Goal: Task Accomplishment & Management: Use online tool/utility

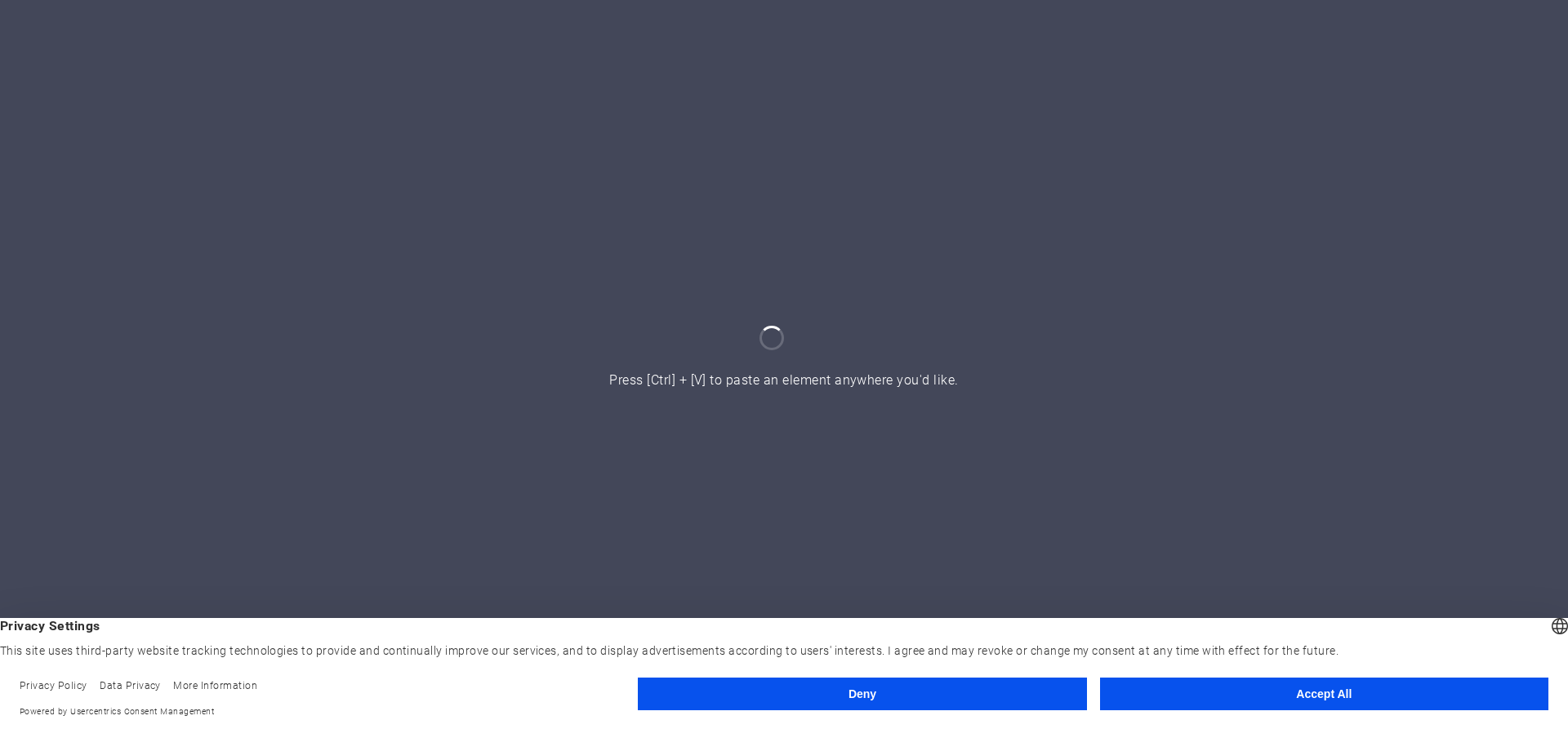
click at [1159, 684] on button "Accept All" at bounding box center [1323, 694] width 448 height 33
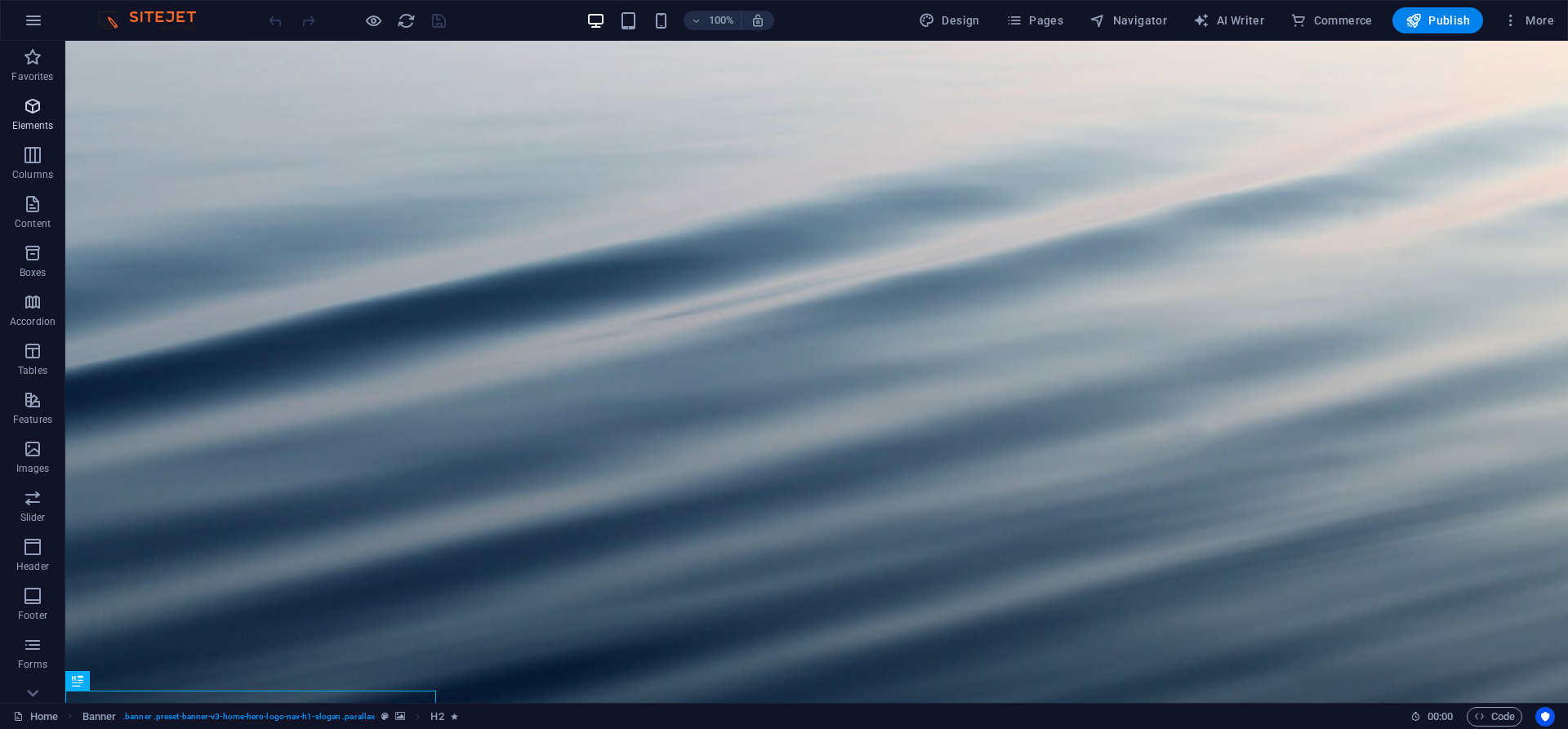
click at [49, 120] on p "Elements" at bounding box center [33, 126] width 41 height 13
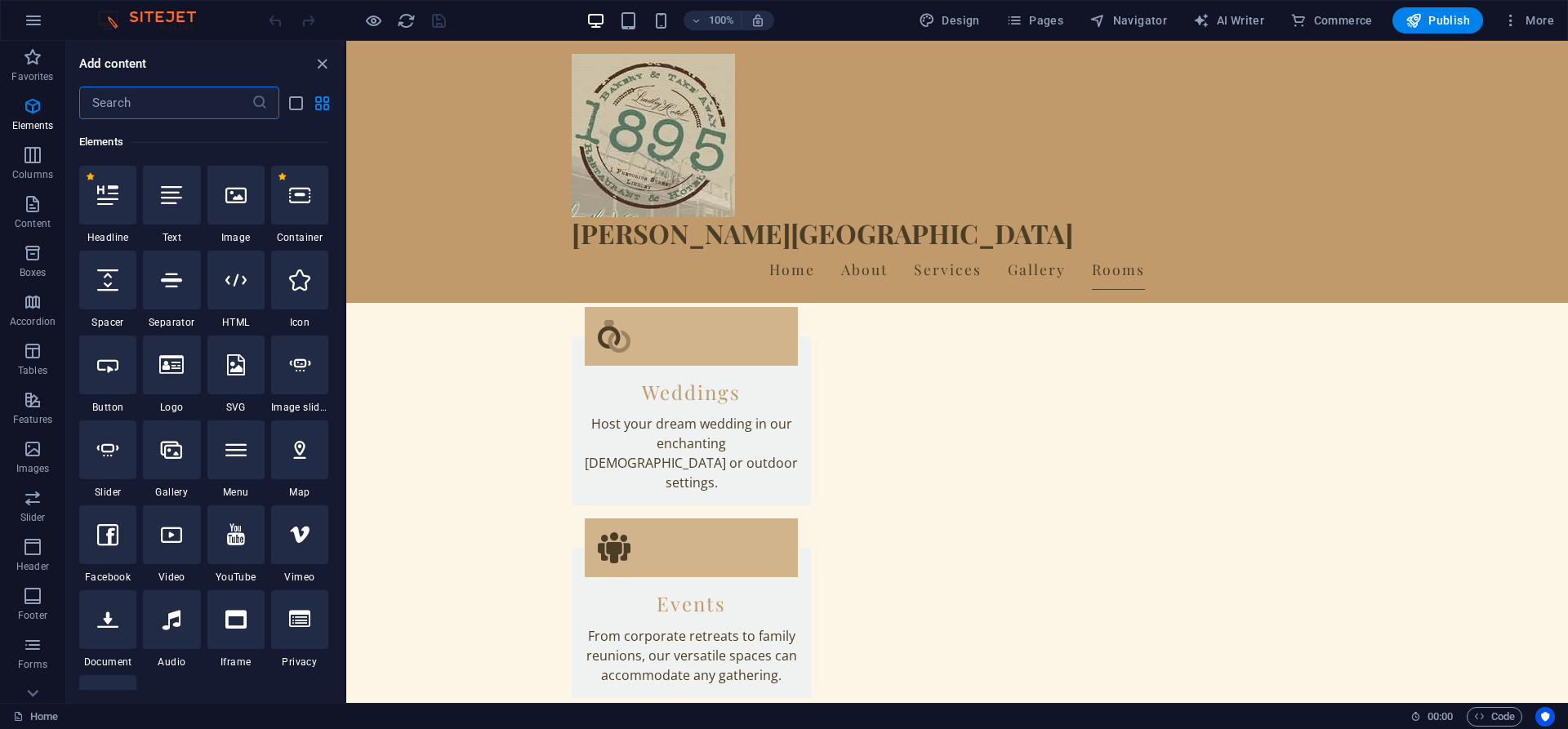
scroll to position [3506, 0]
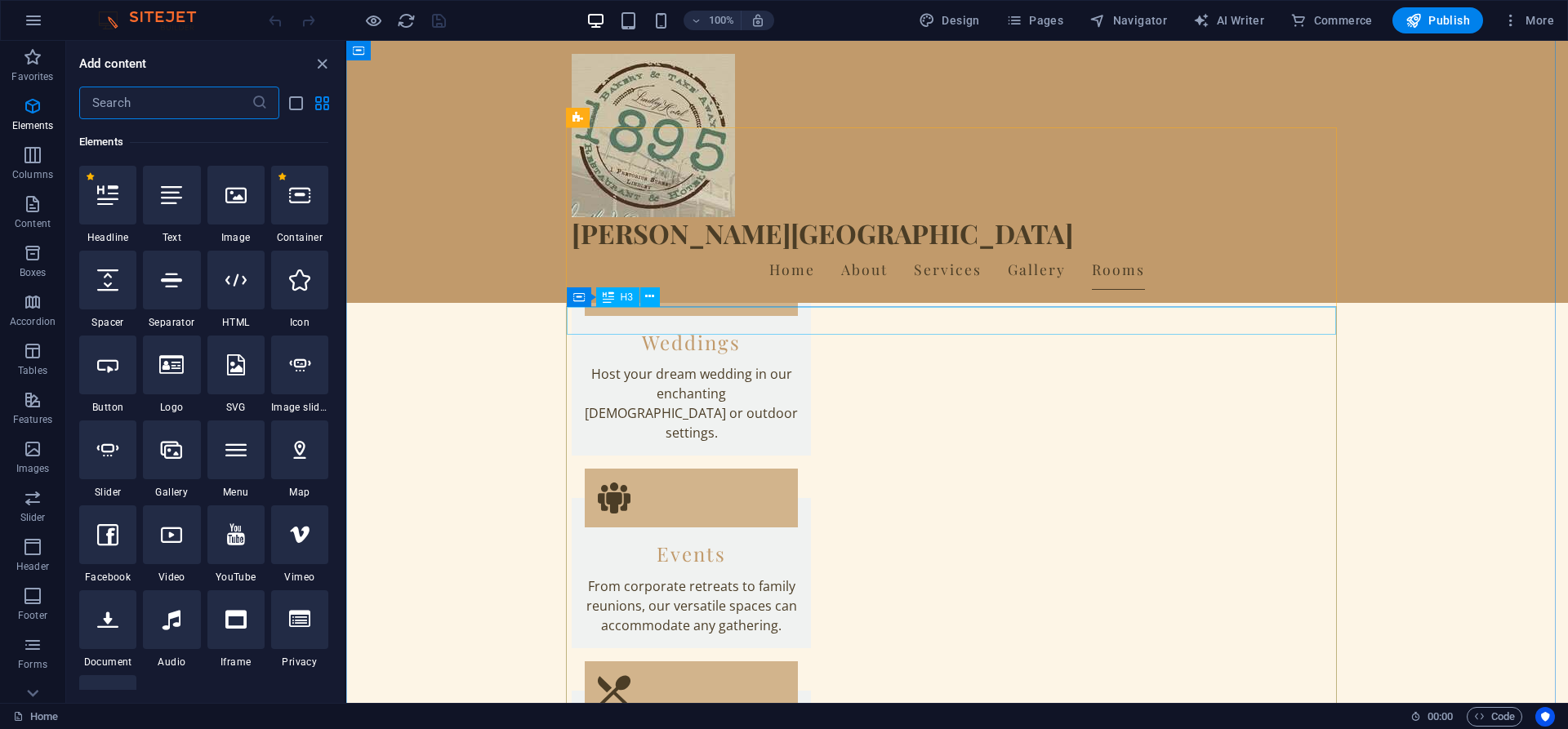
click at [646, 298] on icon at bounding box center [649, 296] width 9 height 17
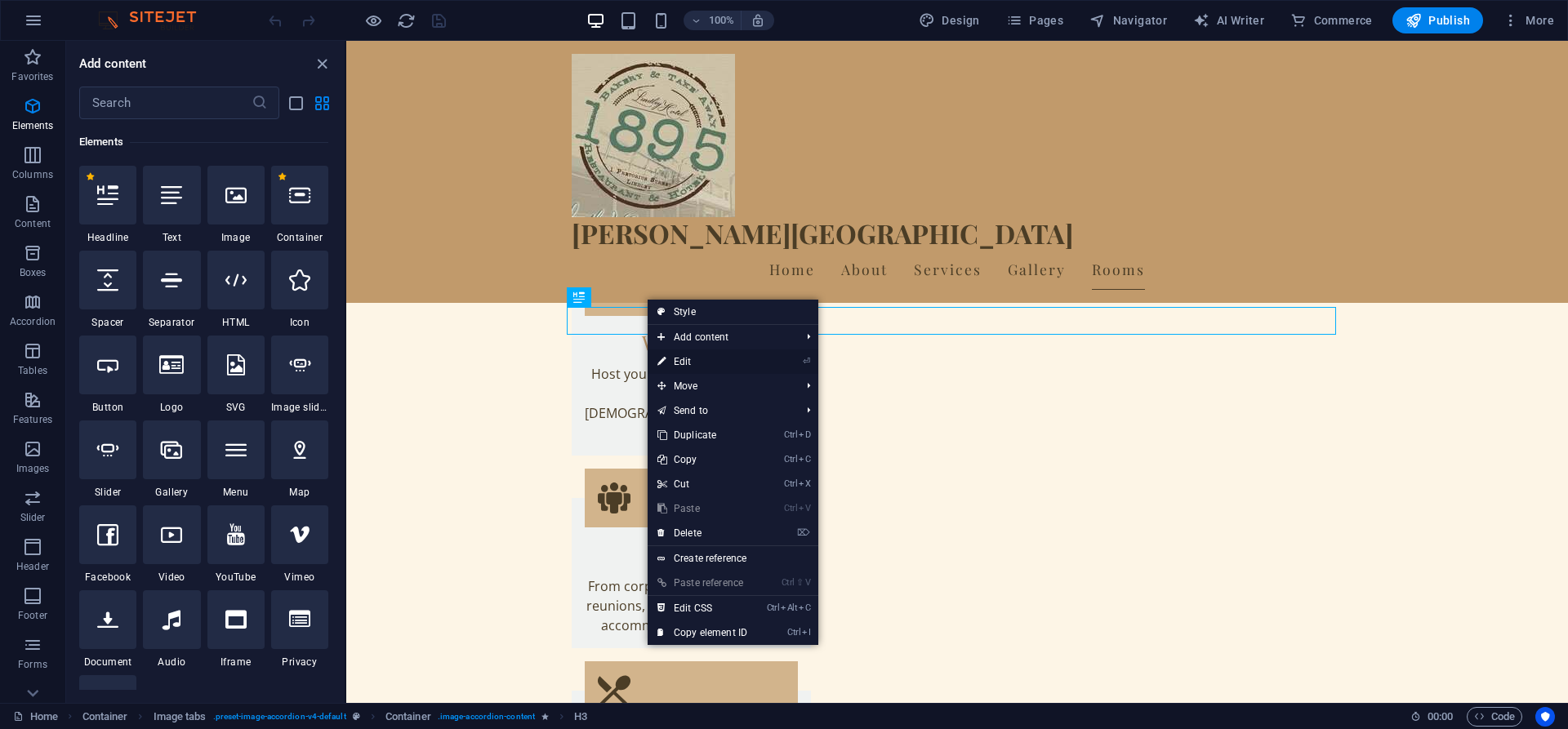
click at [780, 362] on li "⏎ Edit" at bounding box center [732, 362] width 171 height 25
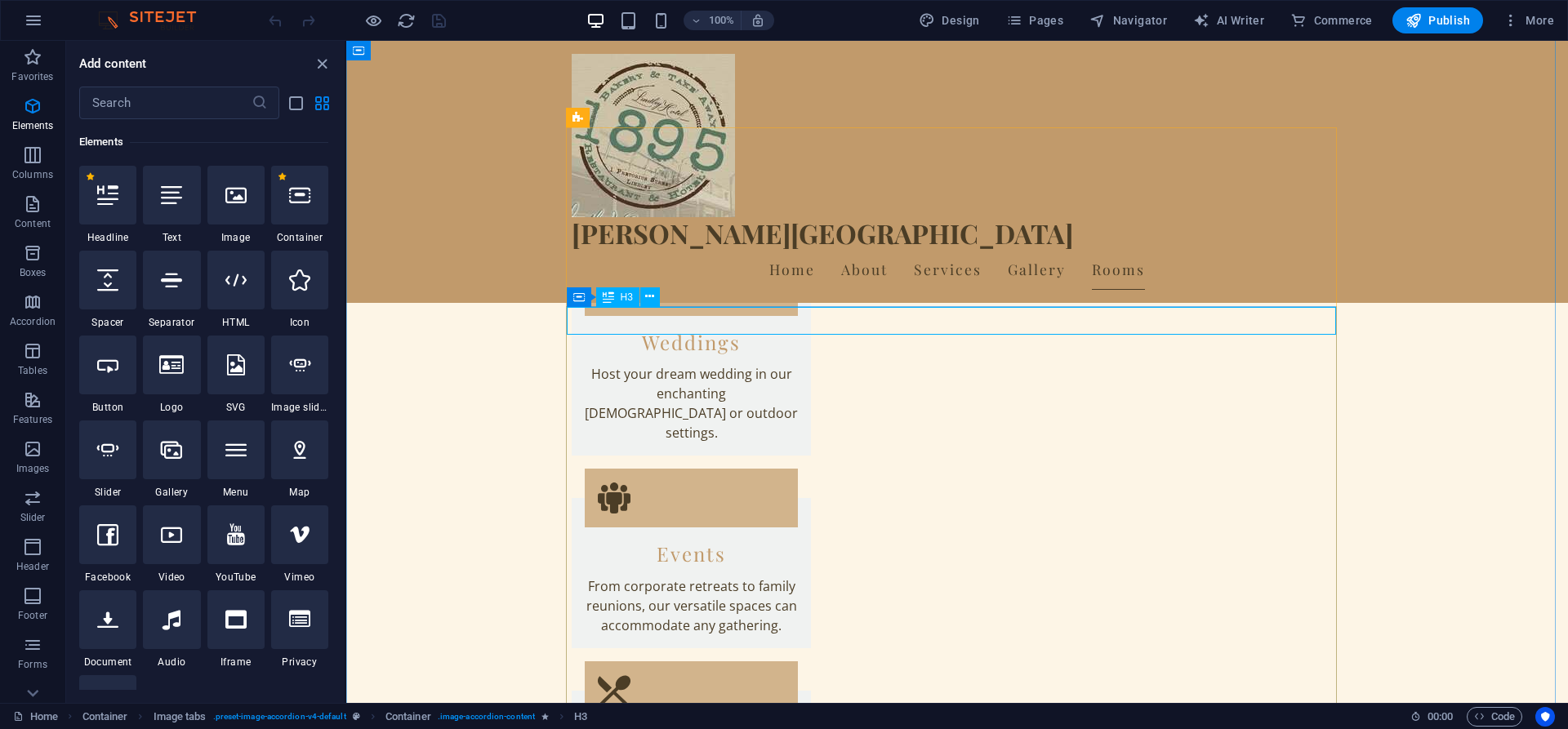
drag, startPoint x: 852, startPoint y: 321, endPoint x: 864, endPoint y: 321, distance: 12.0
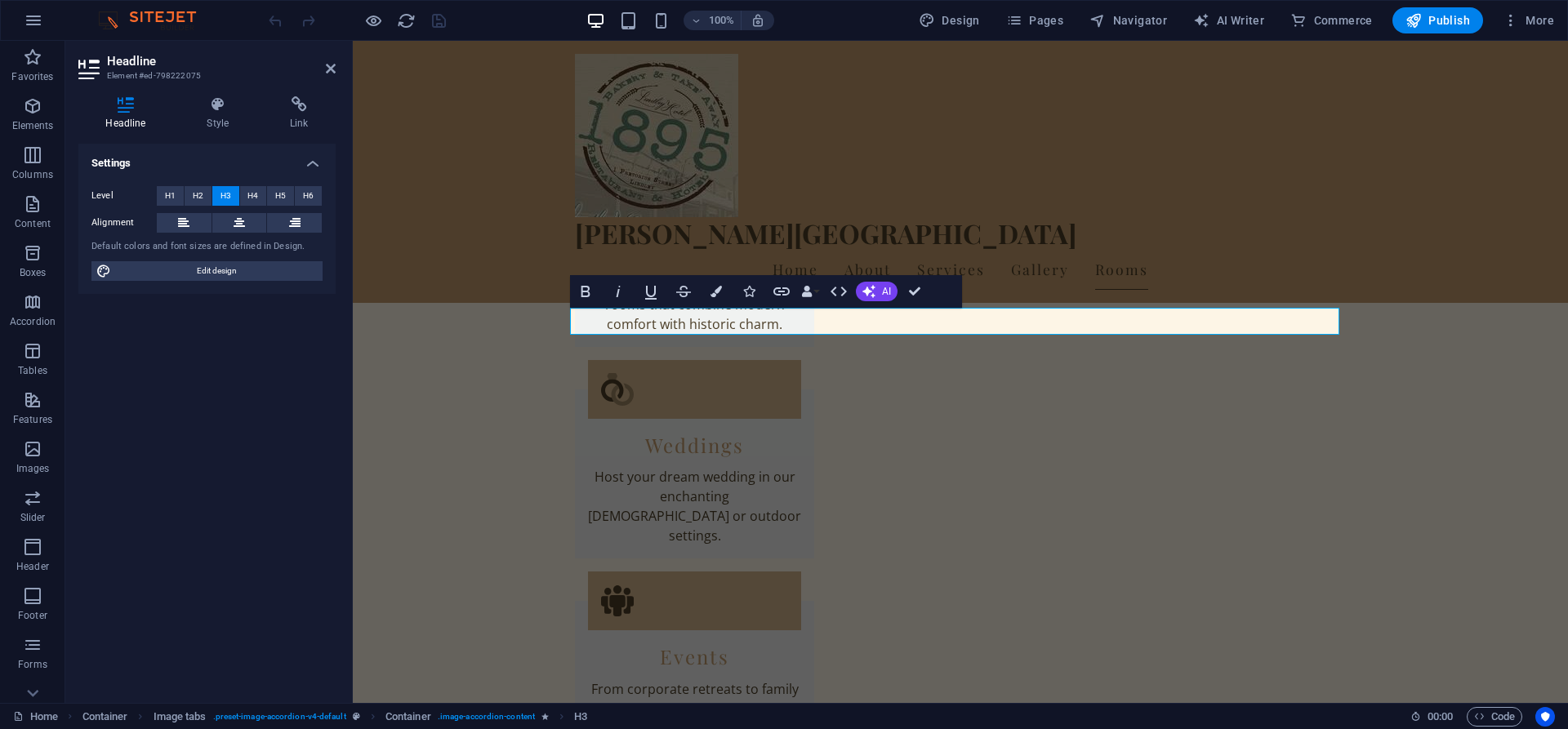
scroll to position [3501, 0]
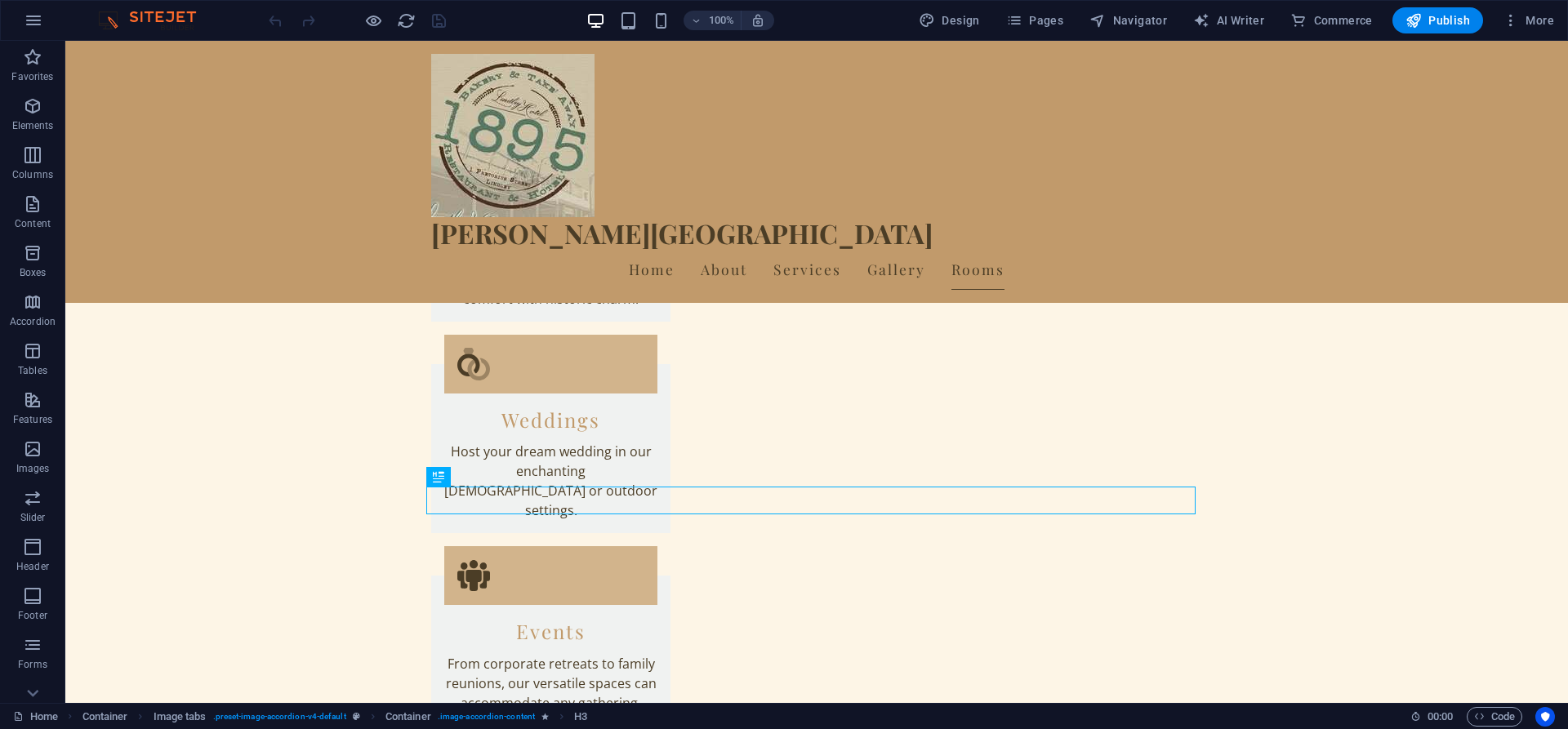
scroll to position [3533, 0]
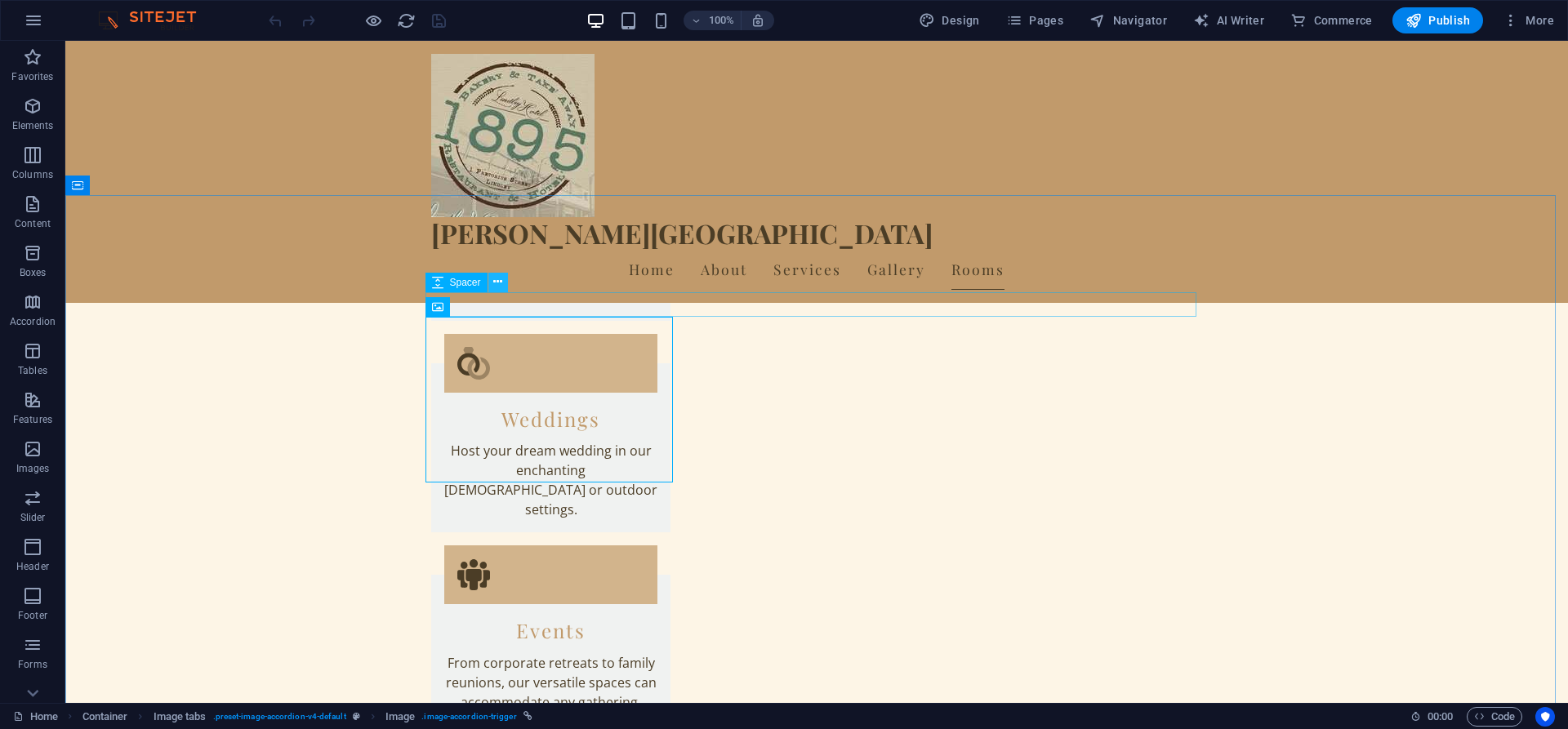
click at [497, 283] on icon at bounding box center [497, 282] width 9 height 17
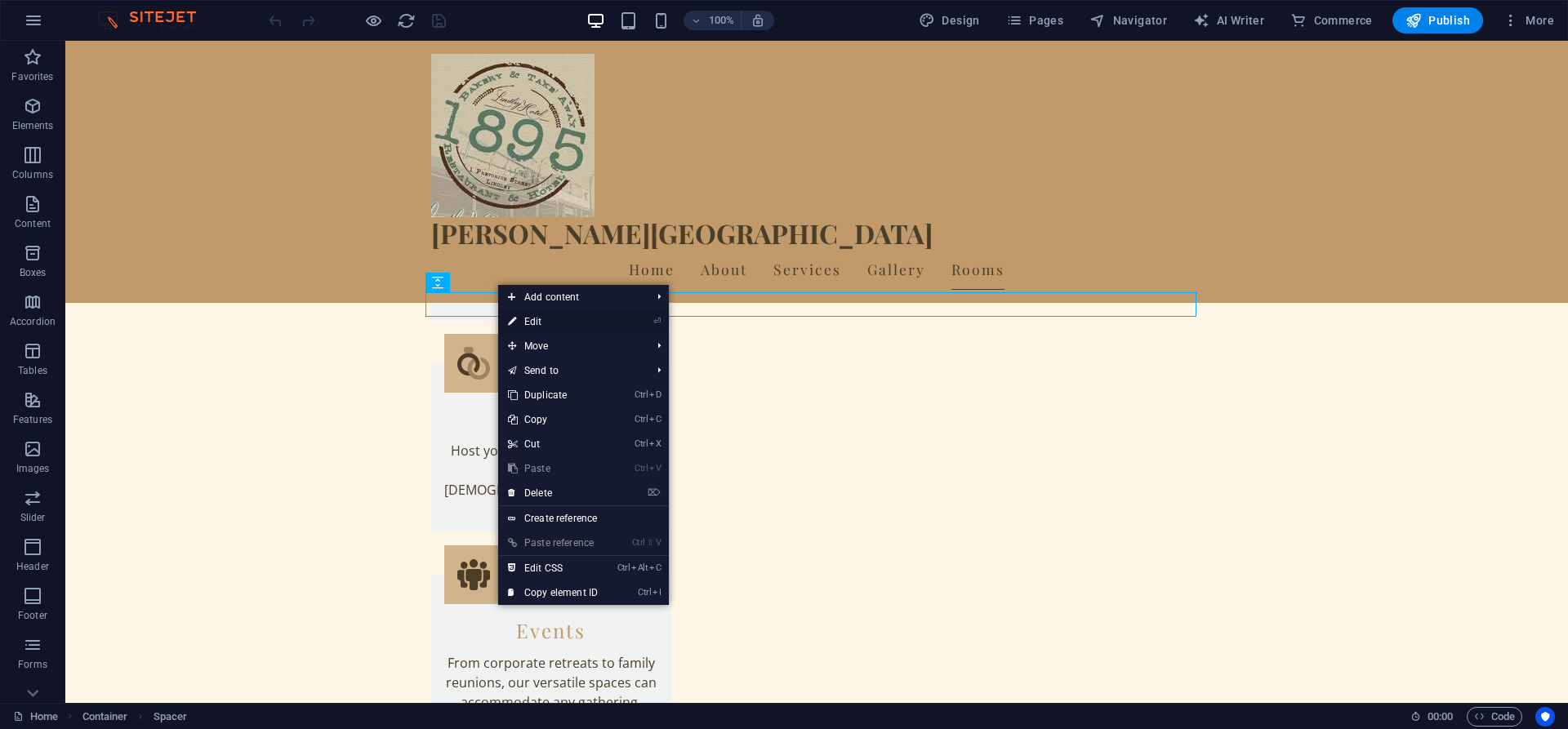
click at [531, 323] on link "⏎ Edit" at bounding box center [553, 322] width 110 height 25
select select "px"
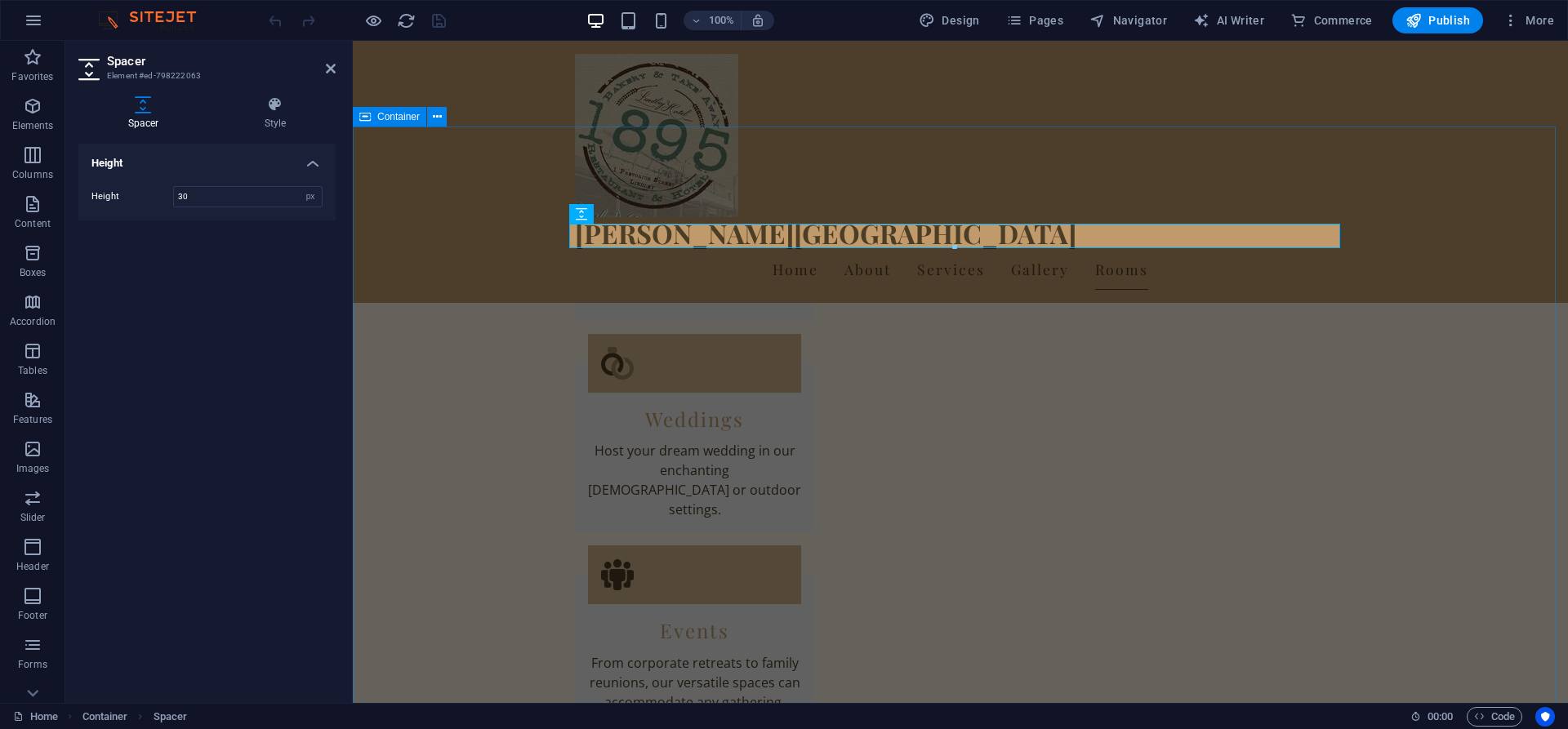
scroll to position [3380, 0]
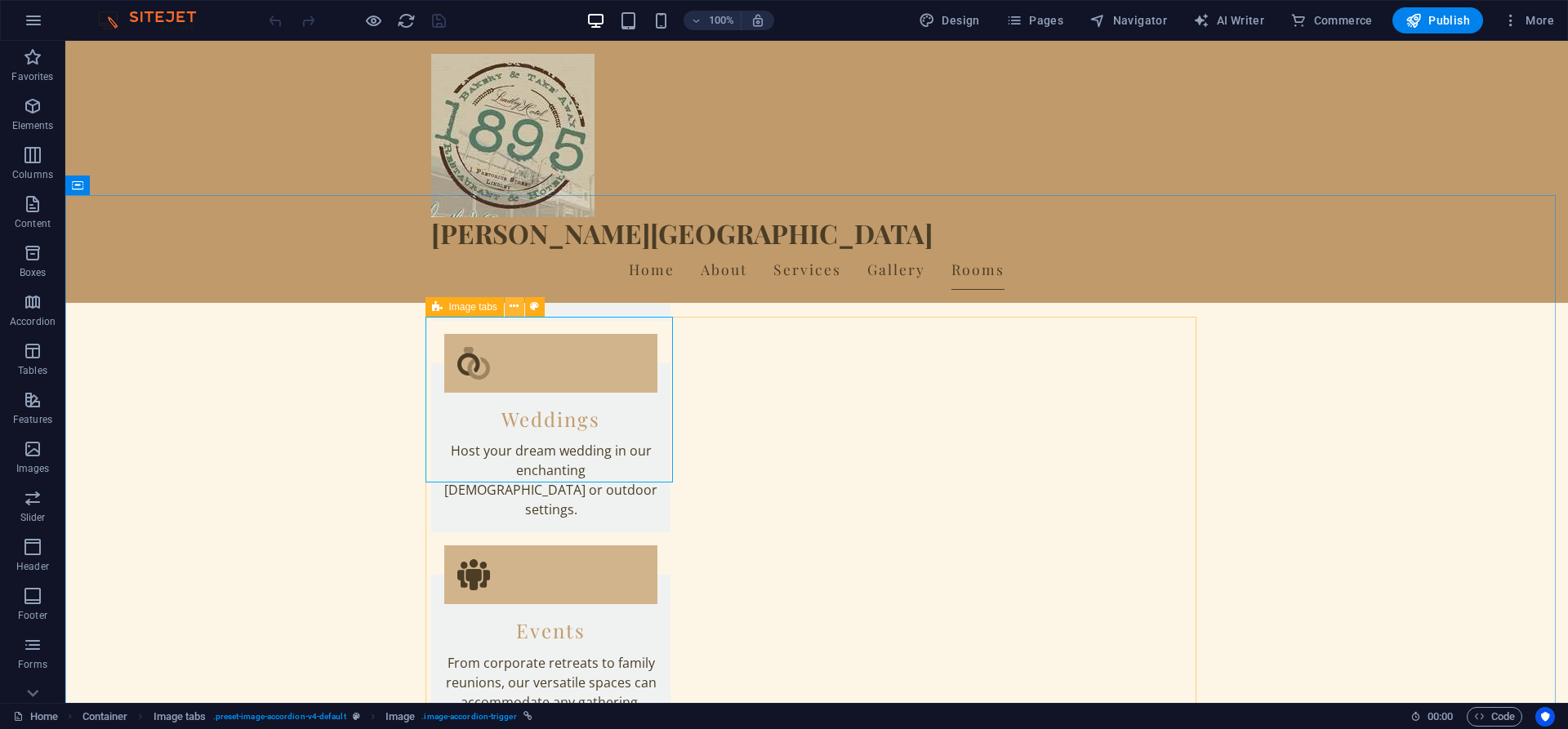
click at [513, 313] on icon at bounding box center [514, 306] width 9 height 17
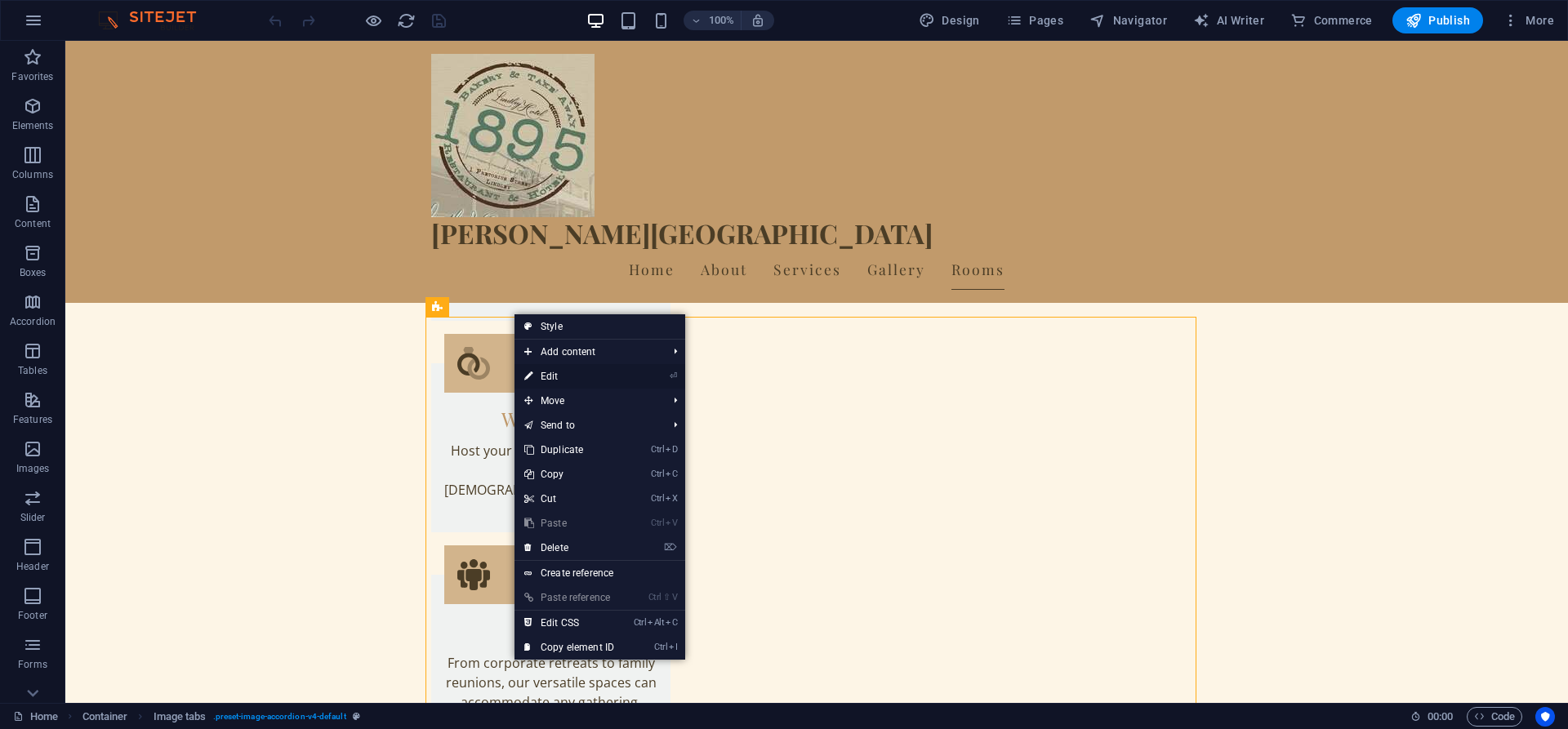
click at [528, 374] on icon at bounding box center [528, 376] width 8 height 25
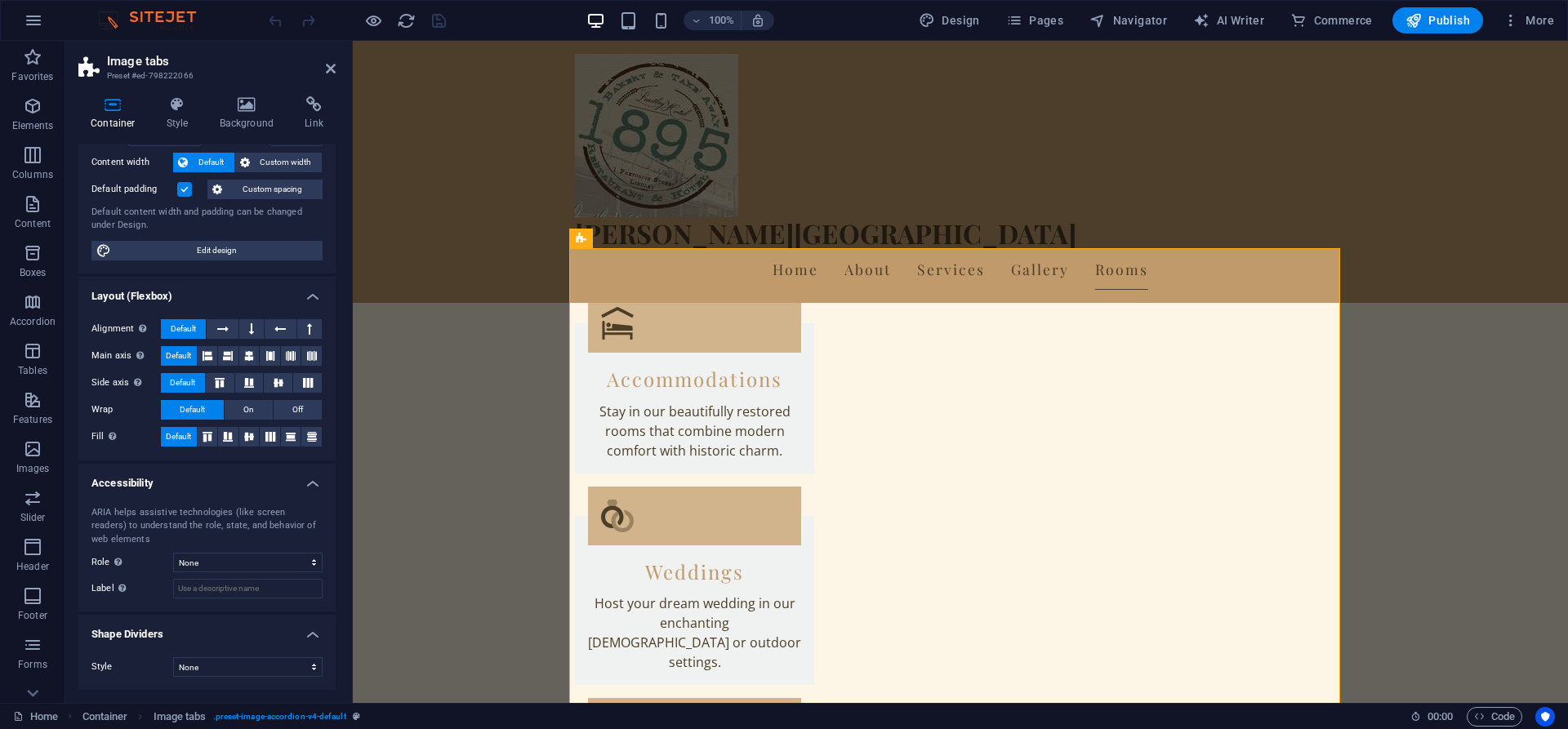
scroll to position [0, 0]
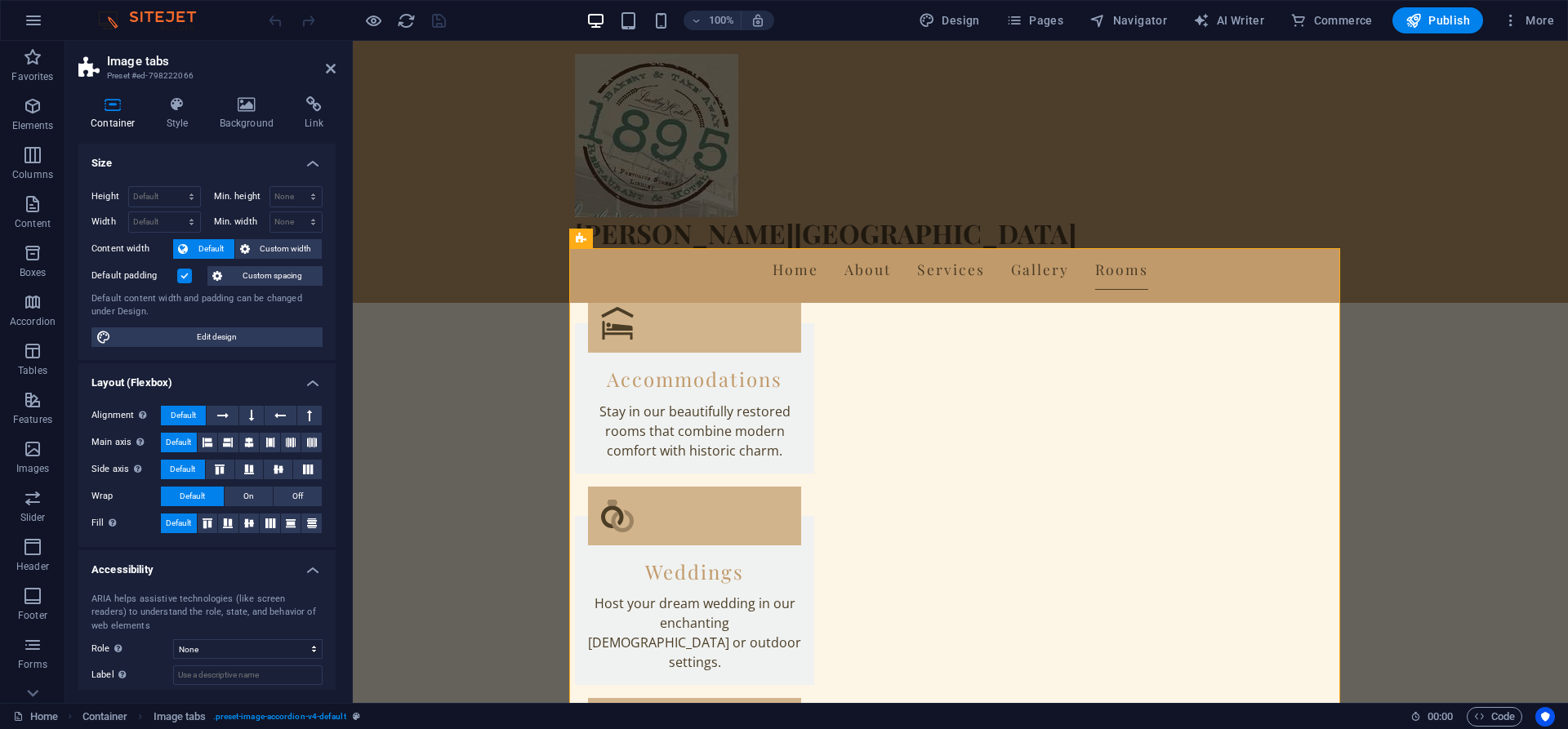
drag, startPoint x: 334, startPoint y: 553, endPoint x: 33, endPoint y: 409, distance: 333.7
click at [224, 120] on h4 "Background" at bounding box center [250, 114] width 86 height 35
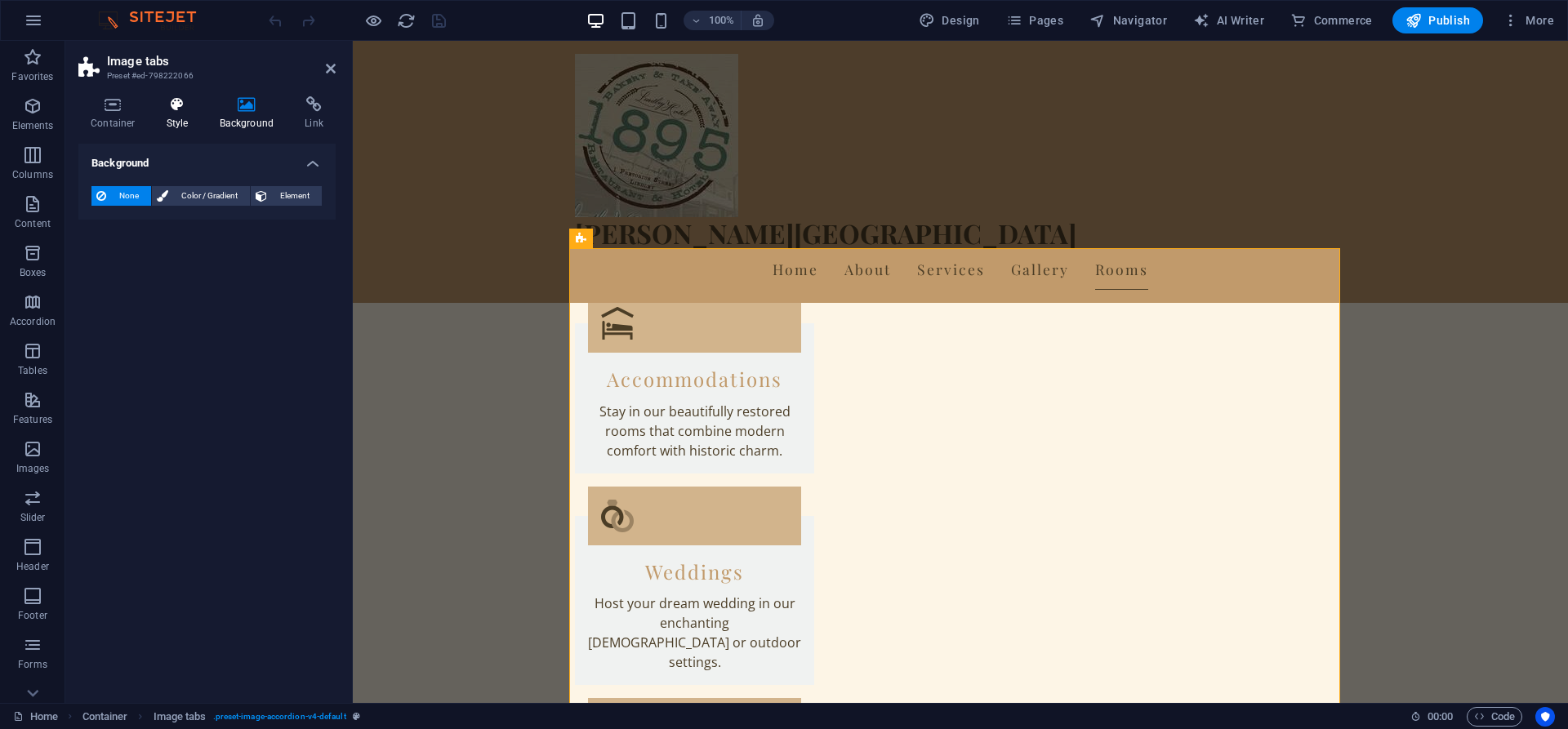
click at [167, 102] on icon at bounding box center [177, 105] width 46 height 16
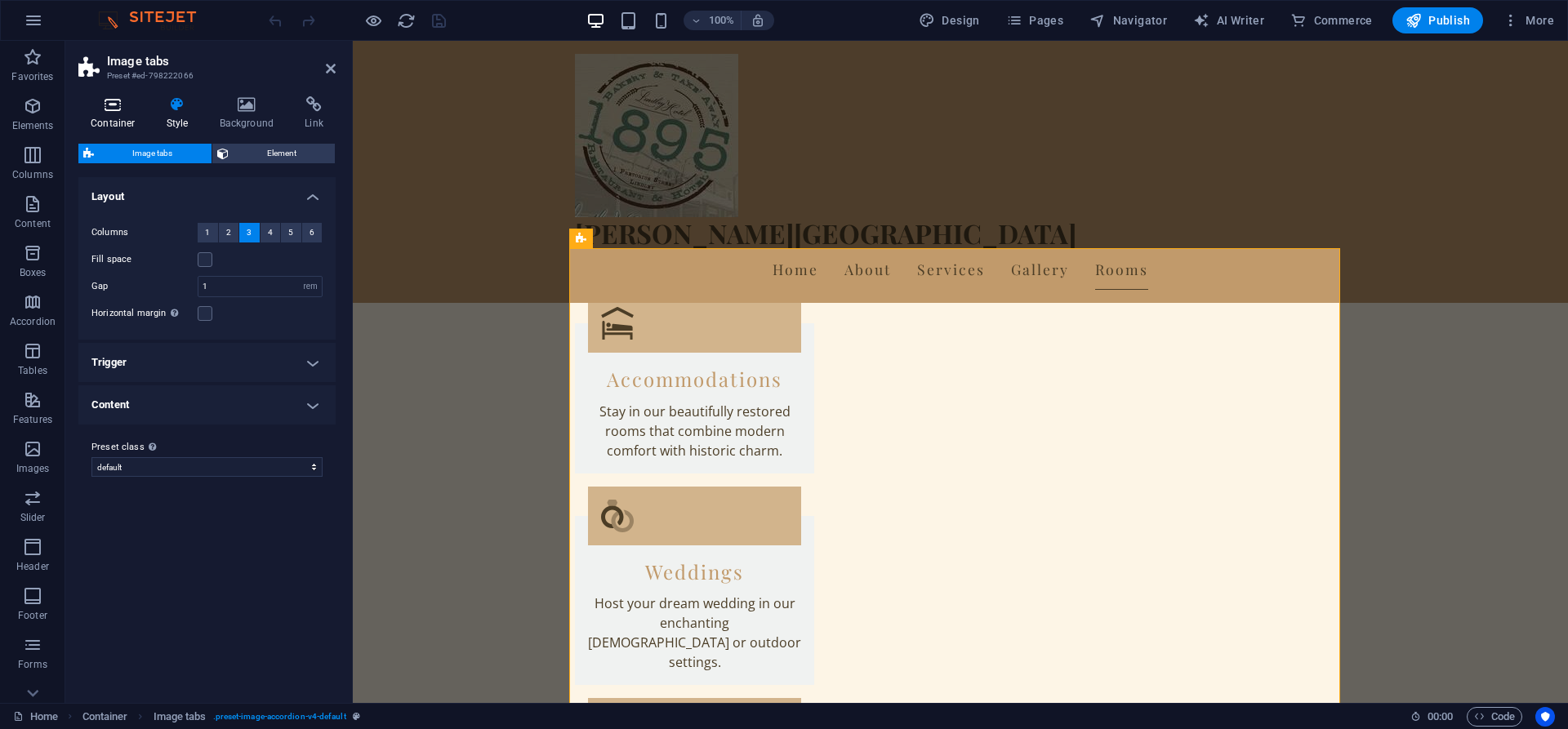
click at [129, 101] on icon at bounding box center [113, 105] width 69 height 16
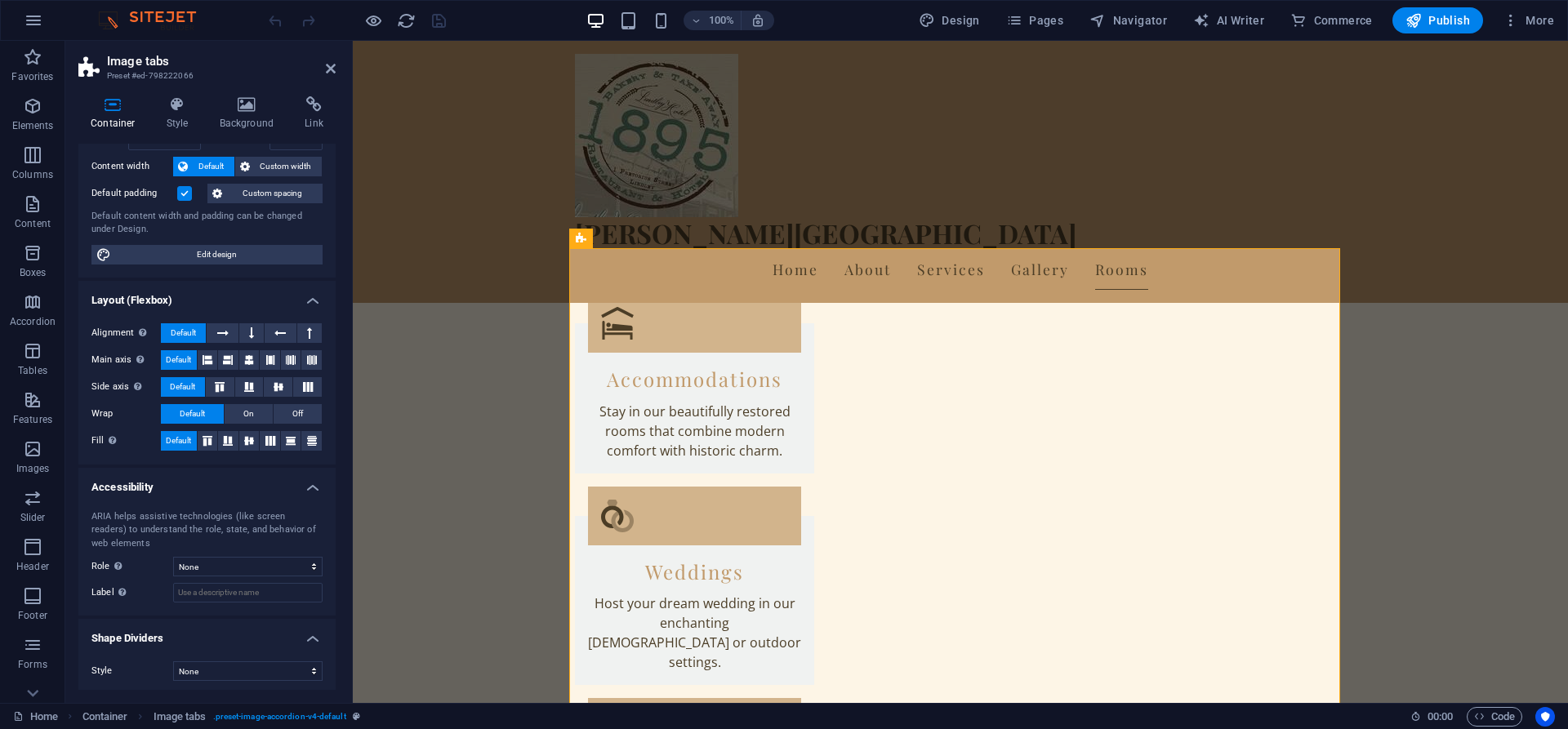
scroll to position [87, 0]
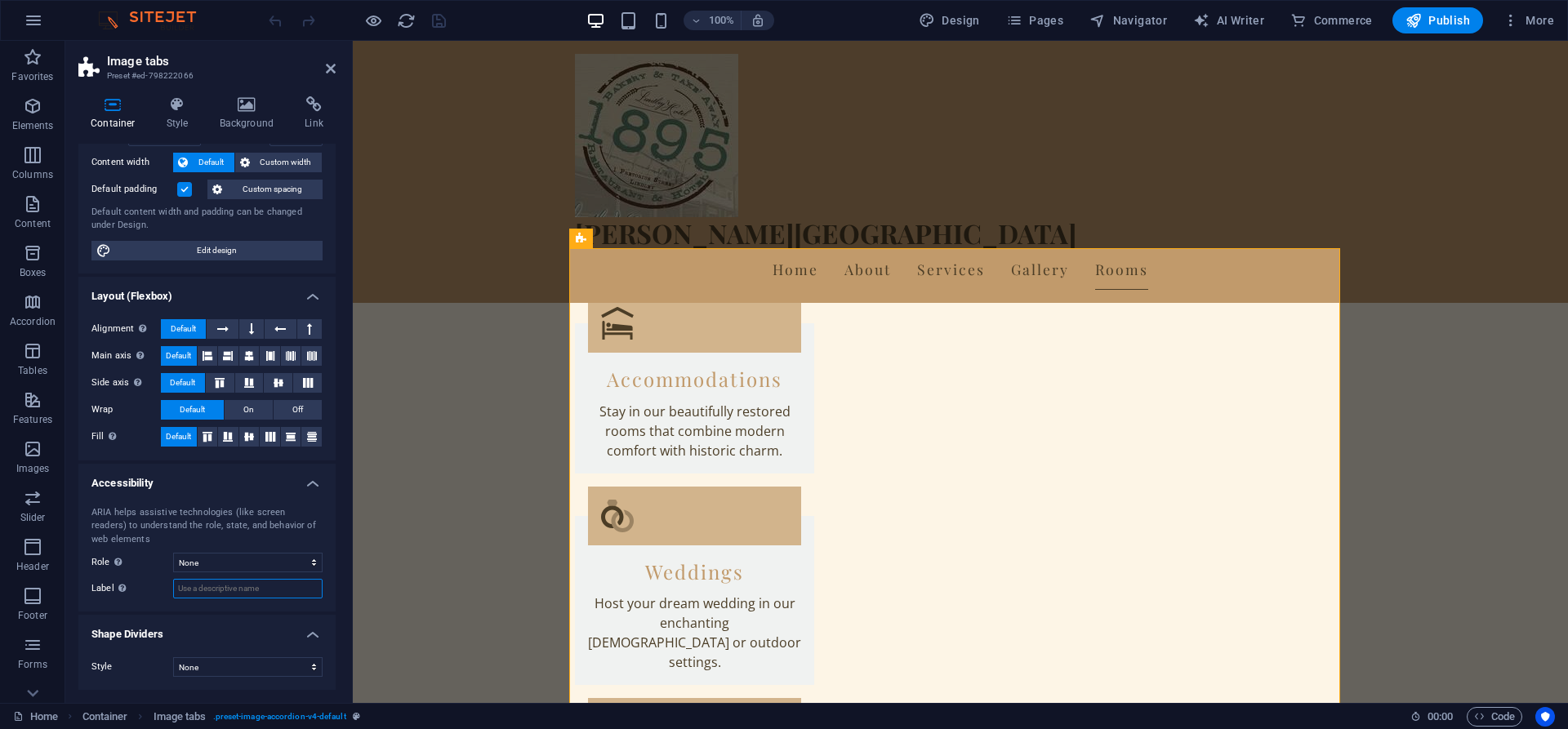
click at [209, 584] on input "Label Use the ARIA label to provide a clear and descriptive name for elements t…" at bounding box center [247, 589] width 149 height 20
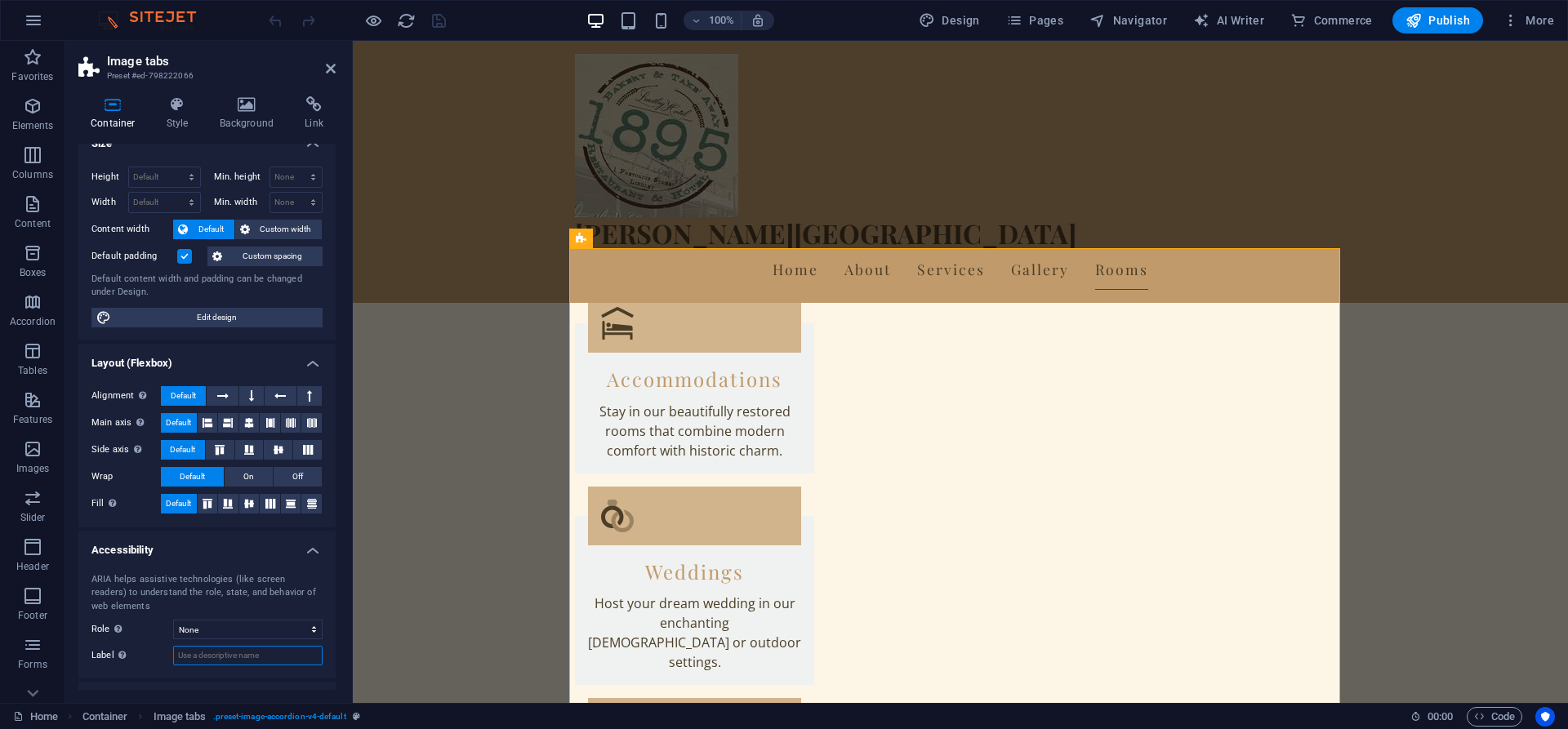
scroll to position [0, 0]
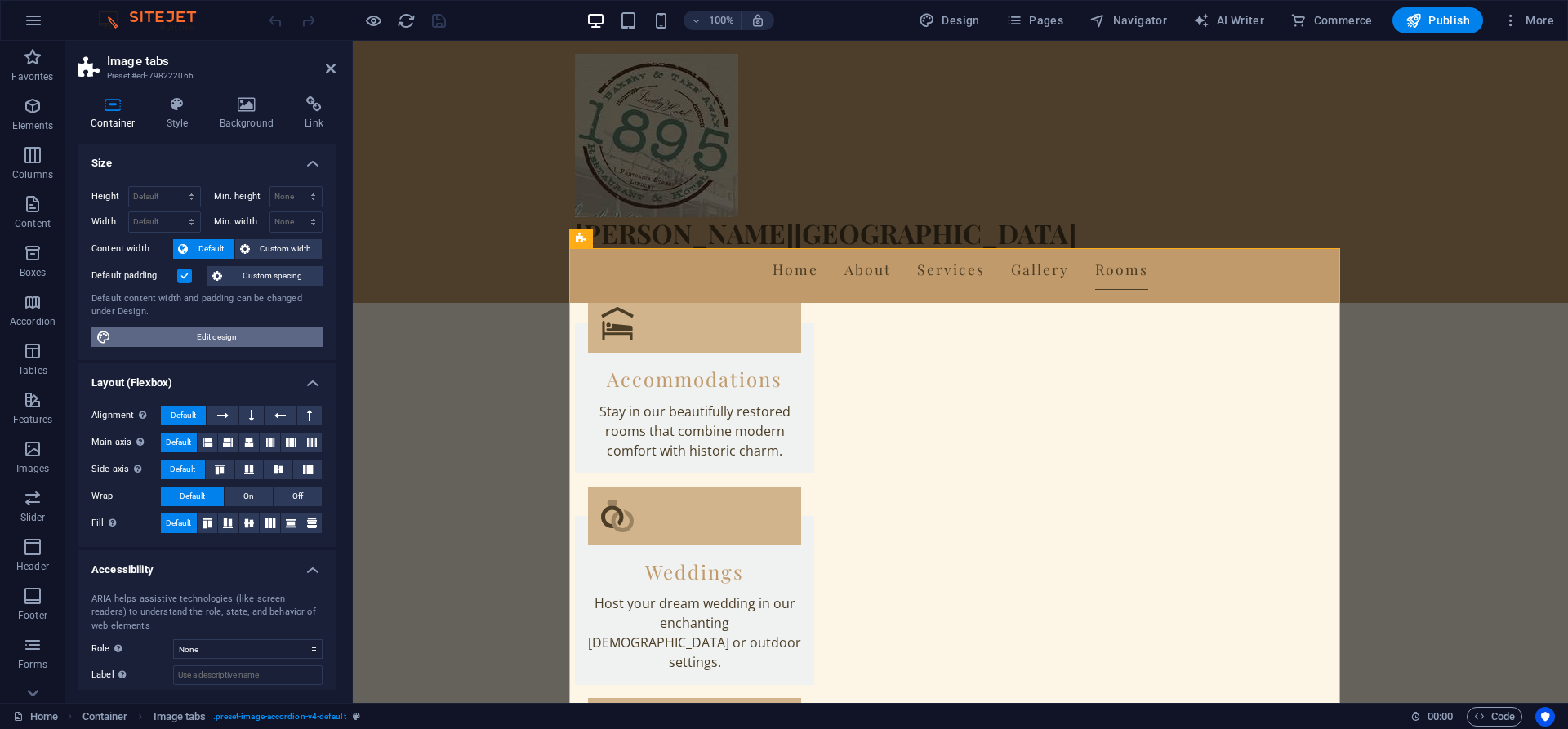
click at [249, 337] on span "Edit design" at bounding box center [217, 337] width 201 height 20
select select "rem"
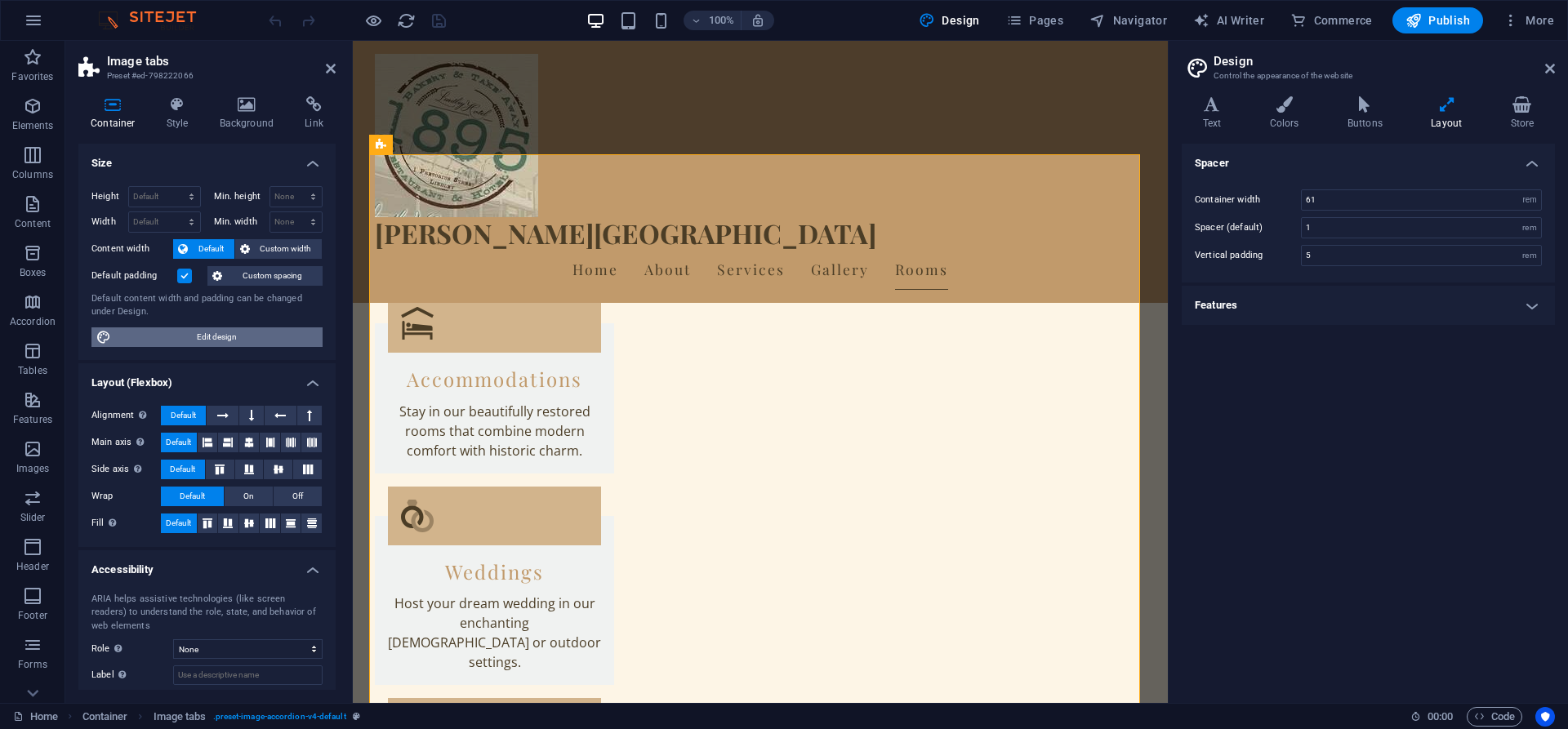
scroll to position [3168, 0]
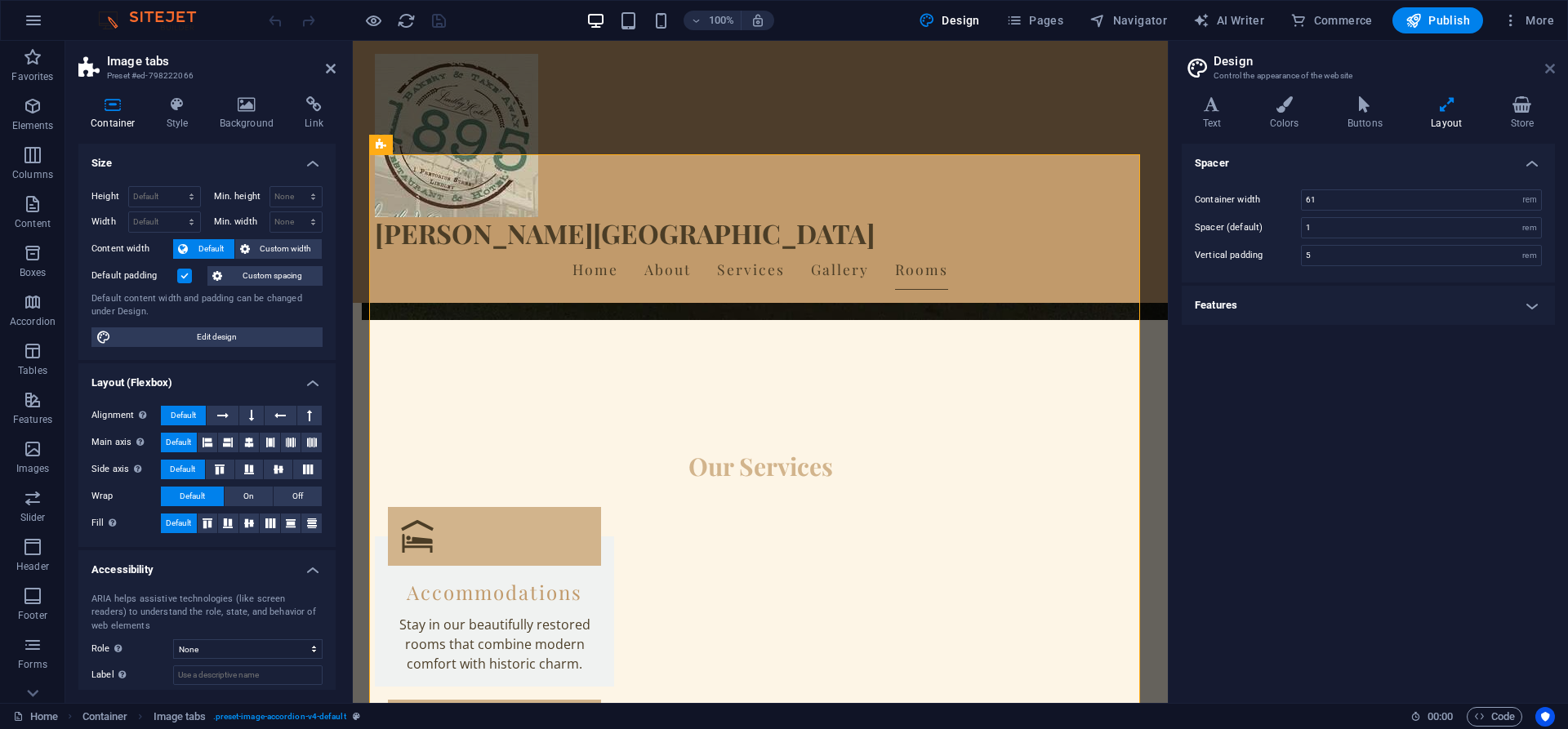
click at [1550, 68] on icon at bounding box center [1550, 68] width 10 height 13
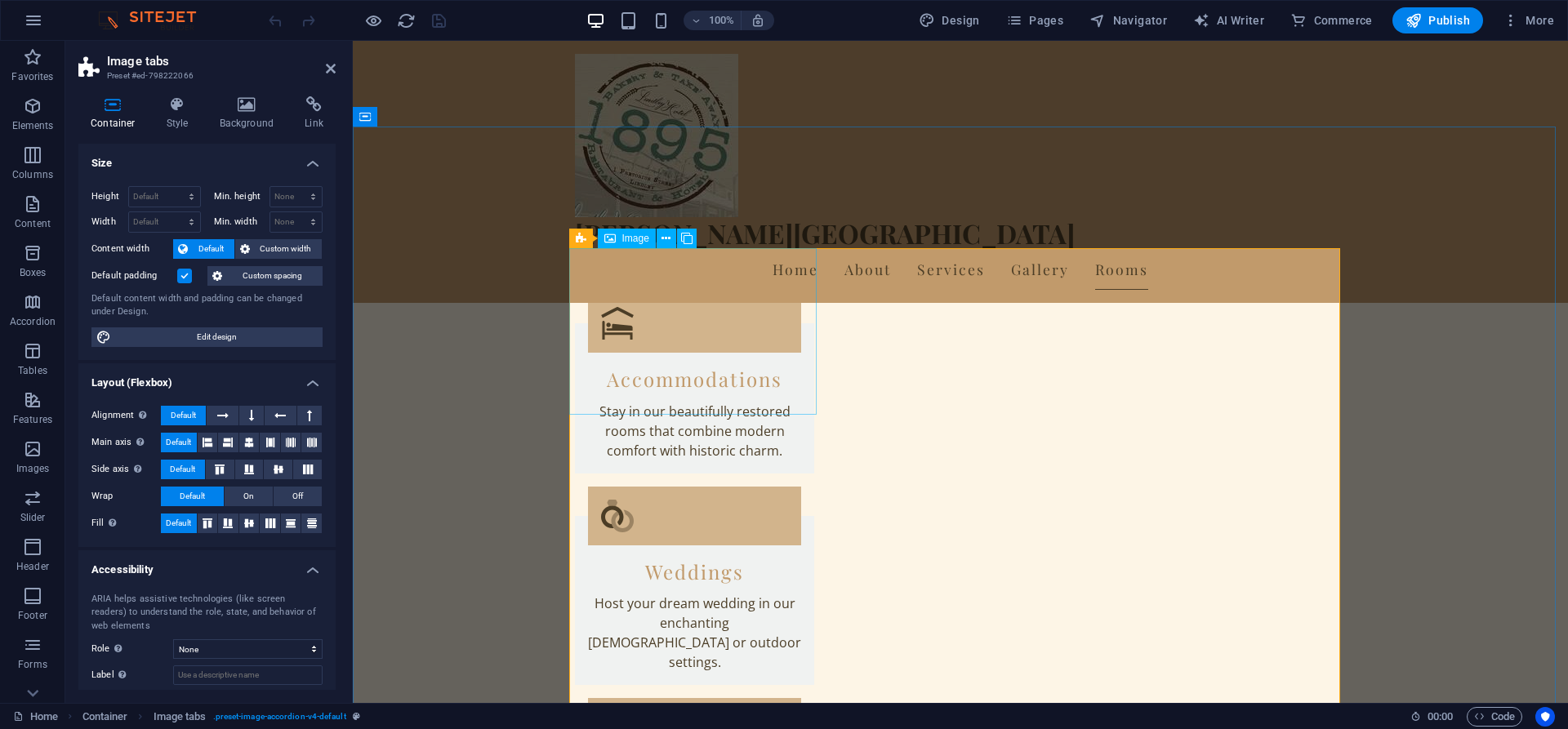
drag, startPoint x: 990, startPoint y: 283, endPoint x: 944, endPoint y: 242, distance: 61.6
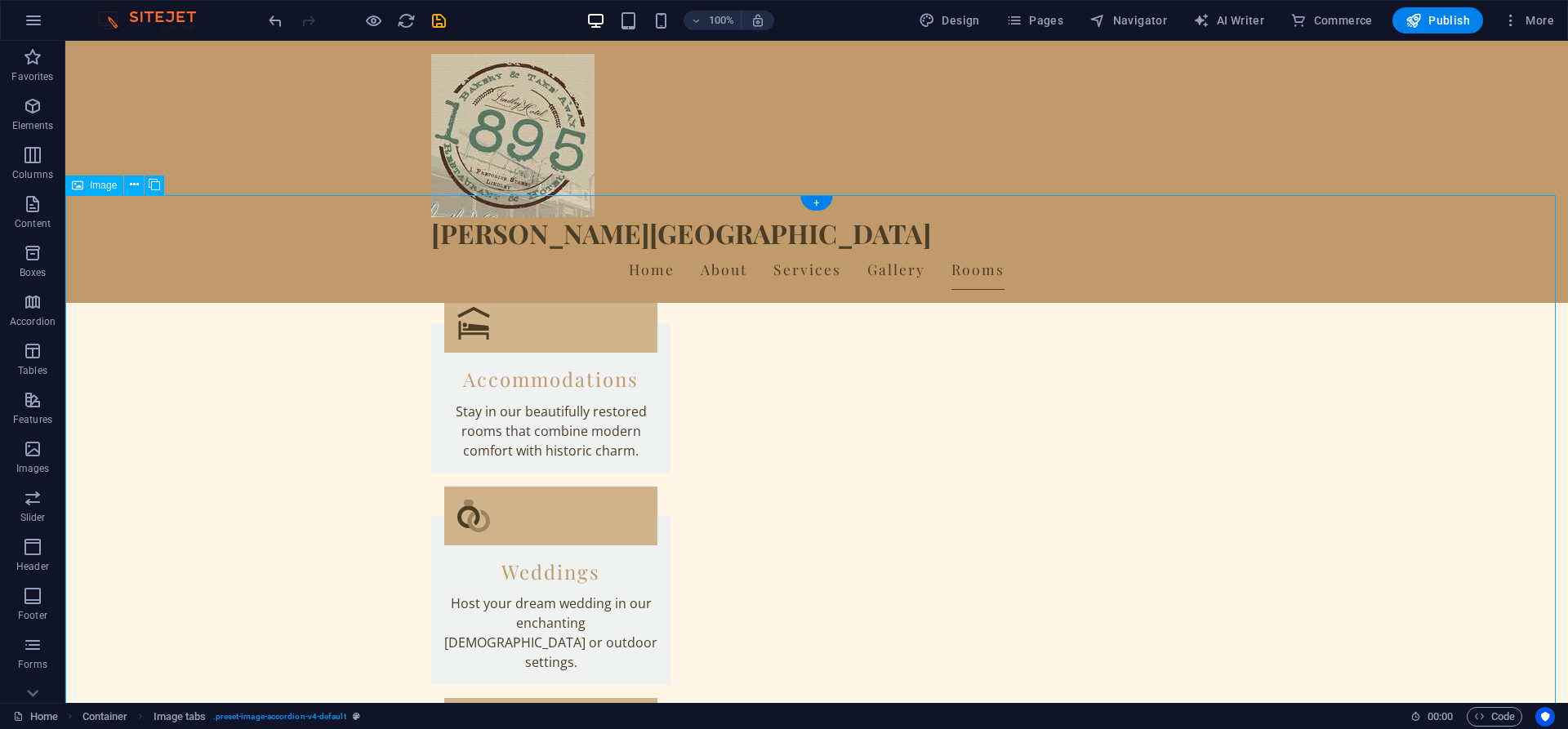
scroll to position [3533, 0]
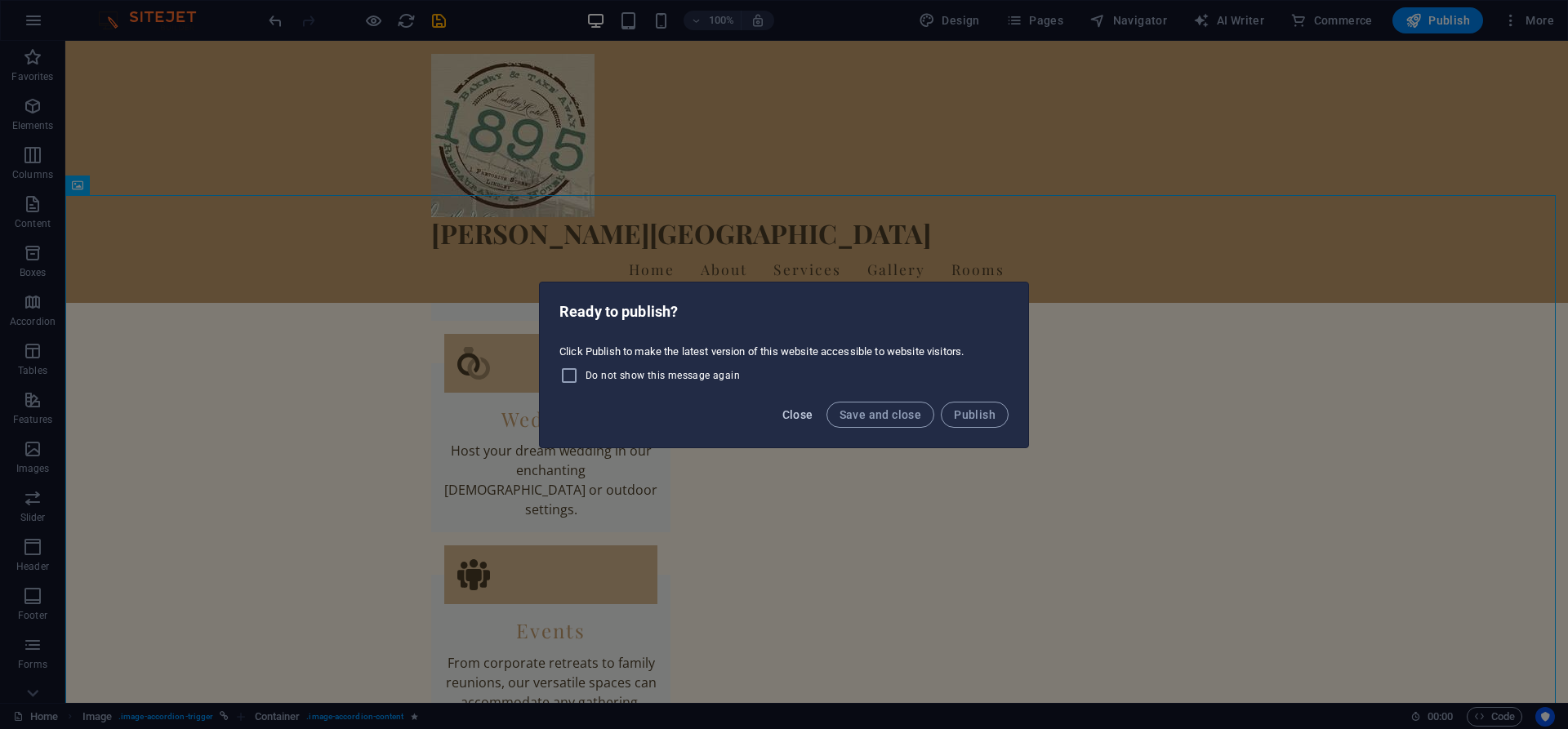
click at [806, 416] on span "Close" at bounding box center [798, 415] width 31 height 13
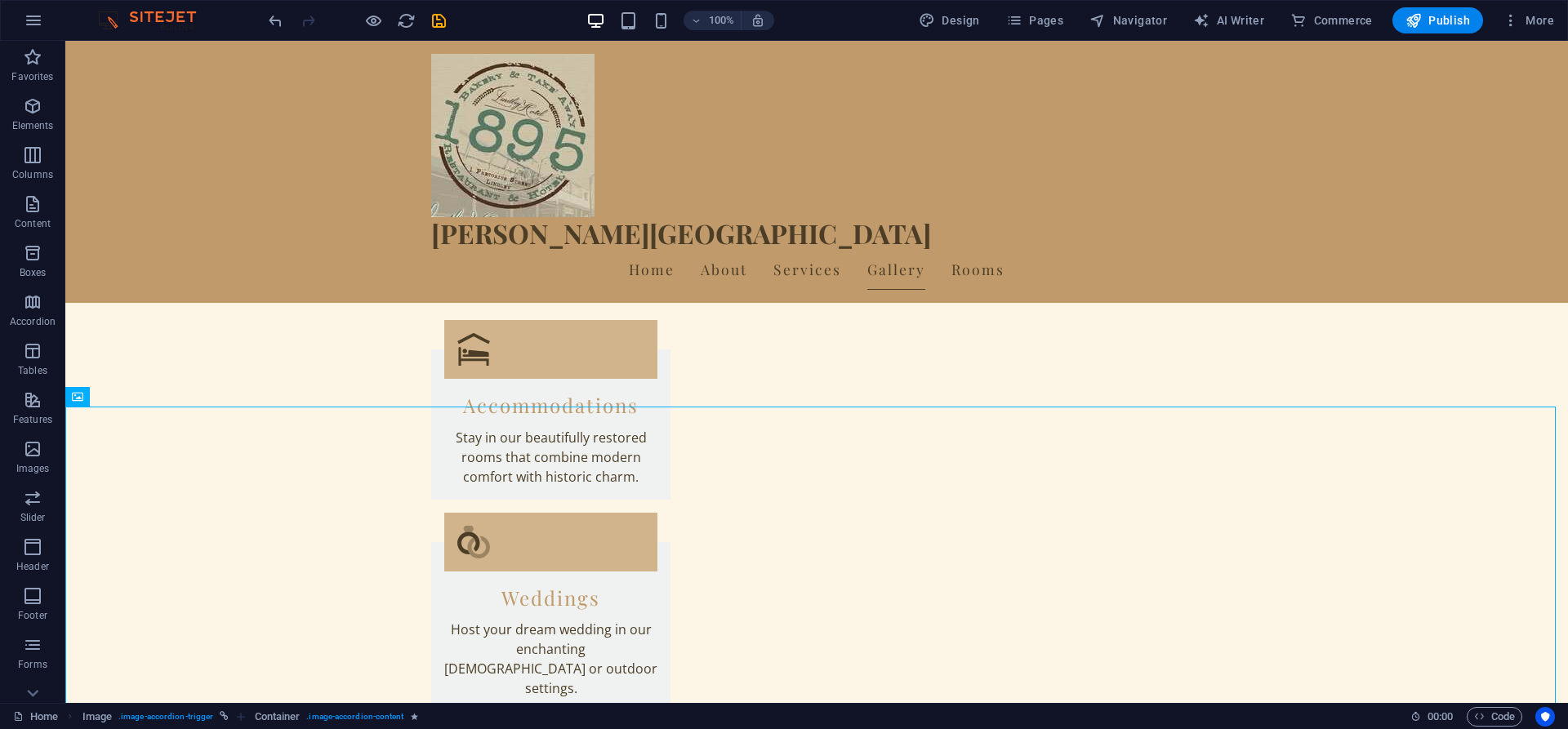
scroll to position [3398, 0]
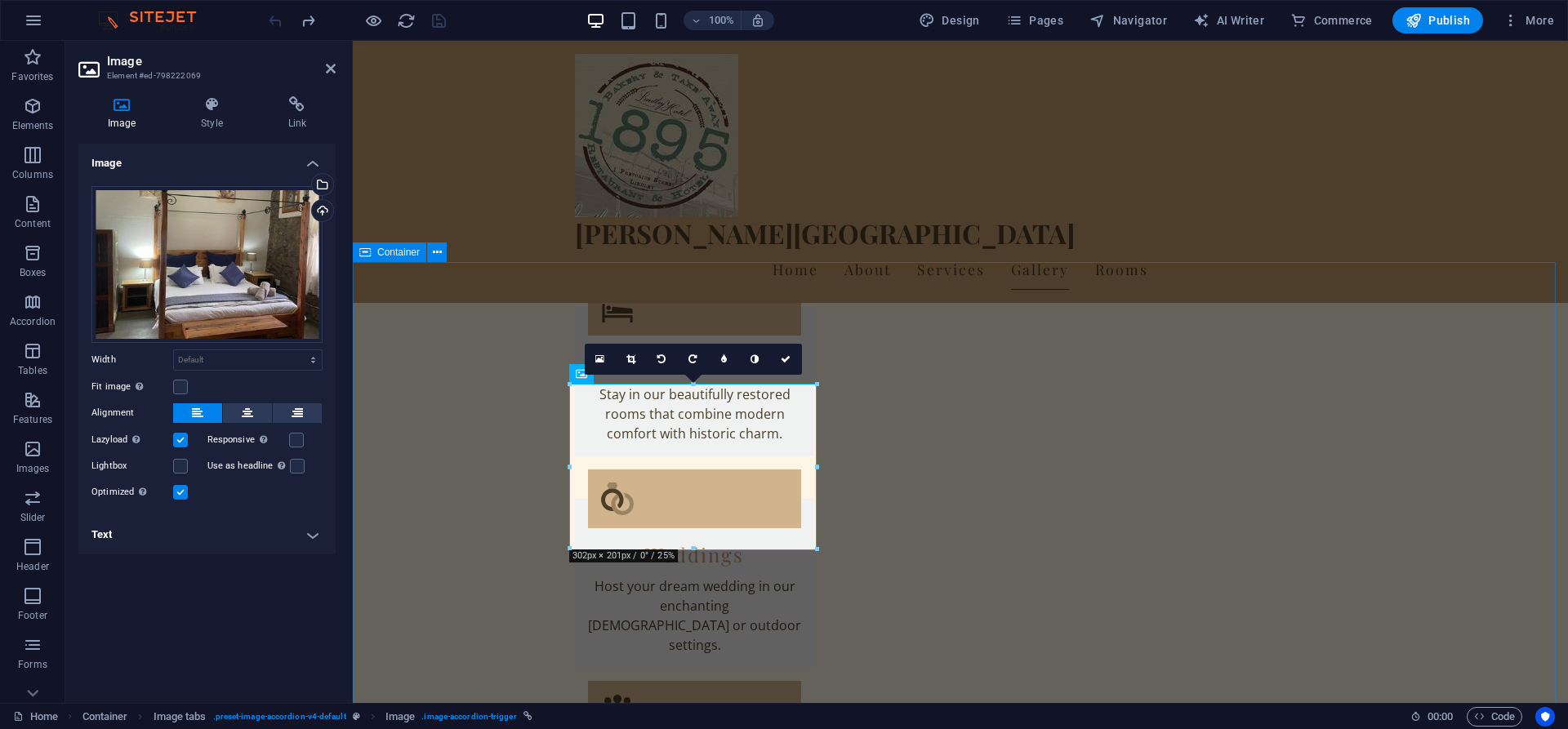
scroll to position [3245, 0]
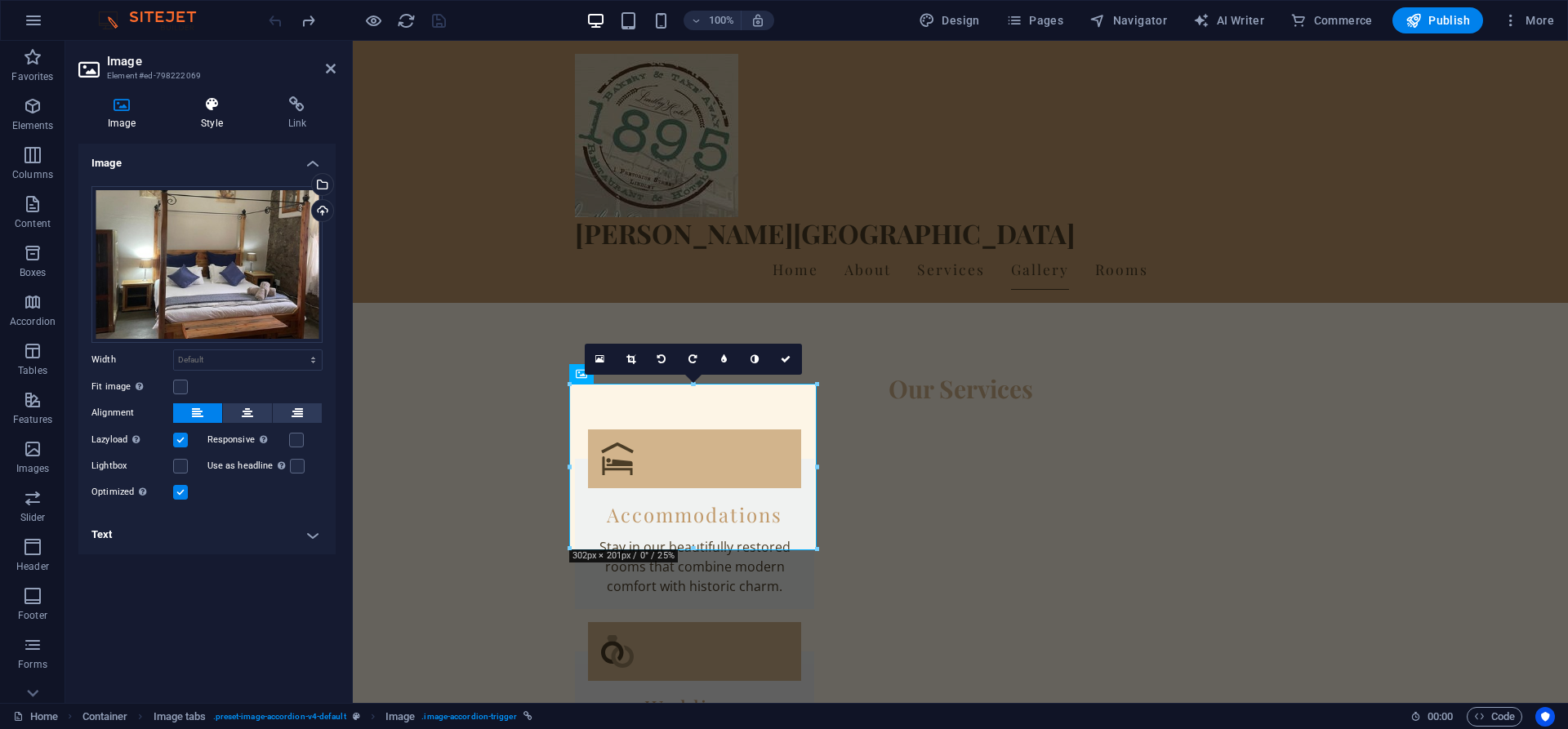
click at [219, 108] on icon at bounding box center [211, 105] width 80 height 16
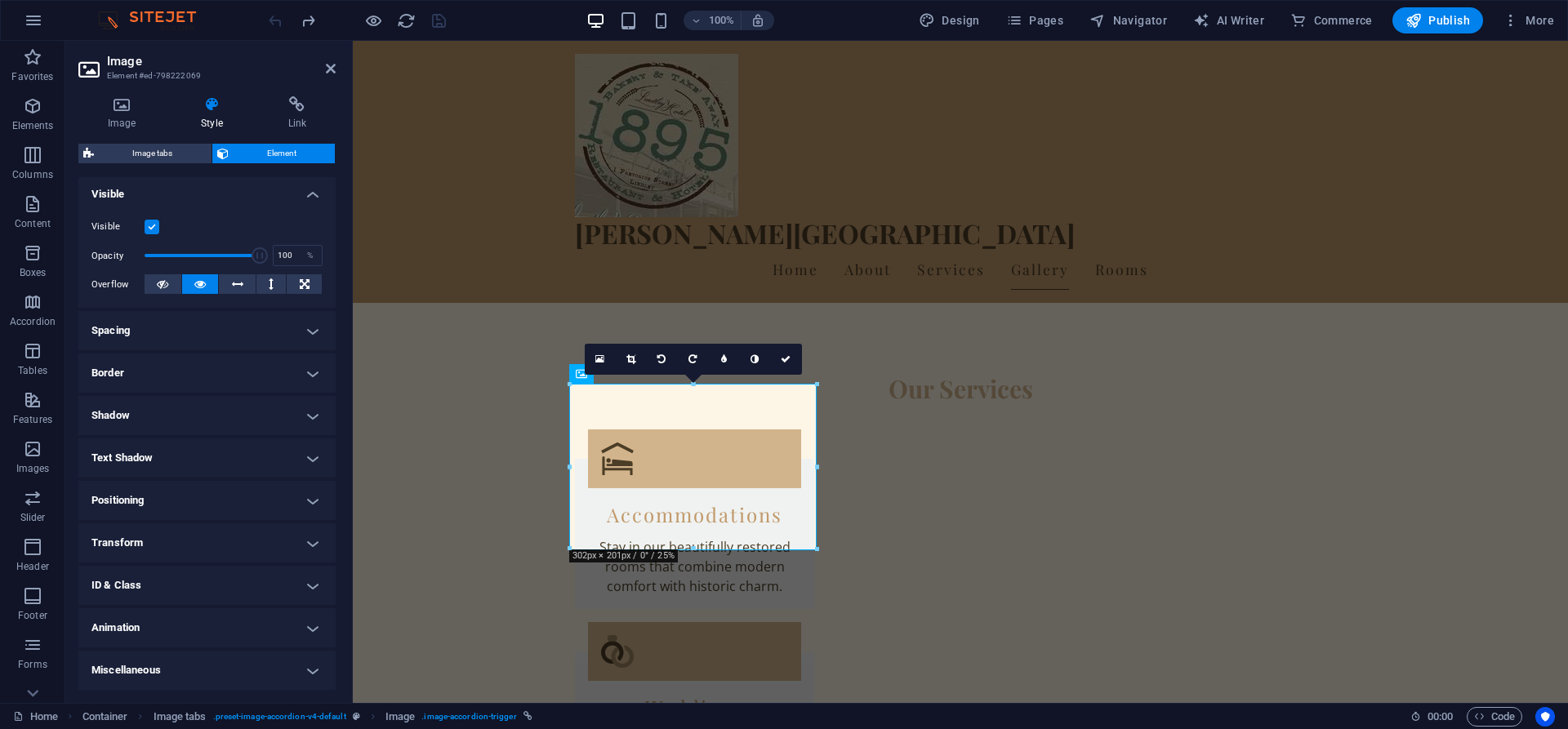
scroll to position [0, 0]
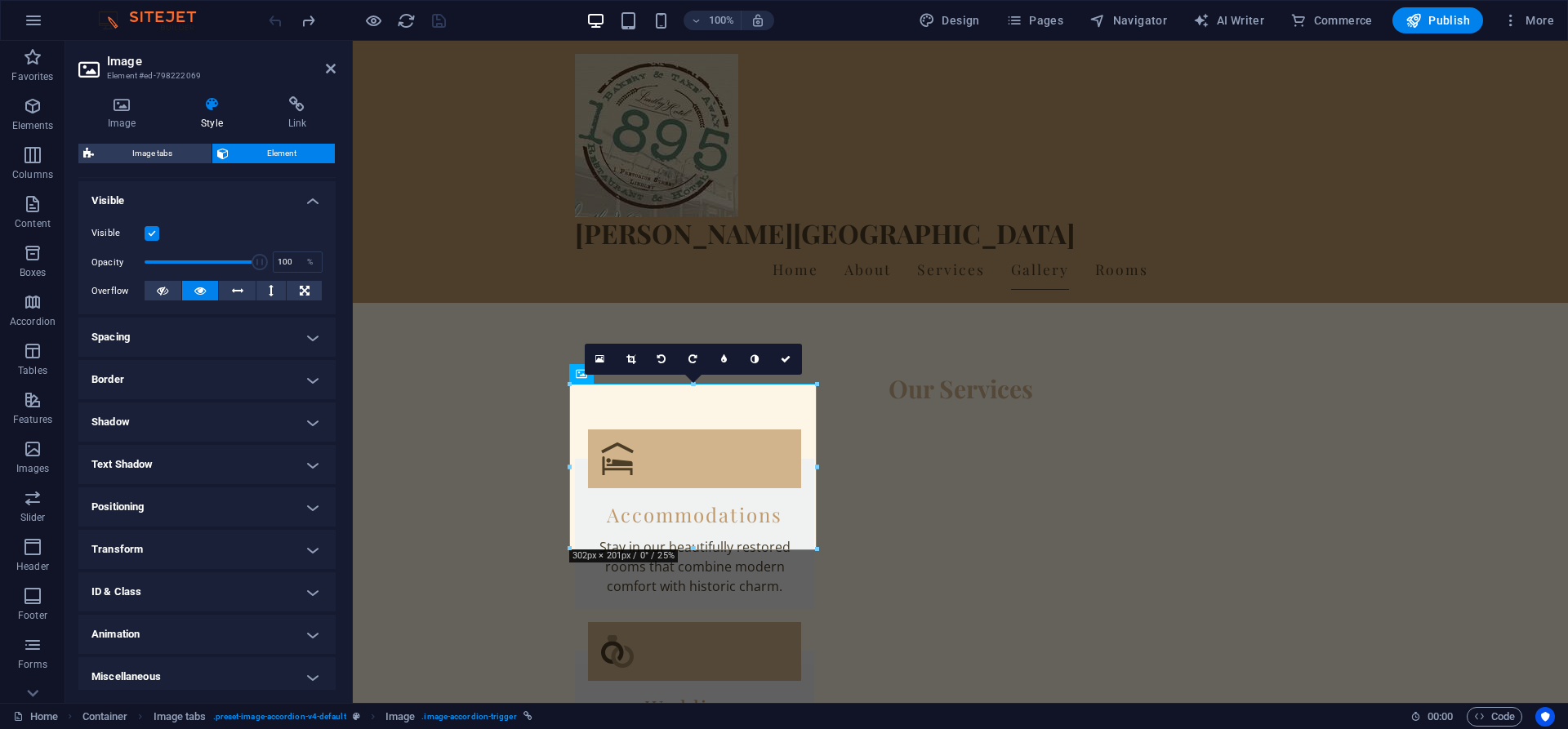
scroll to position [177, 0]
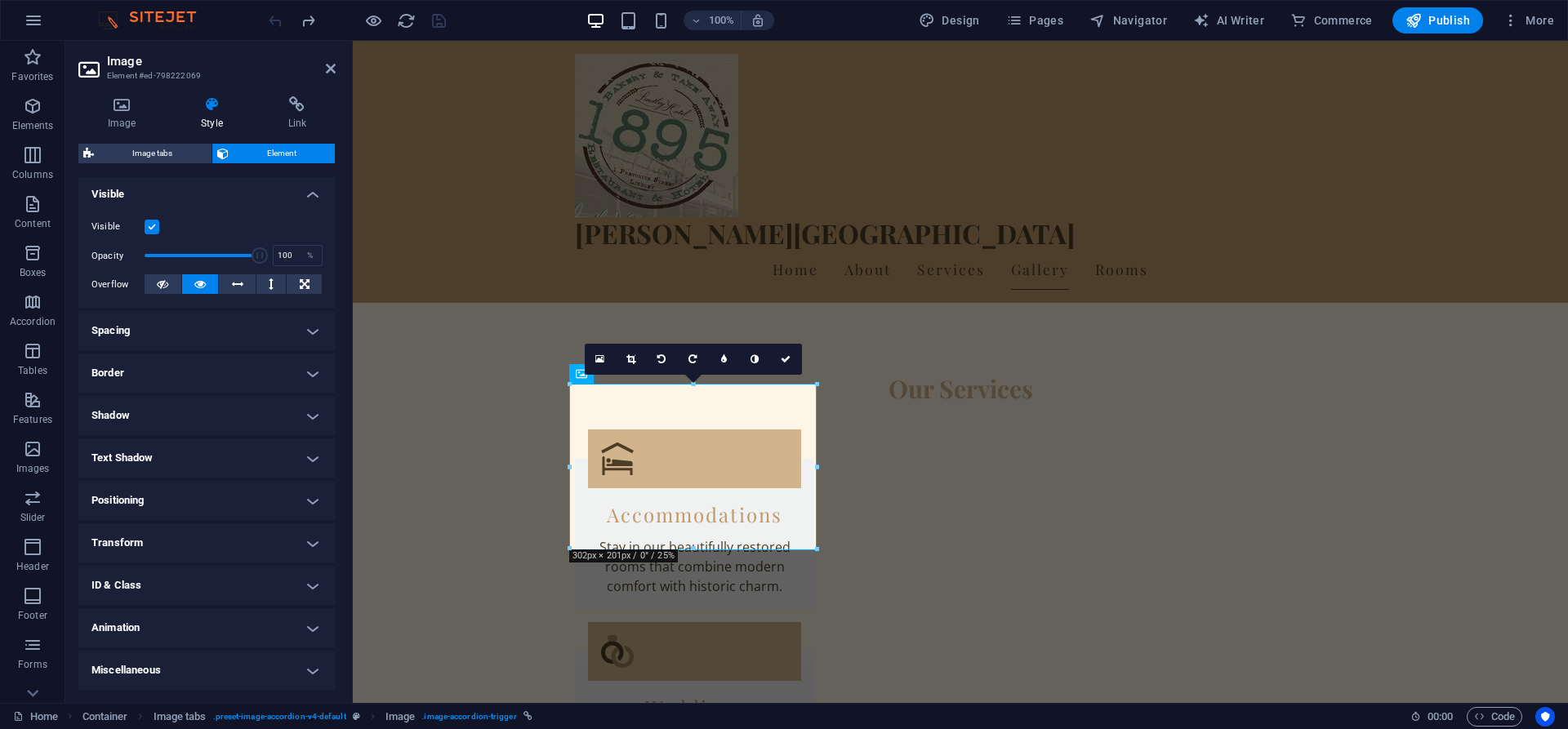
click at [286, 452] on h4 "Text Shadow" at bounding box center [207, 459] width 257 height 40
click at [306, 454] on h4 "Text Shadow" at bounding box center [207, 454] width 257 height 30
click at [317, 537] on h4 "Transform" at bounding box center [207, 543] width 257 height 40
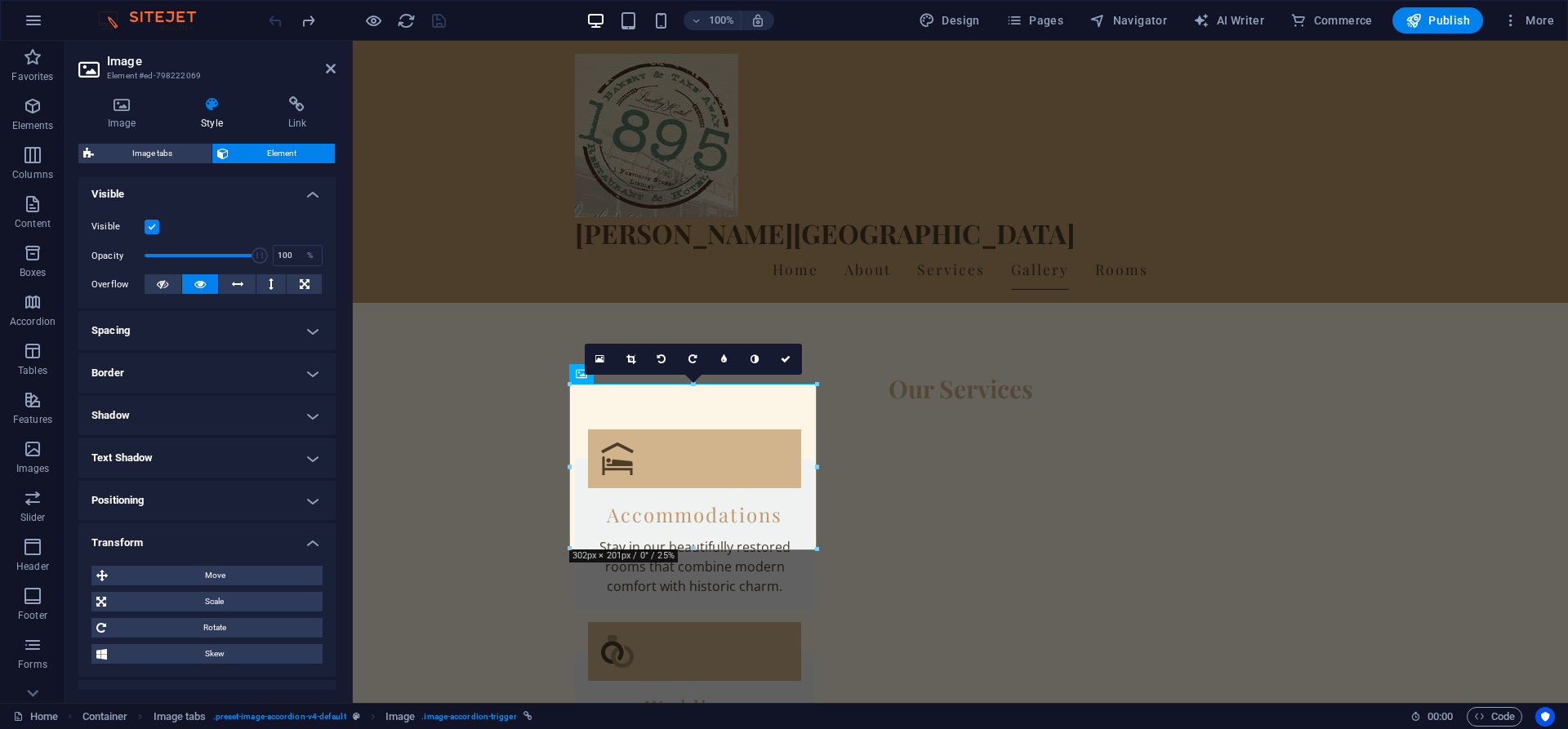
click at [308, 548] on h4 "Transform" at bounding box center [207, 538] width 257 height 30
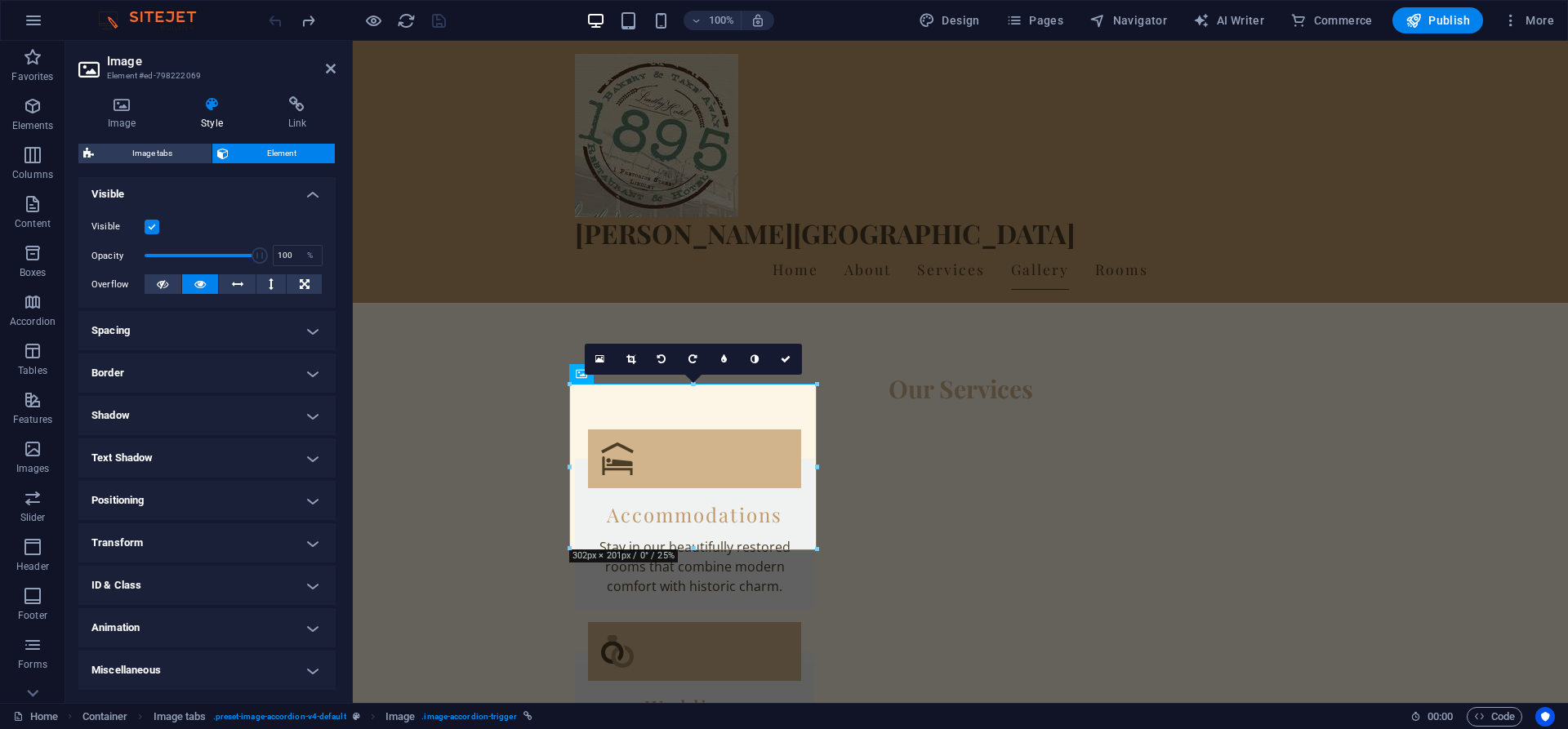
click at [313, 627] on h4 "Animation" at bounding box center [207, 628] width 257 height 40
click at [313, 627] on h4 "Animation" at bounding box center [207, 623] width 257 height 30
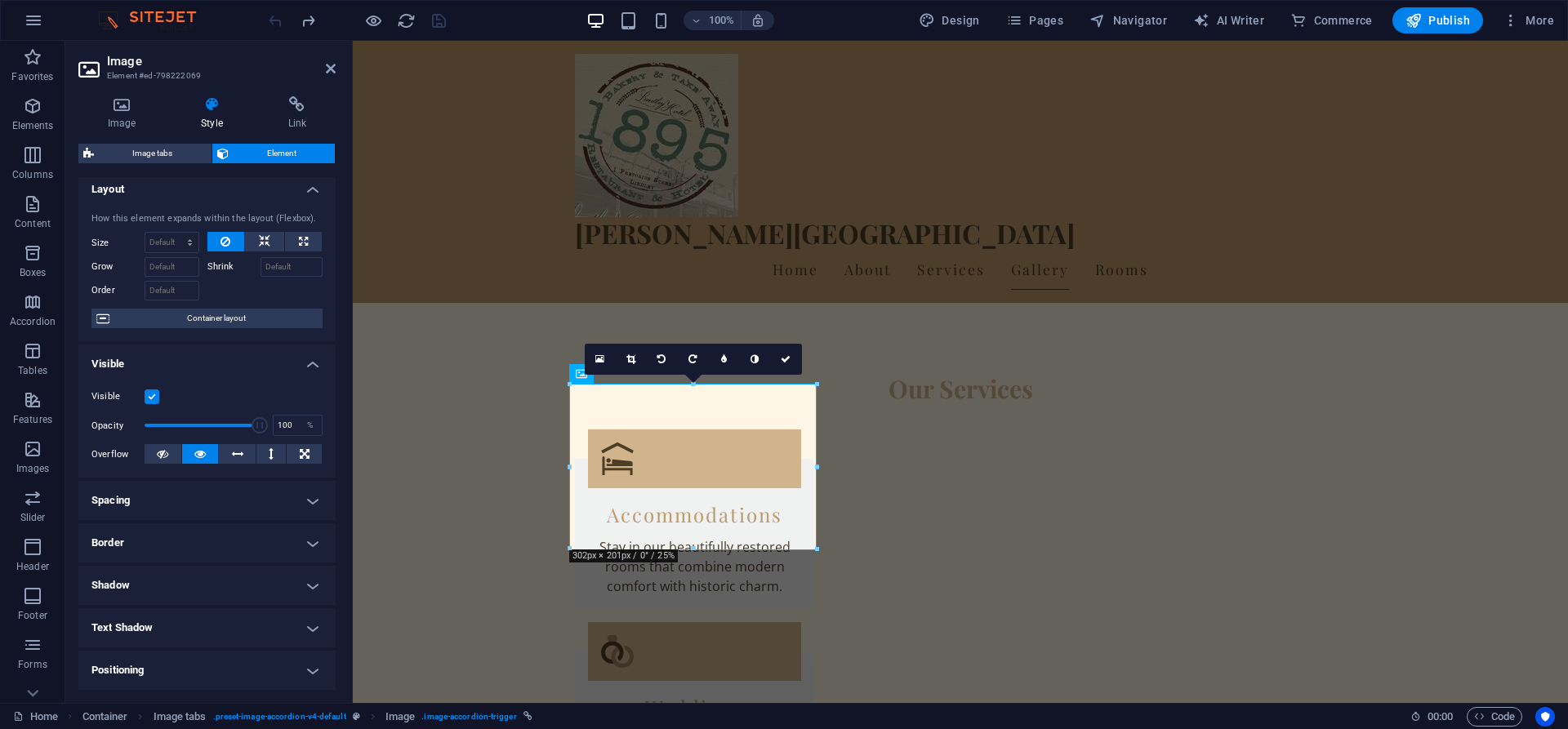
scroll to position [0, 0]
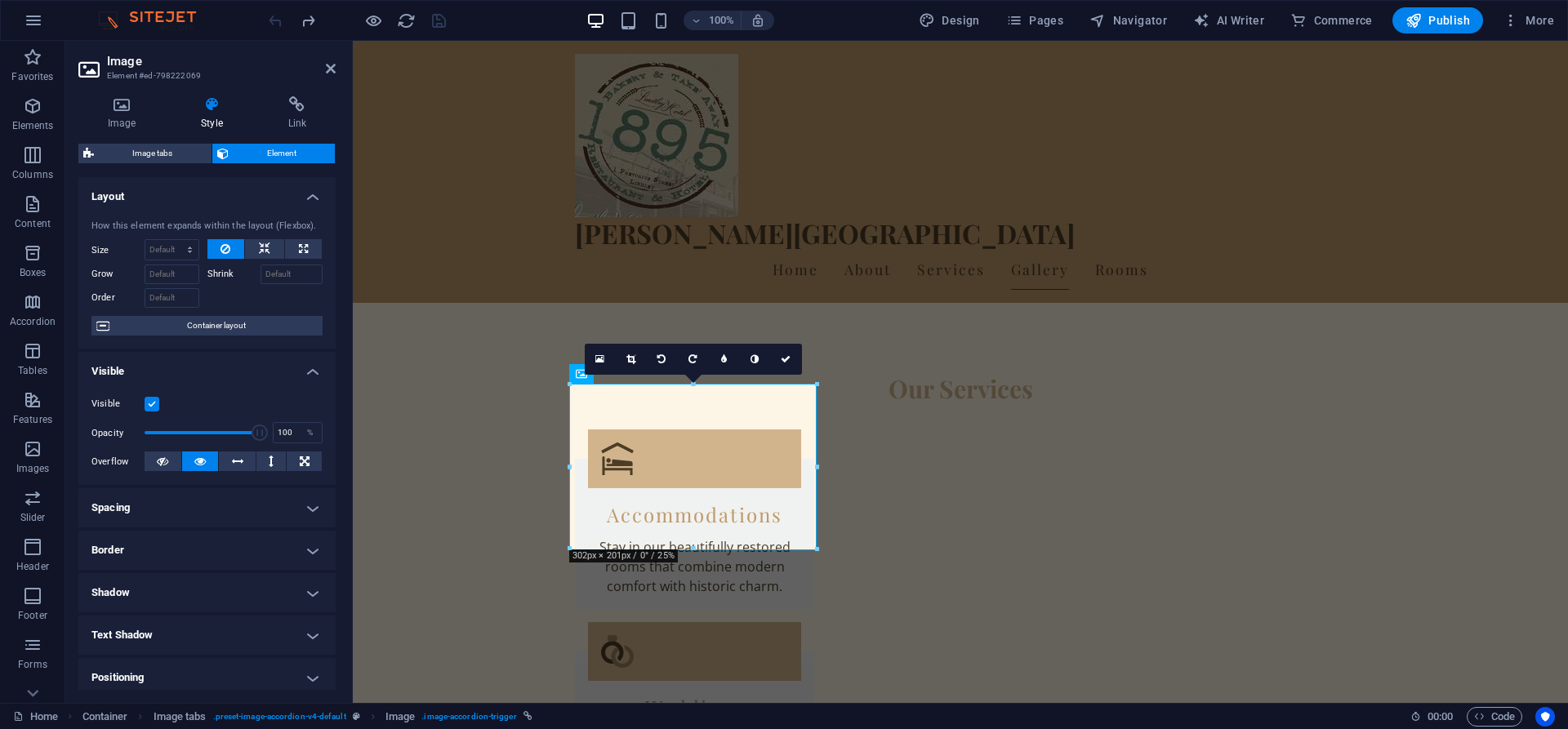
click at [302, 514] on h4 "Spacing" at bounding box center [207, 508] width 257 height 40
click at [302, 514] on h4 "Spacing" at bounding box center [207, 503] width 257 height 30
click at [312, 548] on h4 "Border" at bounding box center [207, 550] width 257 height 40
click at [312, 548] on h4 "Border" at bounding box center [207, 545] width 257 height 30
click at [309, 593] on h4 "Shadow" at bounding box center [207, 593] width 257 height 40
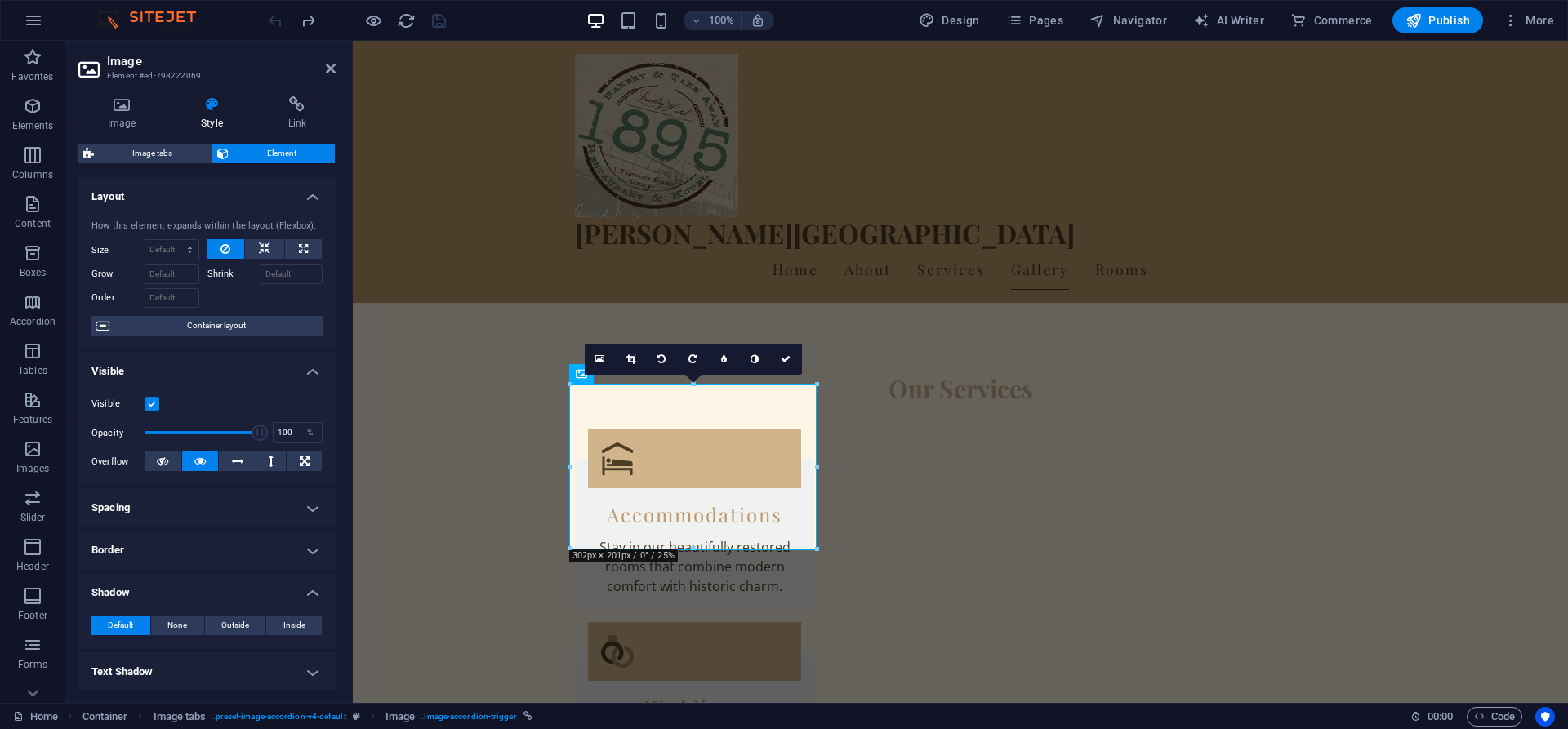
click at [309, 593] on h4 "Shadow" at bounding box center [207, 588] width 257 height 30
click at [293, 119] on h4 "Link" at bounding box center [297, 114] width 77 height 35
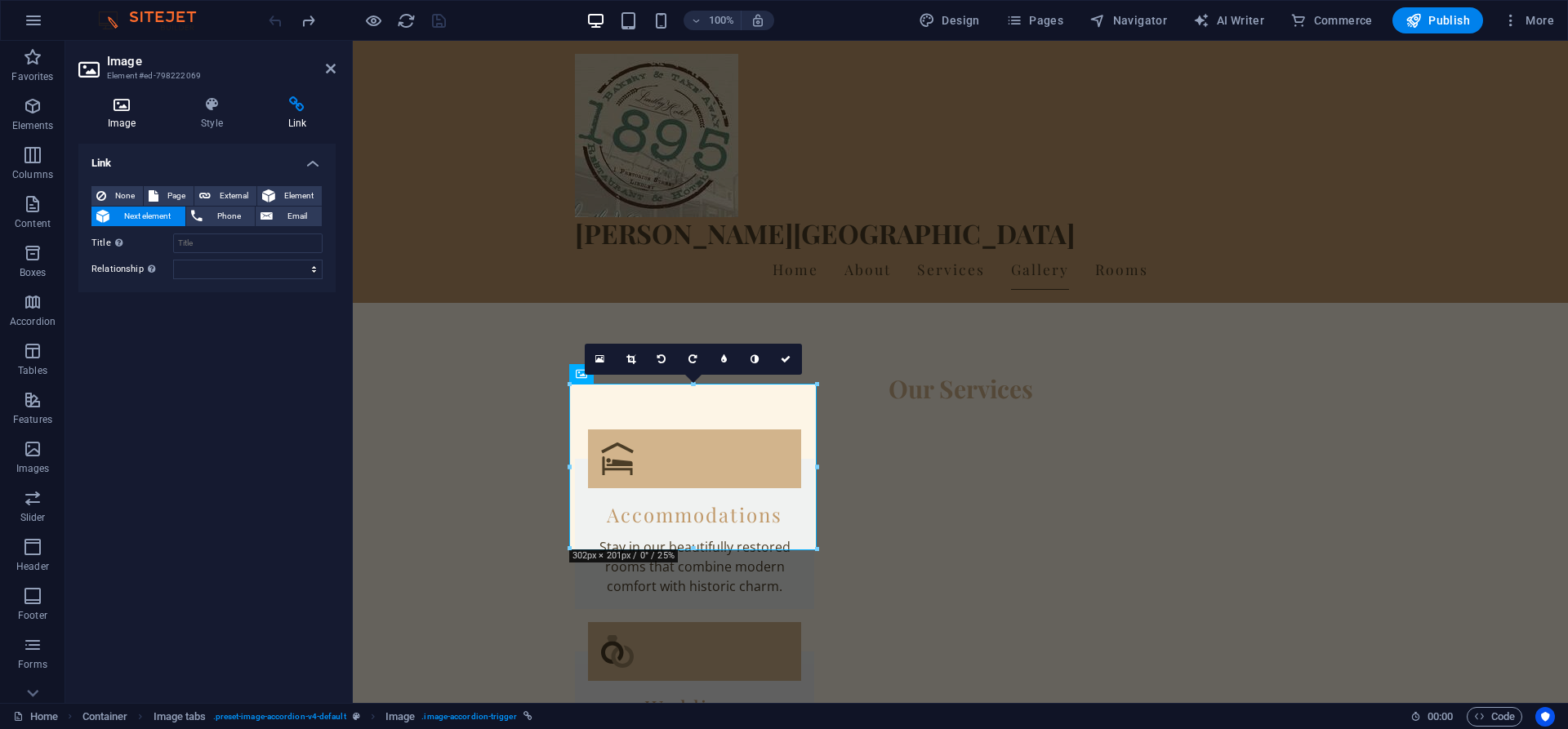
click at [134, 129] on h4 "Image" at bounding box center [125, 114] width 93 height 35
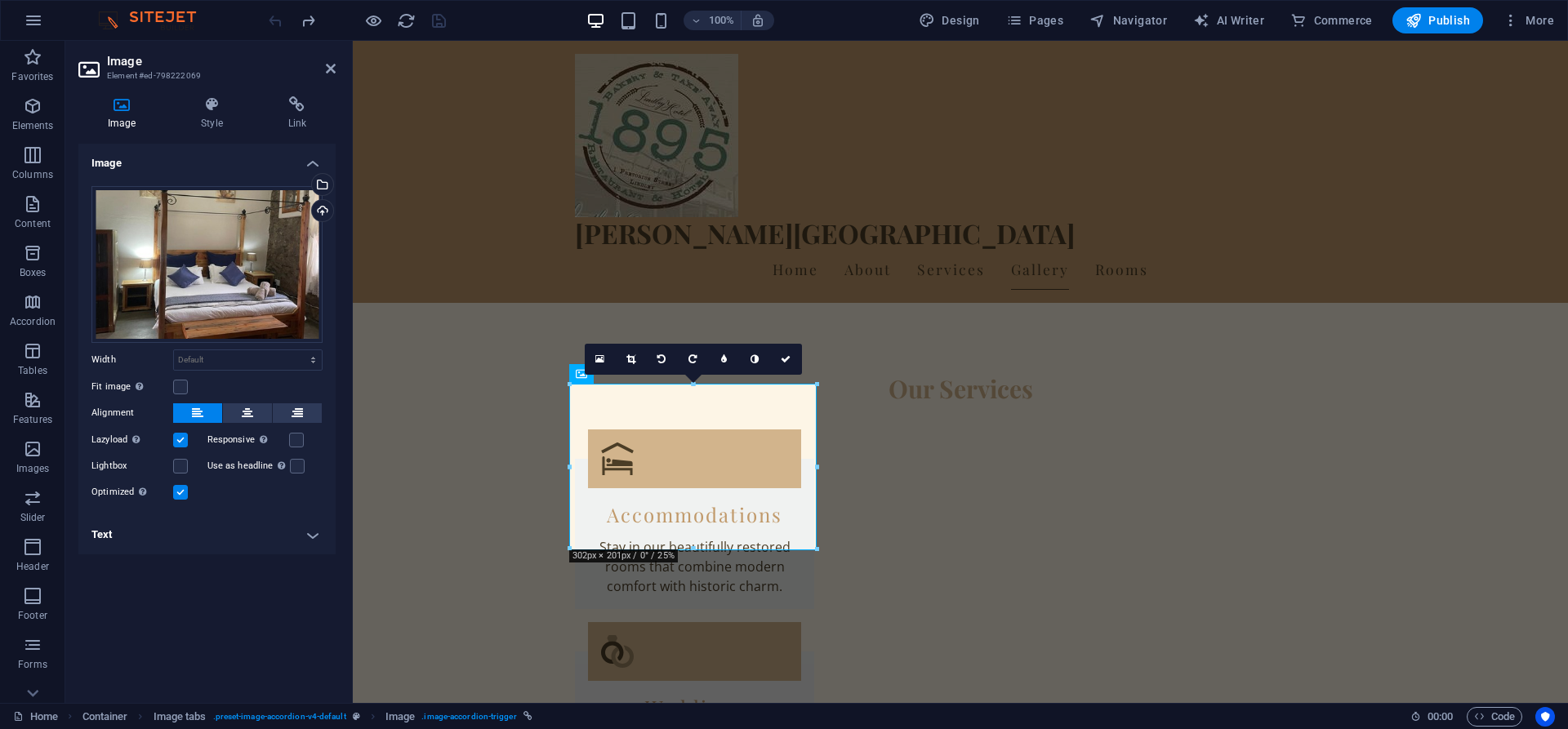
click at [301, 539] on h4 "Text" at bounding box center [207, 535] width 257 height 40
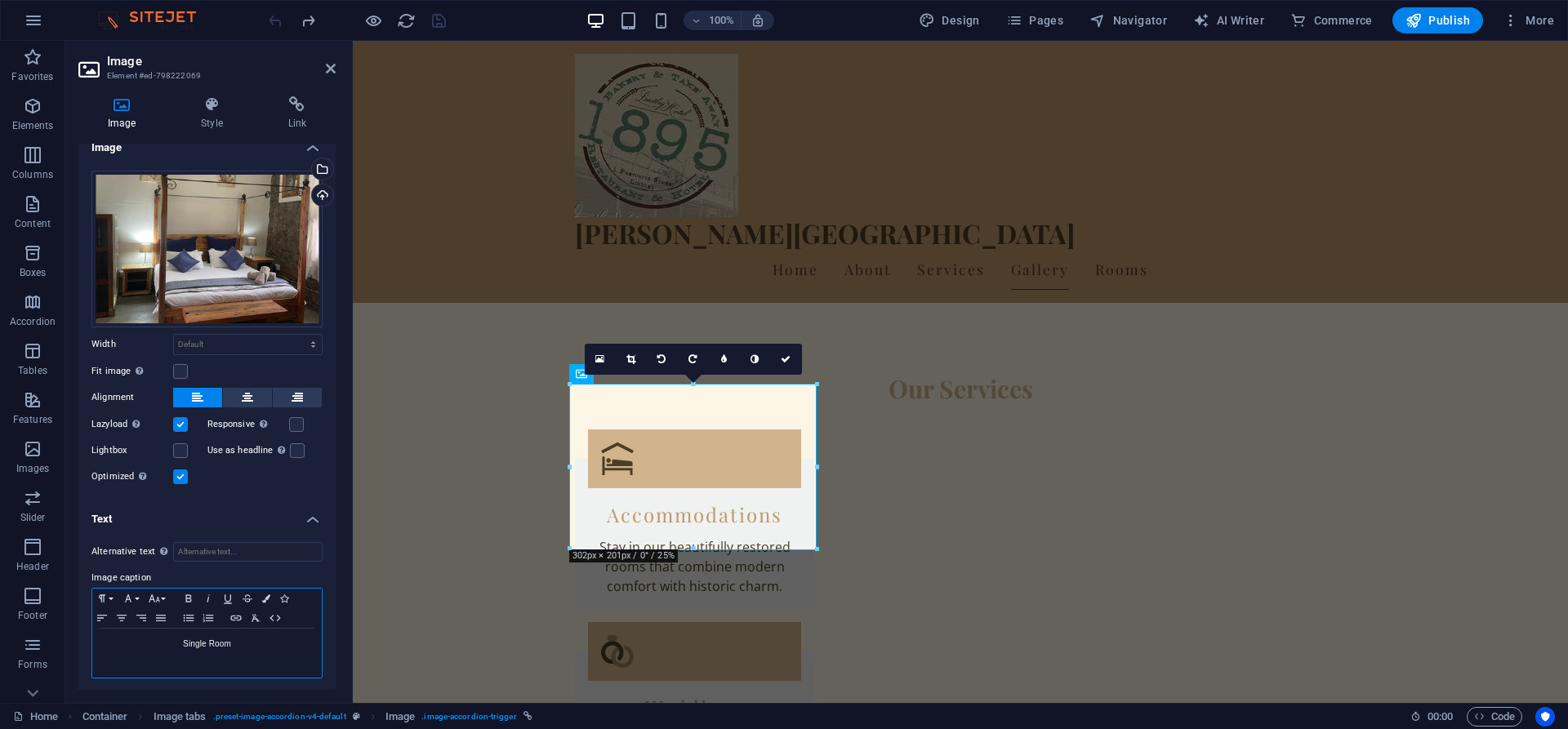
click at [191, 643] on p "Single Room" at bounding box center [207, 644] width 213 height 15
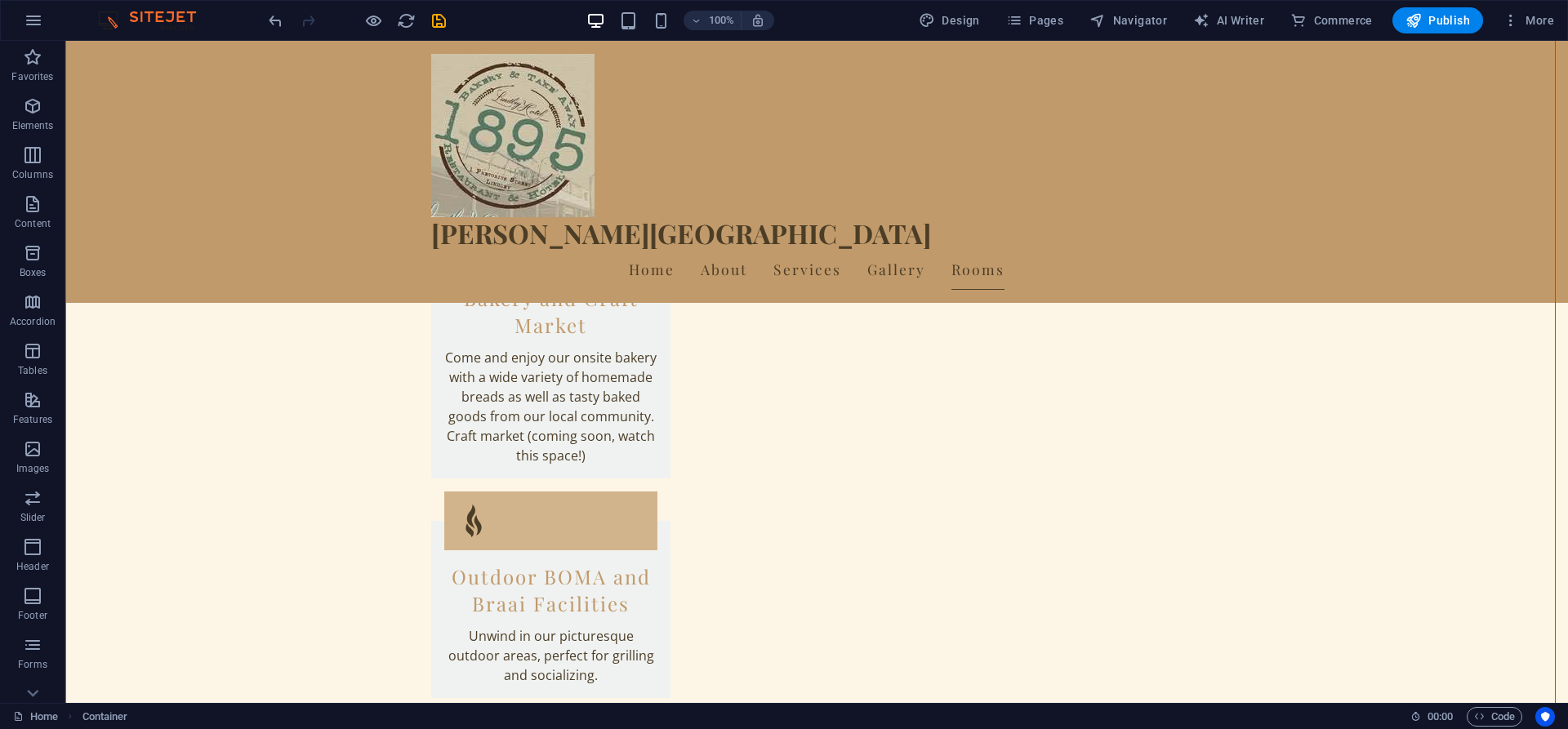
scroll to position [4312, 0]
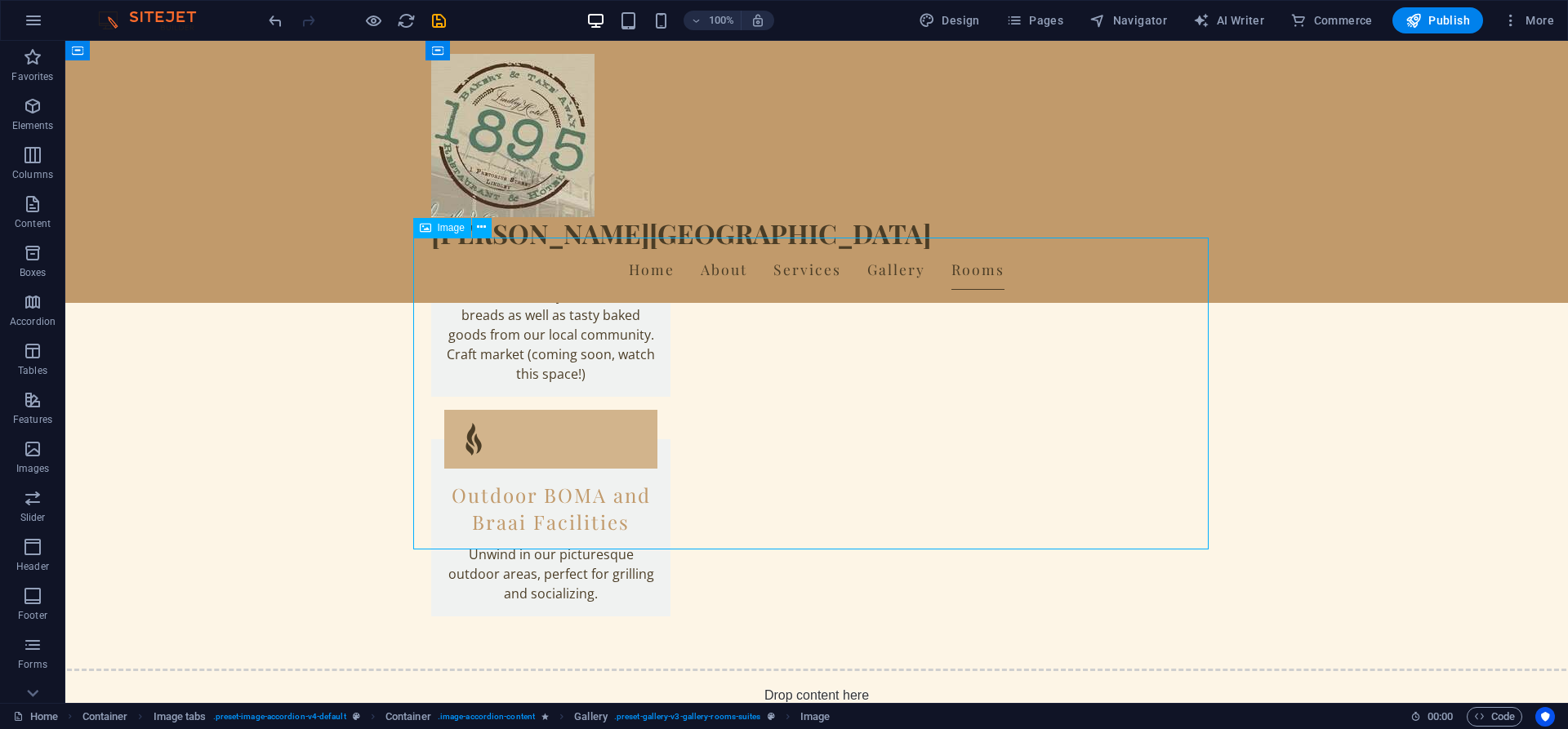
select select "px"
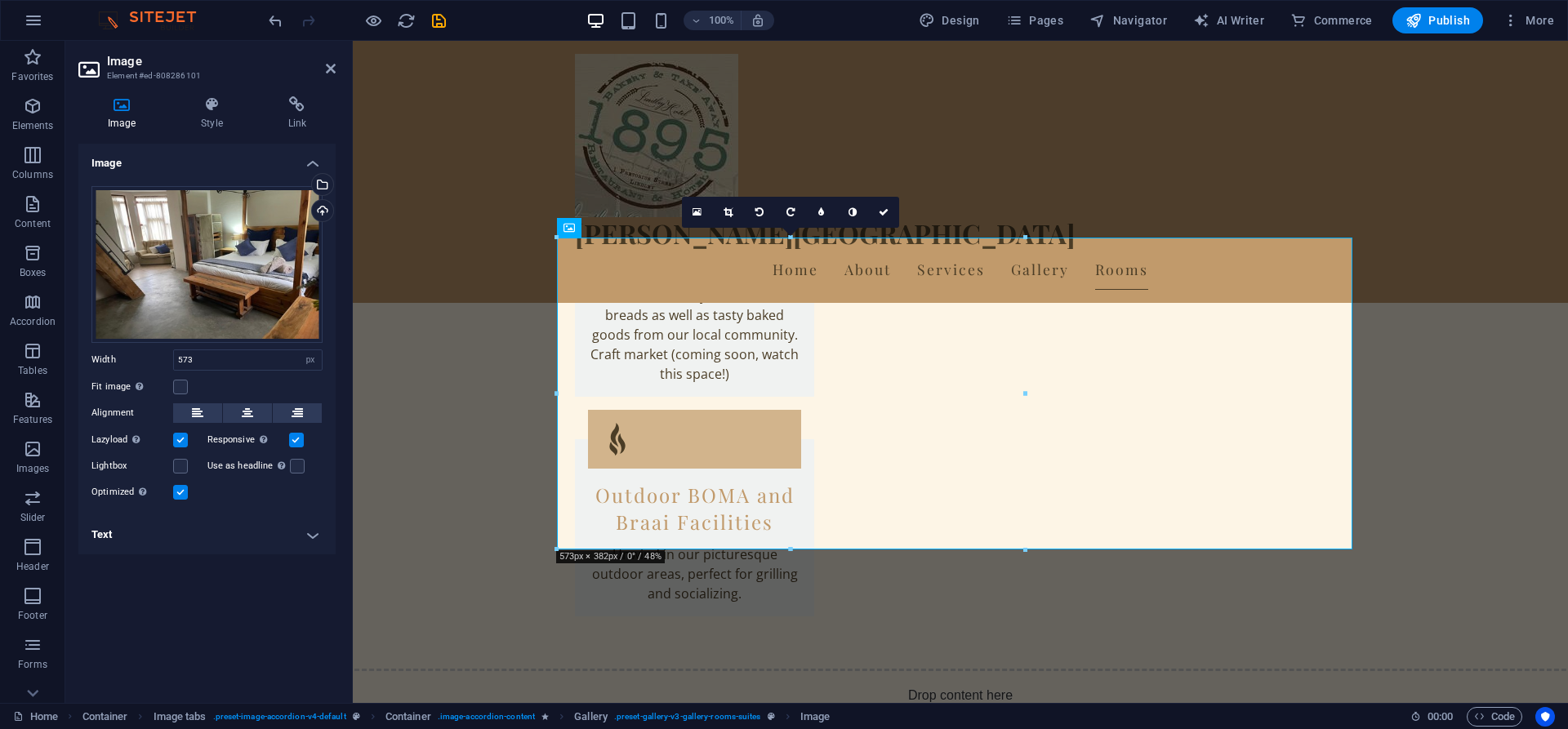
scroll to position [4091, 0]
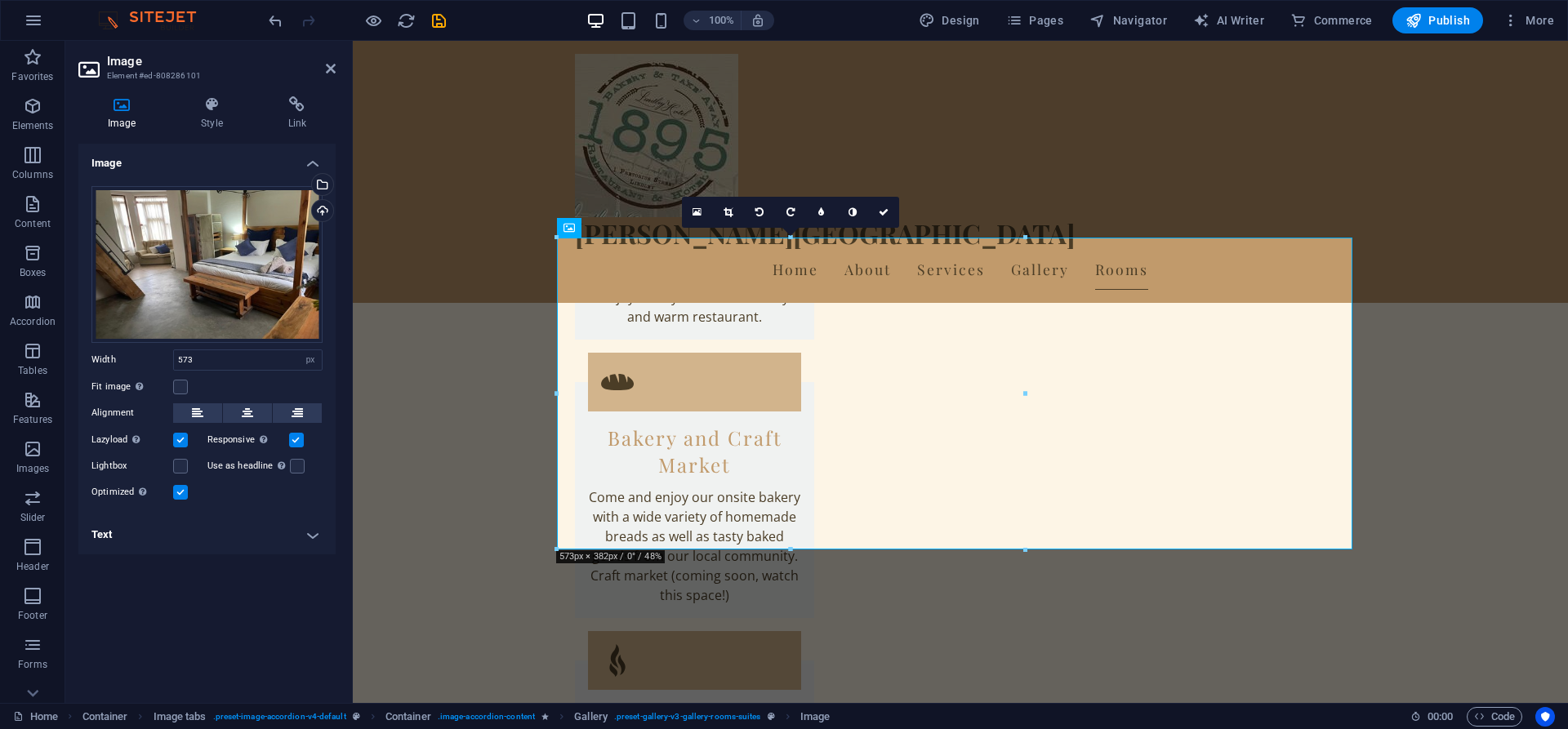
click at [297, 440] on label at bounding box center [296, 440] width 15 height 15
click at [0, 0] on input "Responsive Automatically load retina image and smartphone optimized sizes." at bounding box center [0, 0] width 0 height 0
click at [297, 440] on label at bounding box center [296, 440] width 15 height 15
click at [0, 0] on input "Responsive Automatically load retina image and smartphone optimized sizes." at bounding box center [0, 0] width 0 height 0
click at [217, 357] on input "573" at bounding box center [247, 360] width 148 height 20
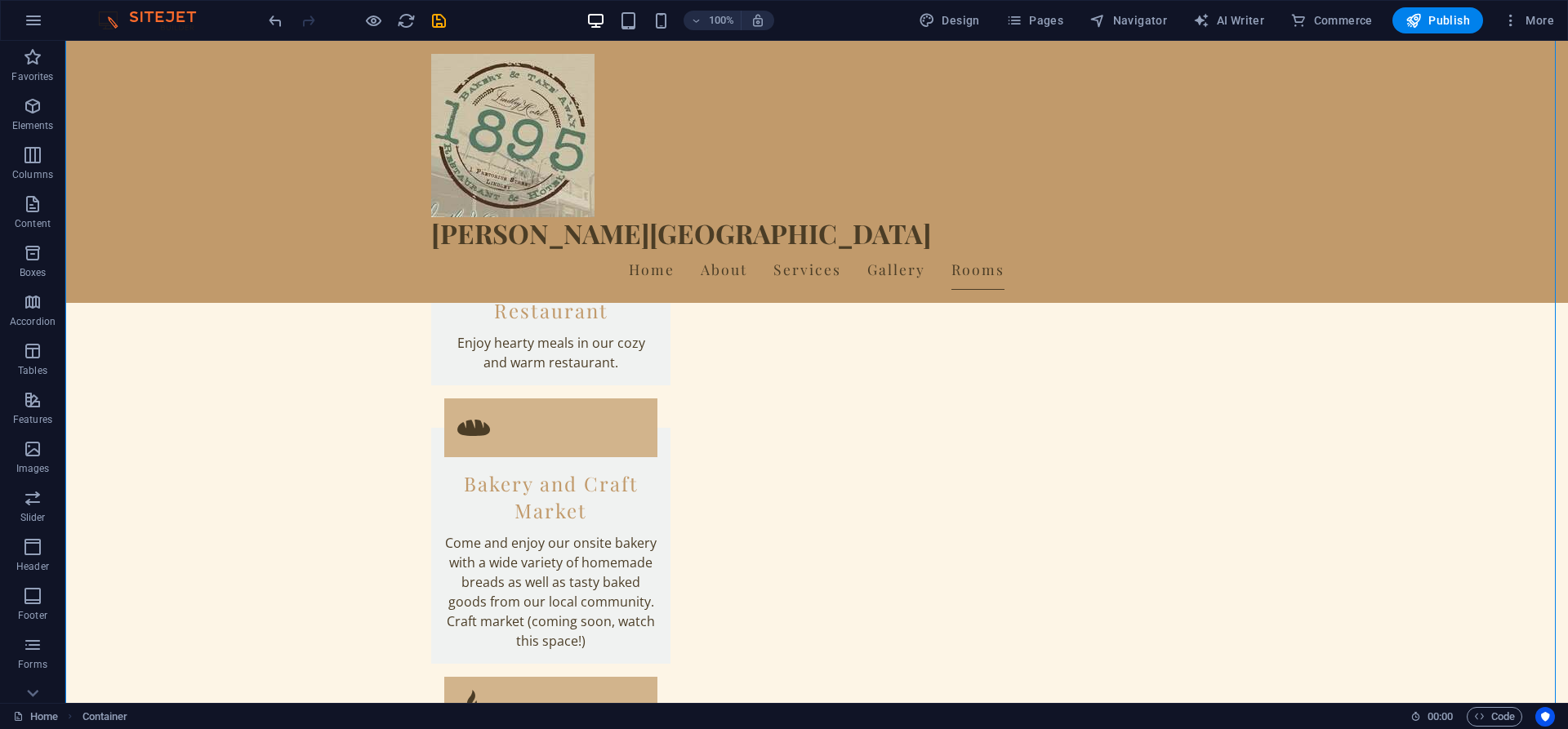
scroll to position [4014, 0]
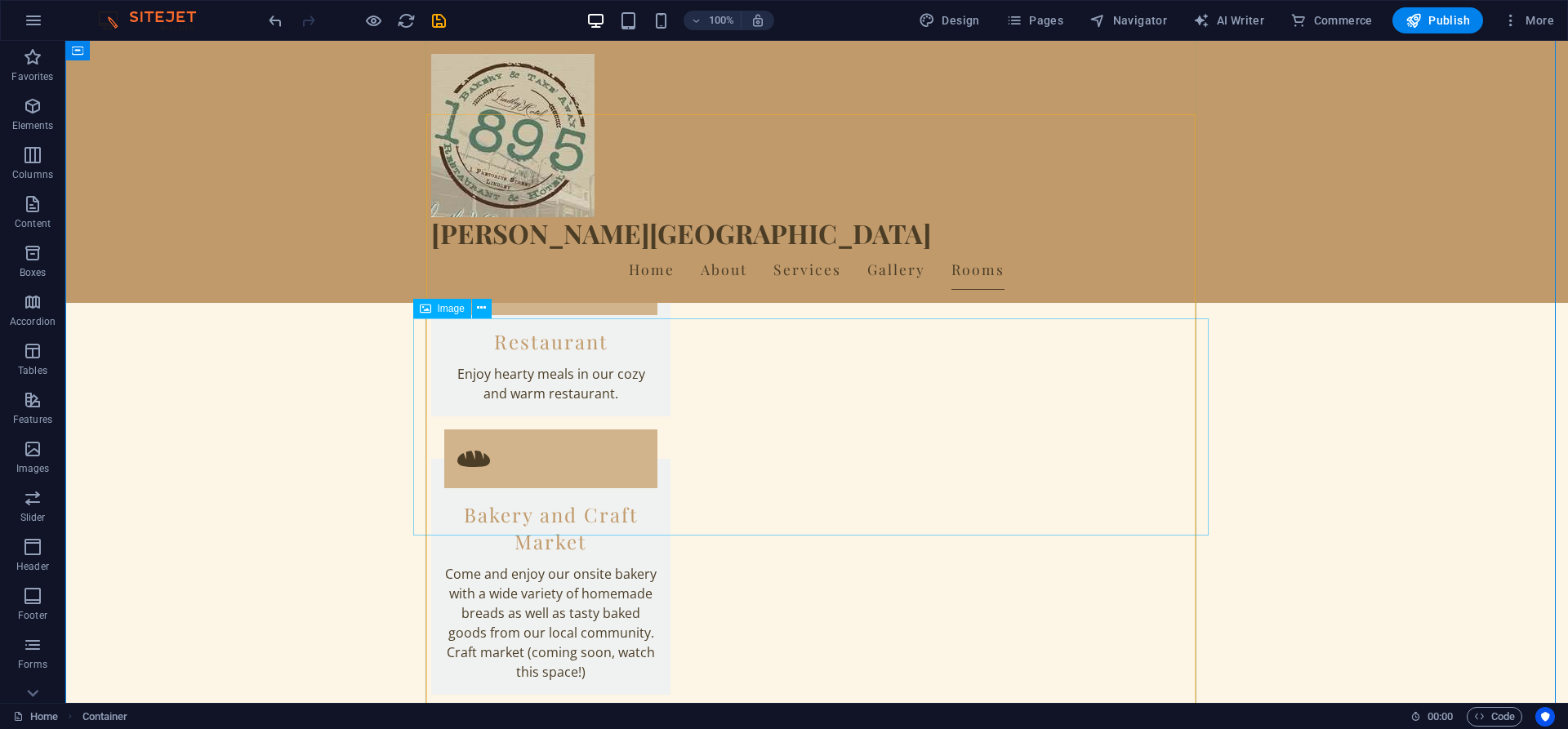
click at [440, 304] on span "Image" at bounding box center [451, 308] width 27 height 10
click at [440, 311] on span "Image" at bounding box center [451, 308] width 27 height 10
select select "px"
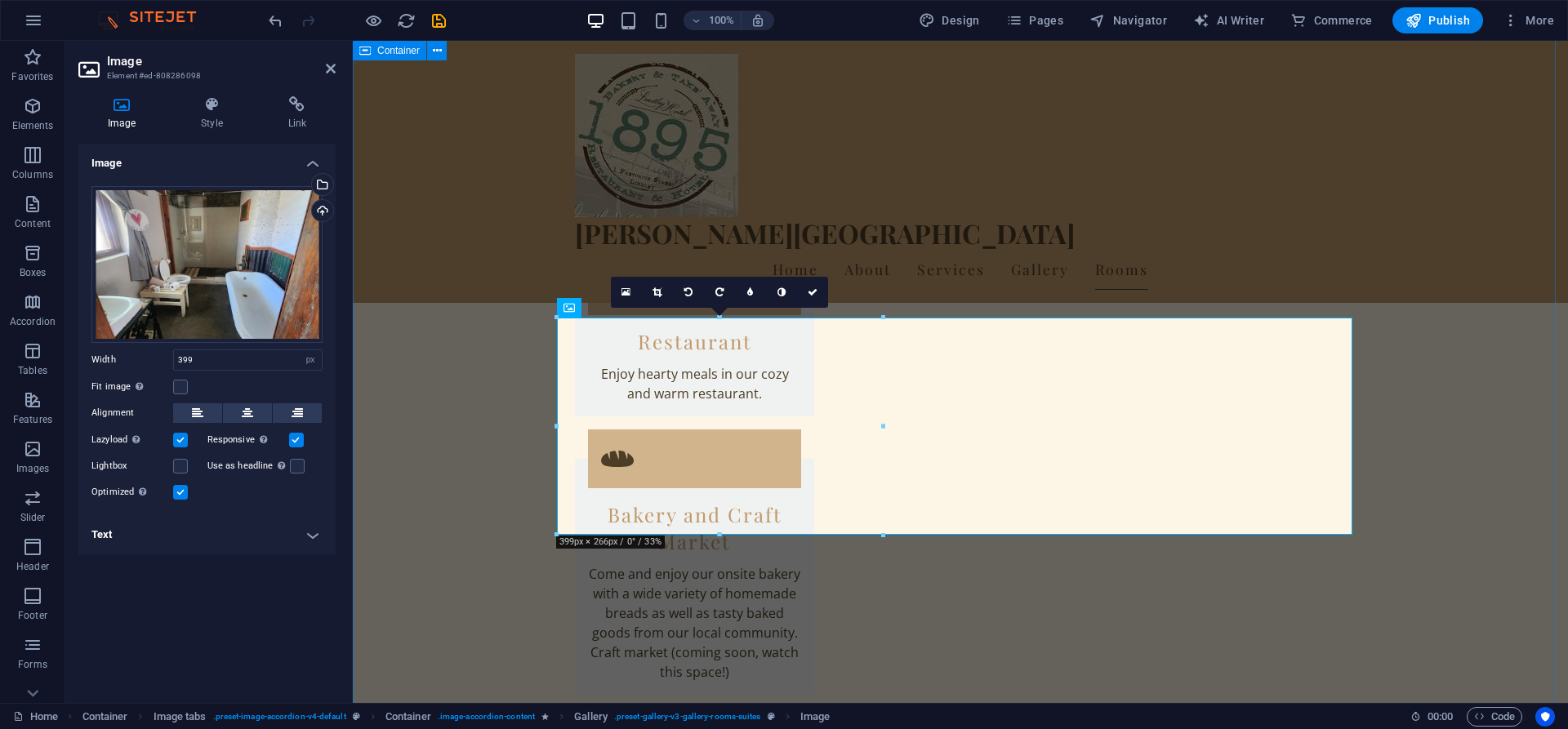
scroll to position [3794, 0]
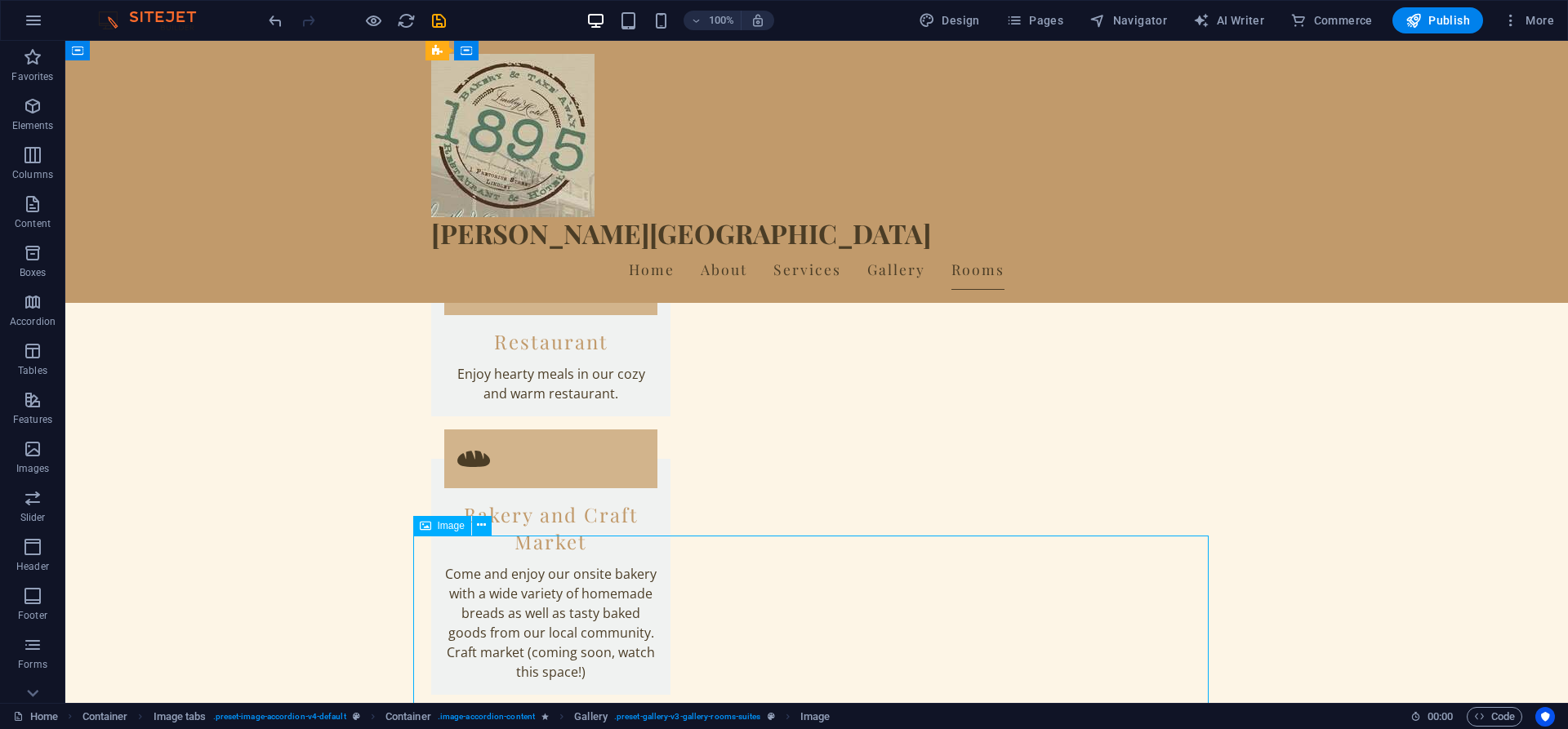
select select "px"
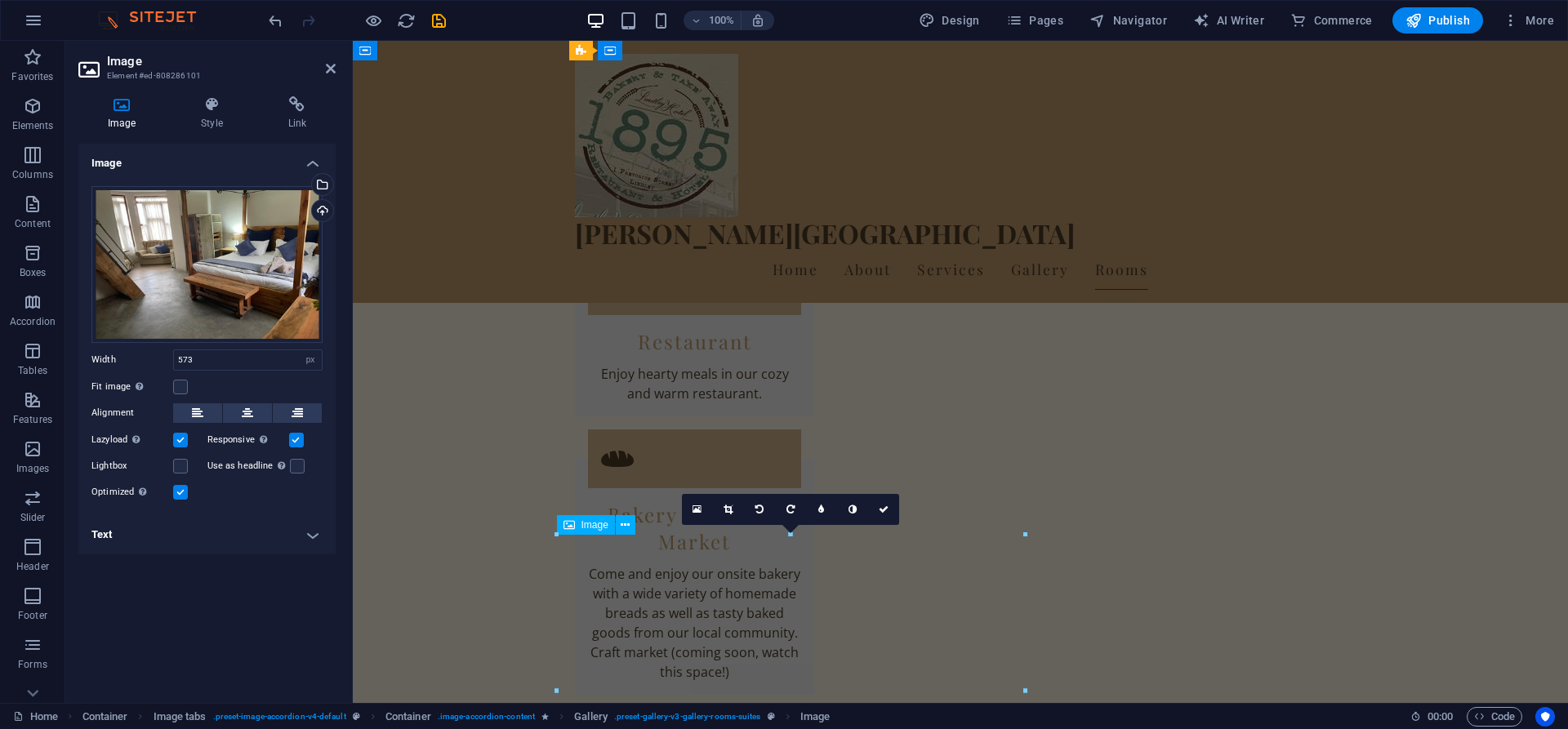
scroll to position [3794, 0]
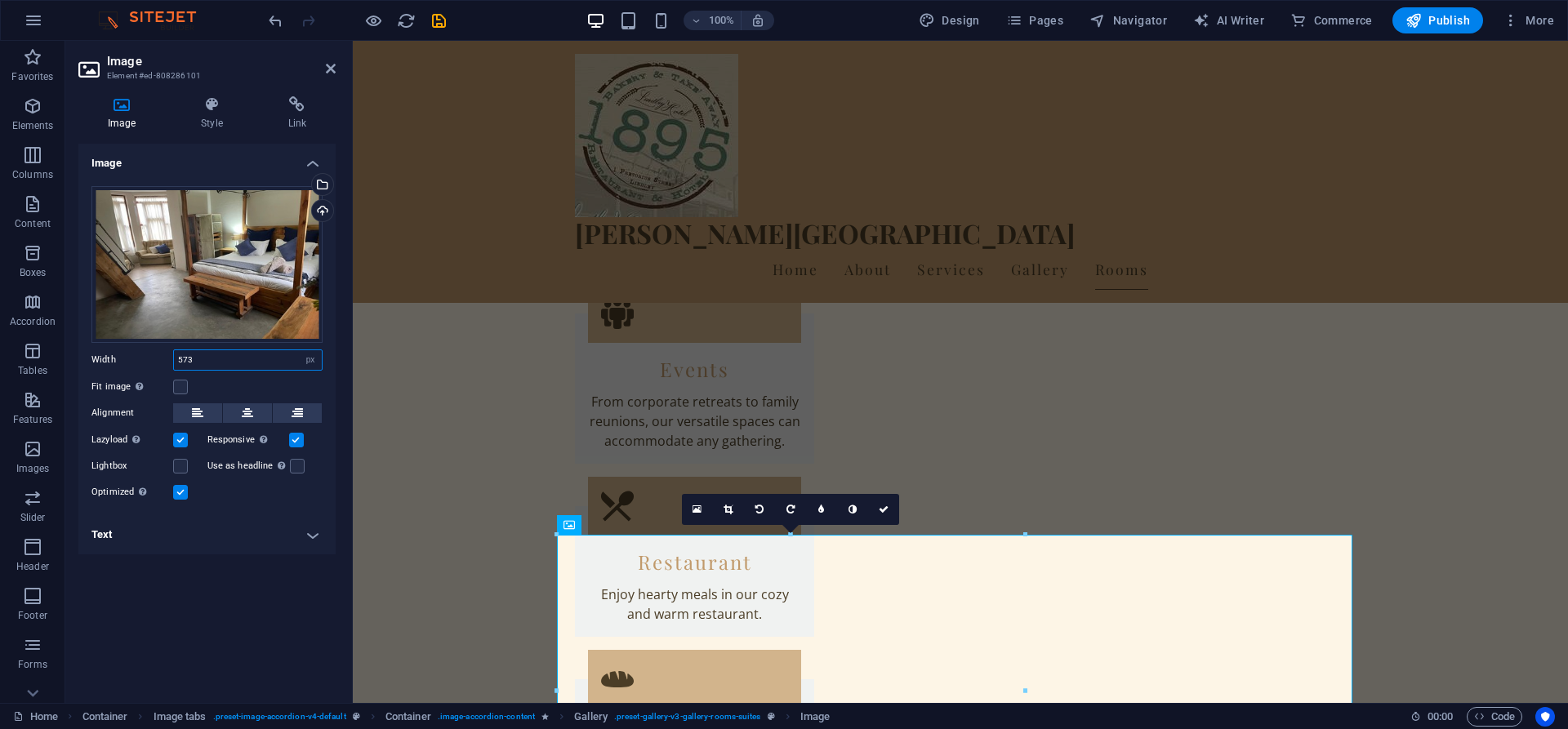
click at [220, 355] on input "573" at bounding box center [247, 360] width 148 height 20
type input "399"
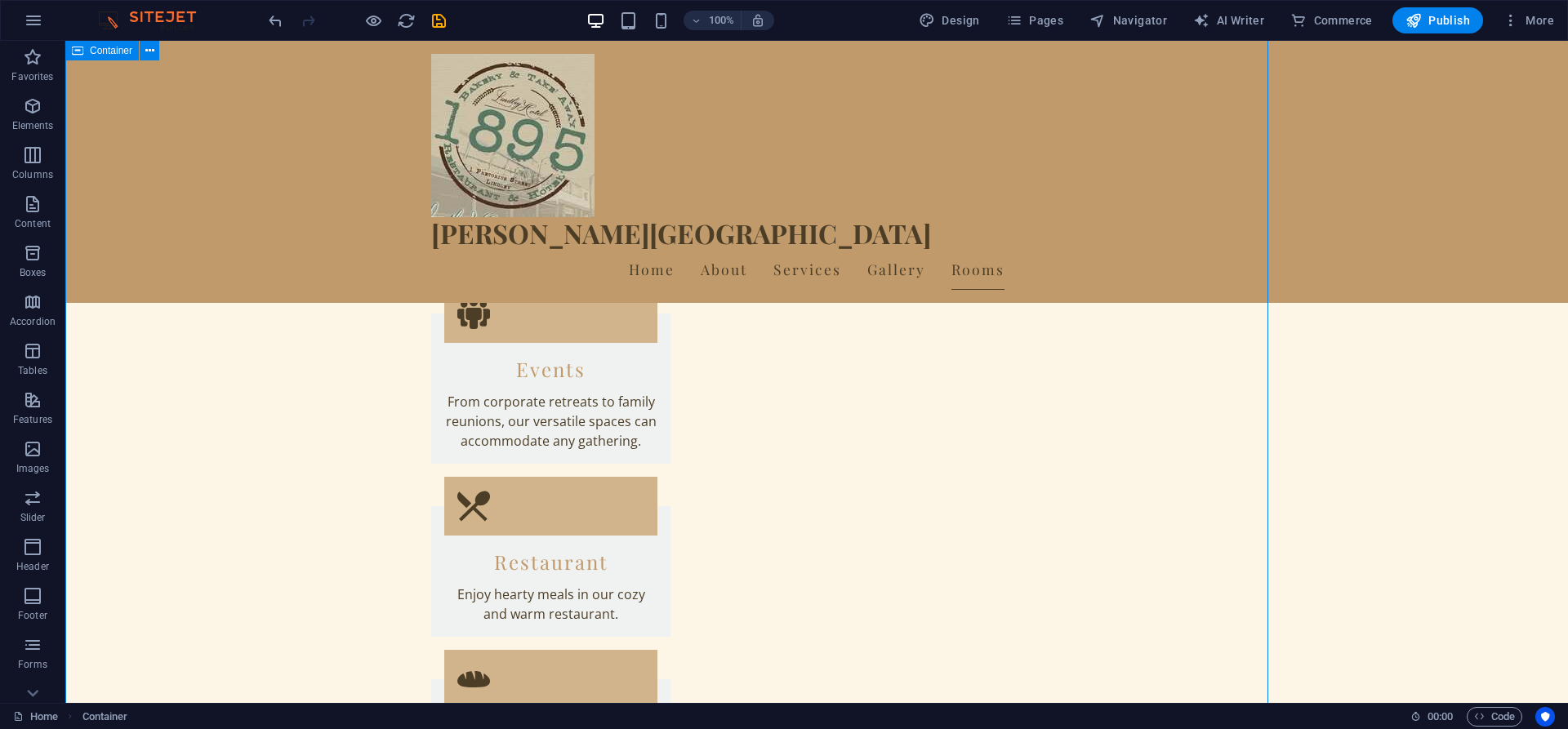
scroll to position [4014, 0]
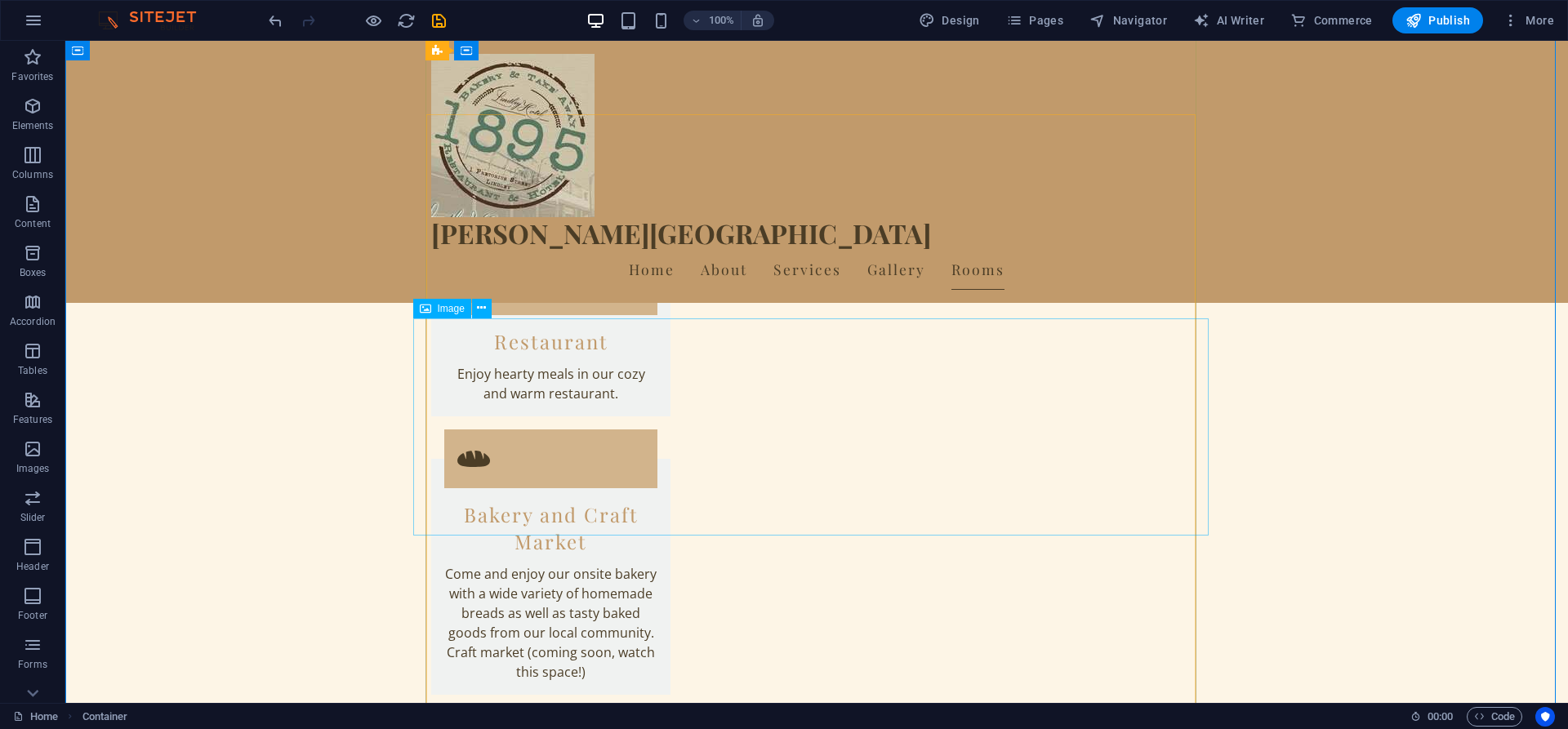
select select "px"
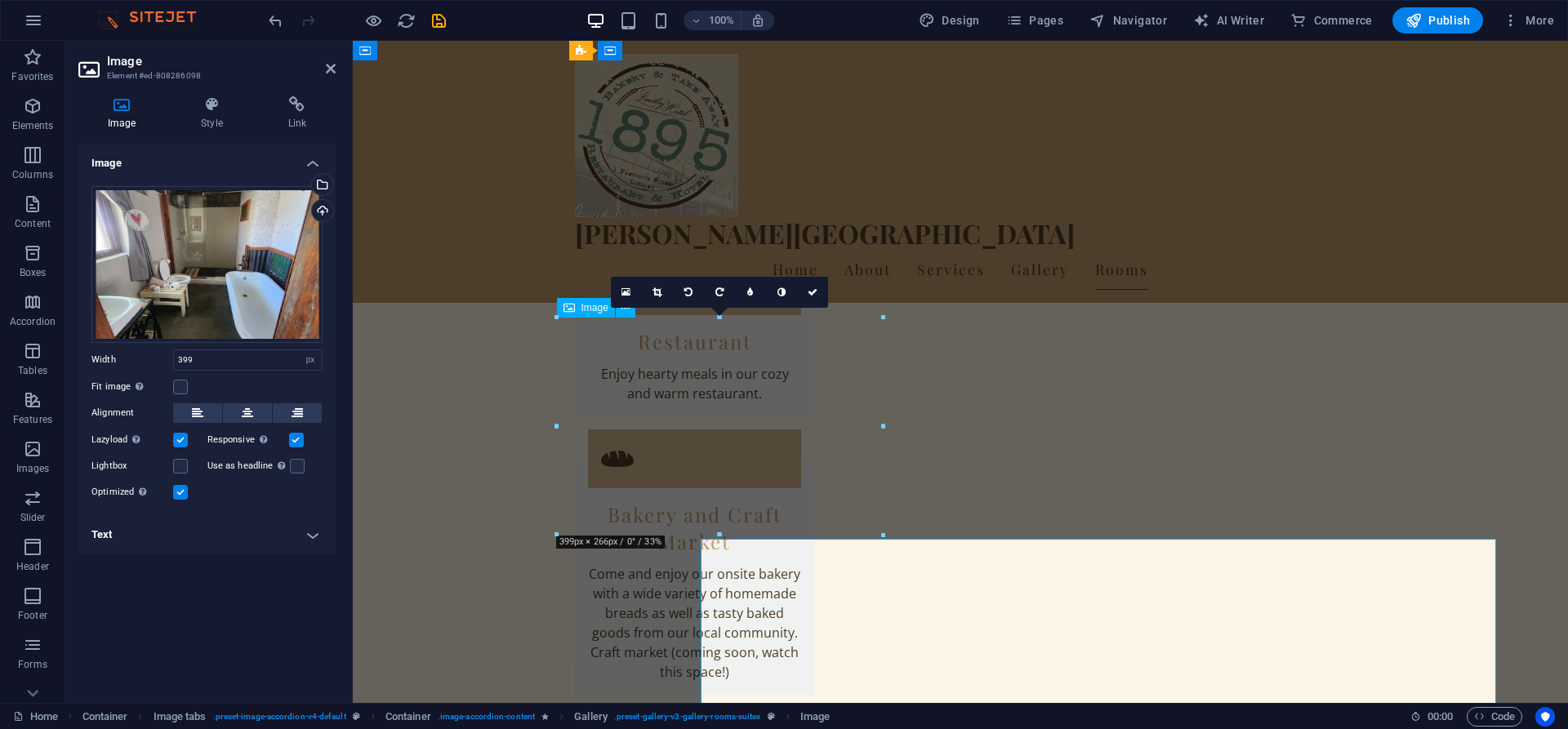
scroll to position [3794, 0]
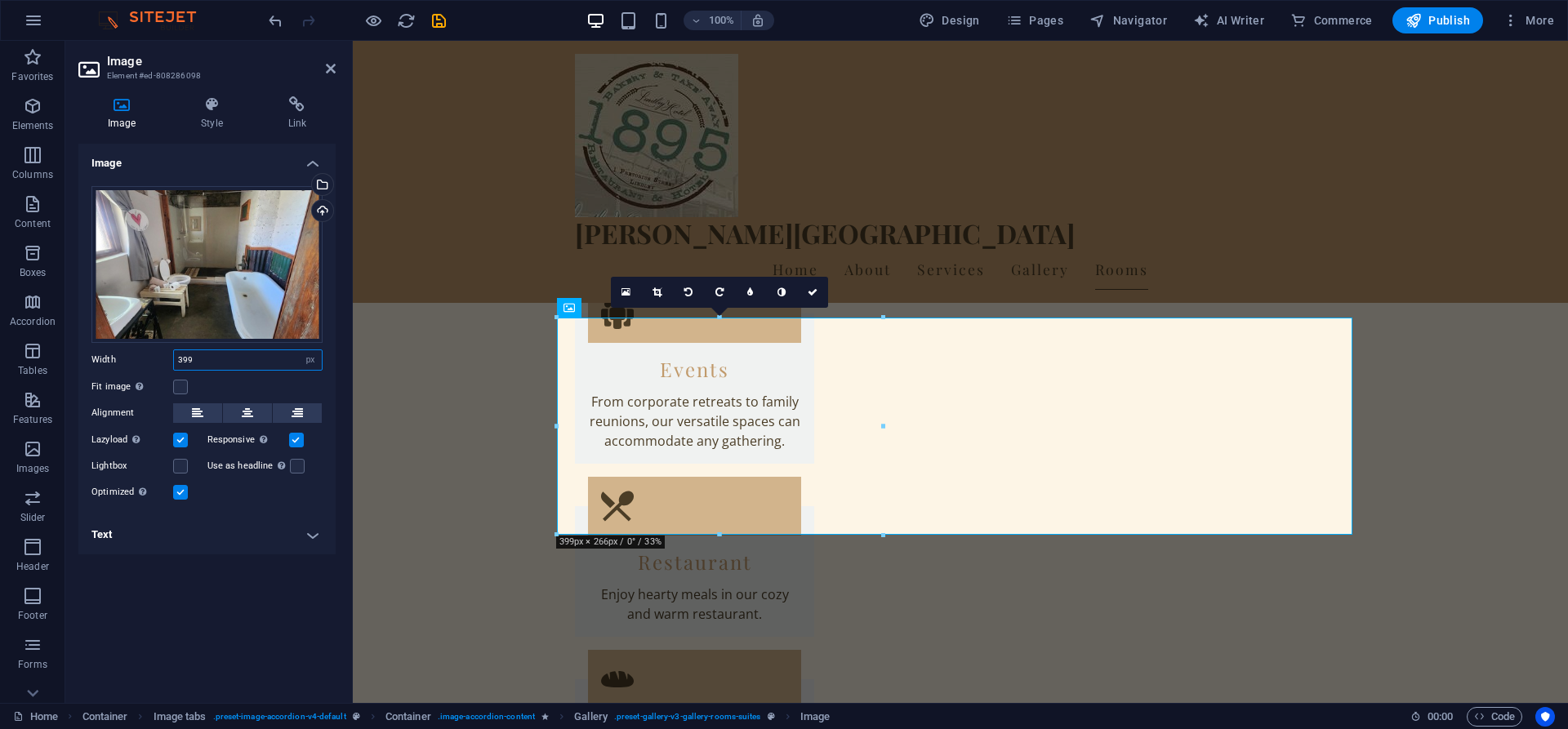
click at [212, 360] on input "399" at bounding box center [247, 360] width 148 height 20
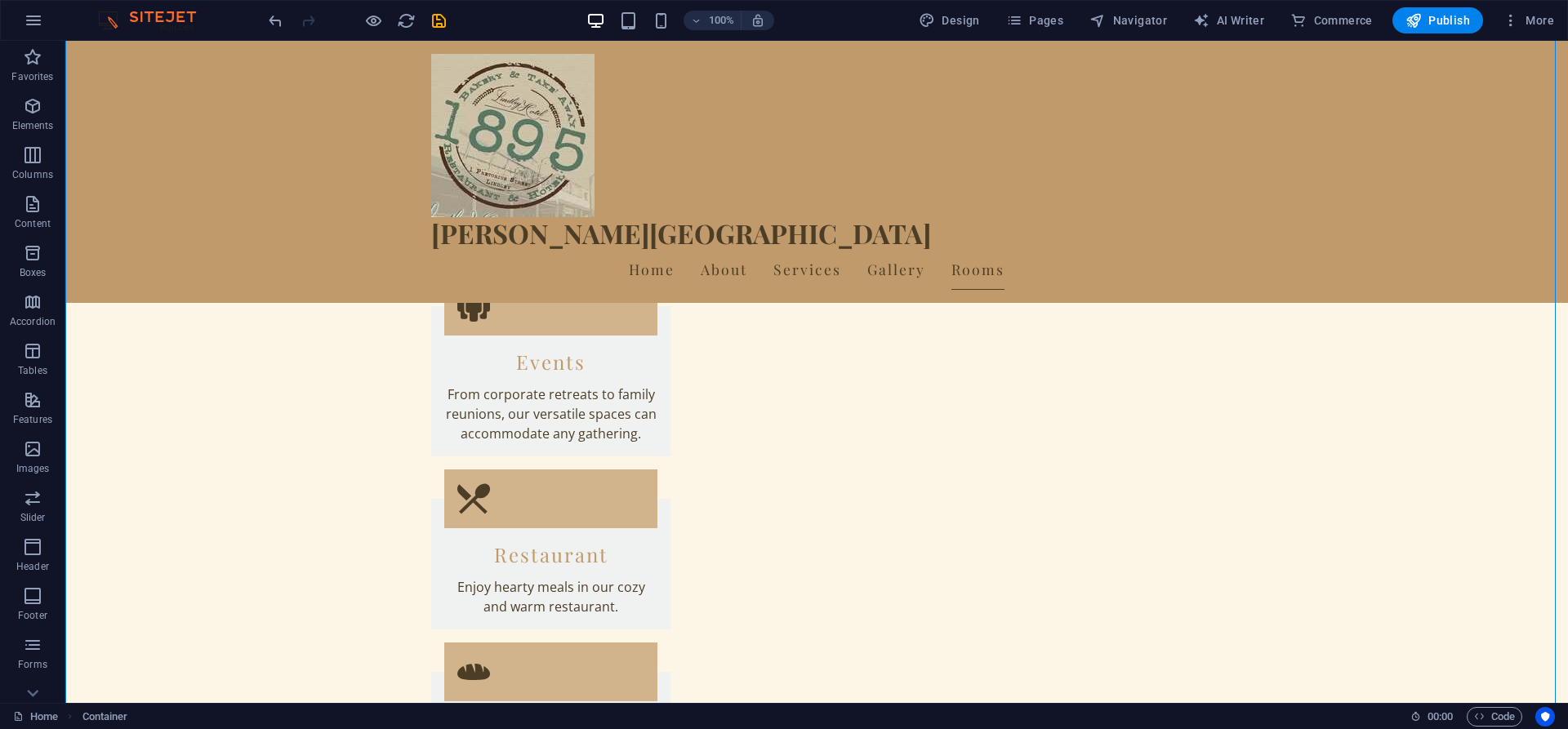
scroll to position [3792, 0]
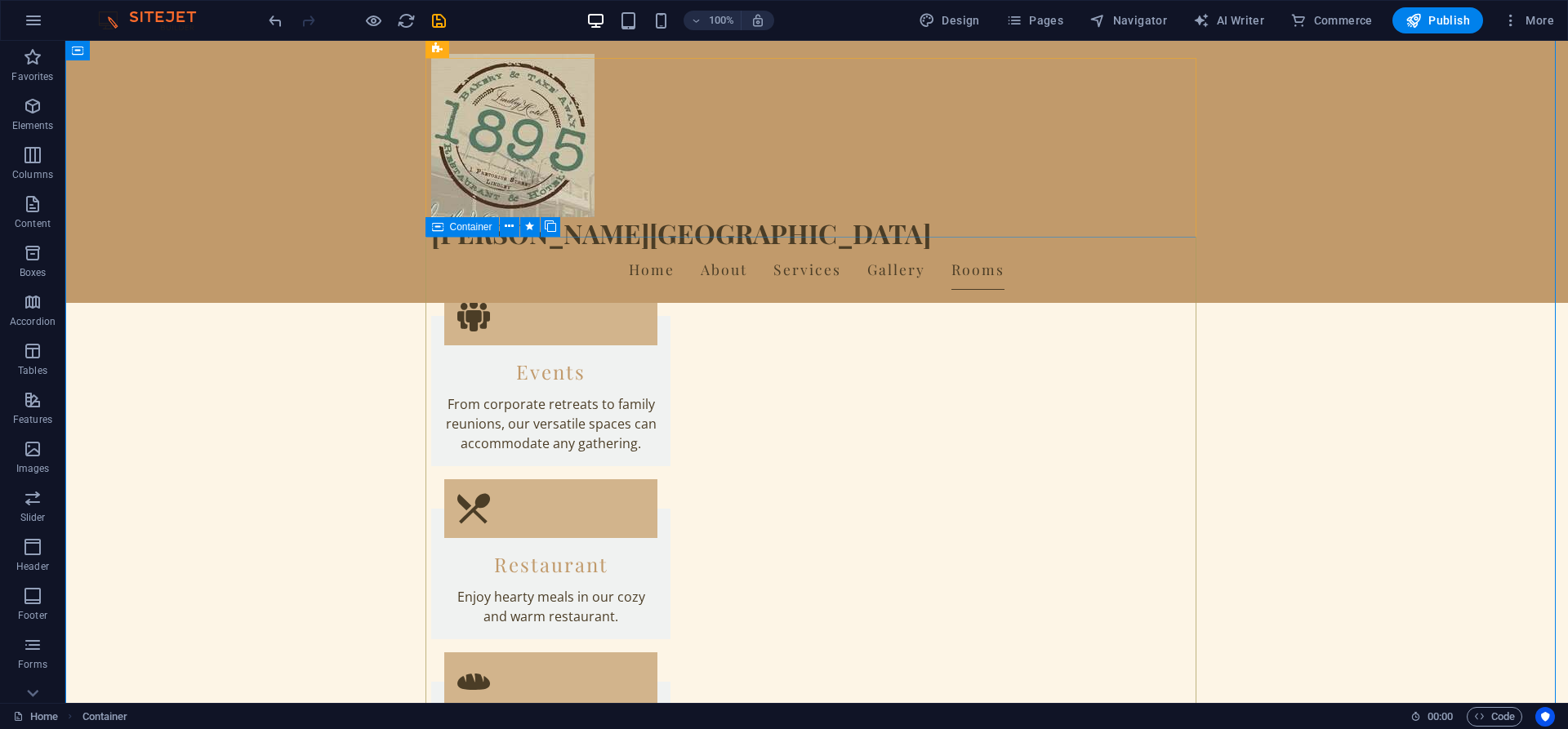
click at [475, 225] on span "Container" at bounding box center [470, 227] width 42 height 10
click at [509, 224] on icon at bounding box center [509, 226] width 9 height 17
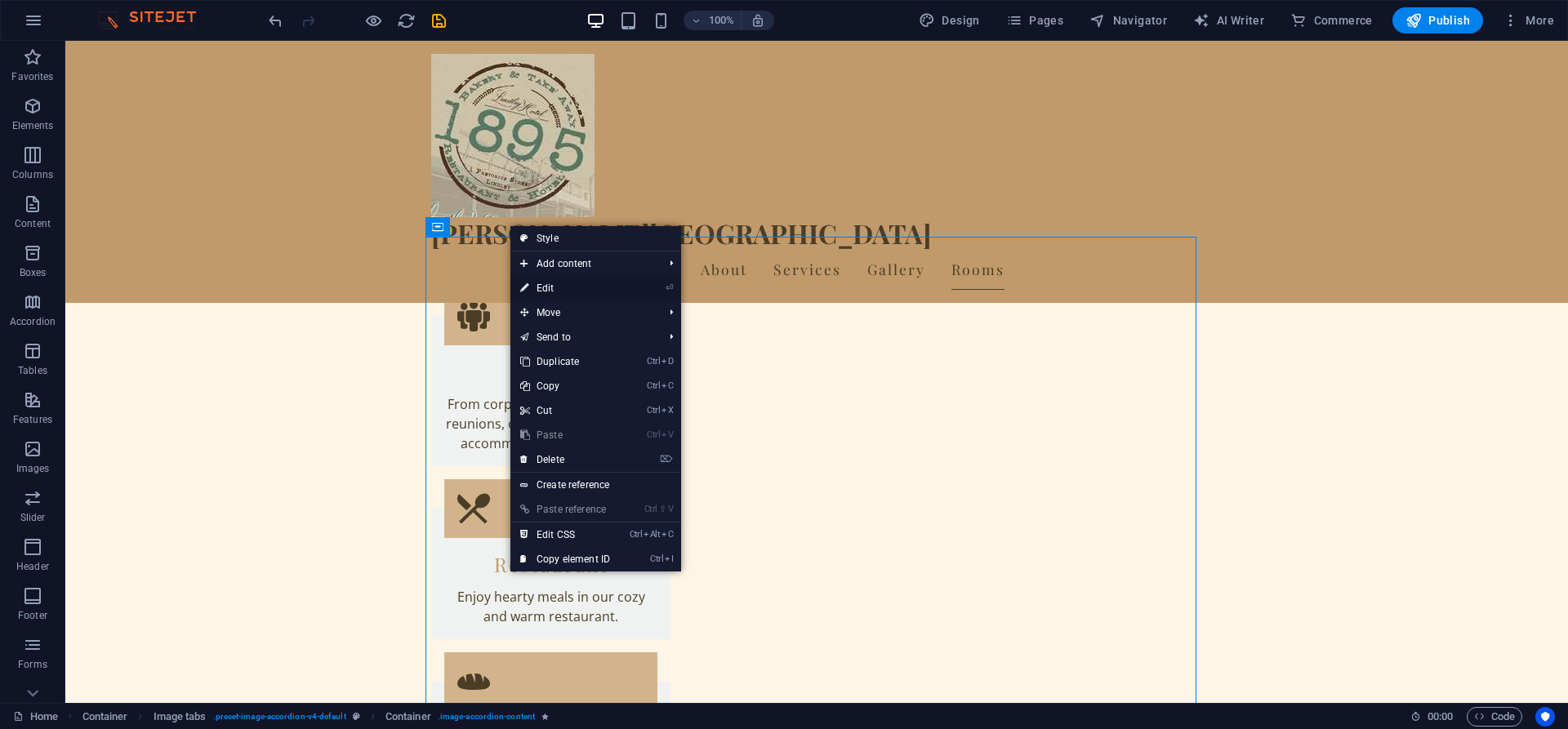
click at [548, 286] on link "⏎ Edit" at bounding box center [565, 289] width 110 height 25
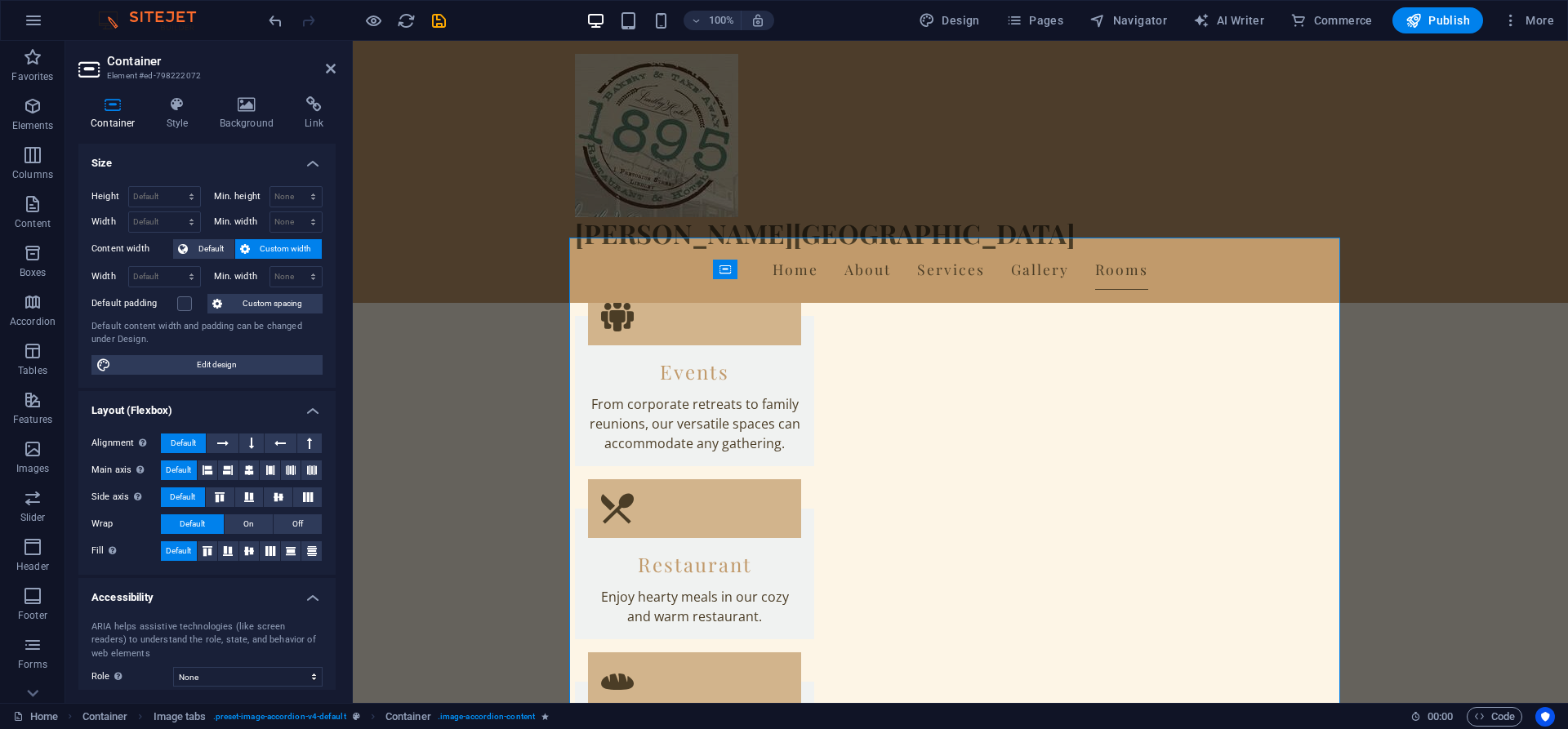
scroll to position [3571, 0]
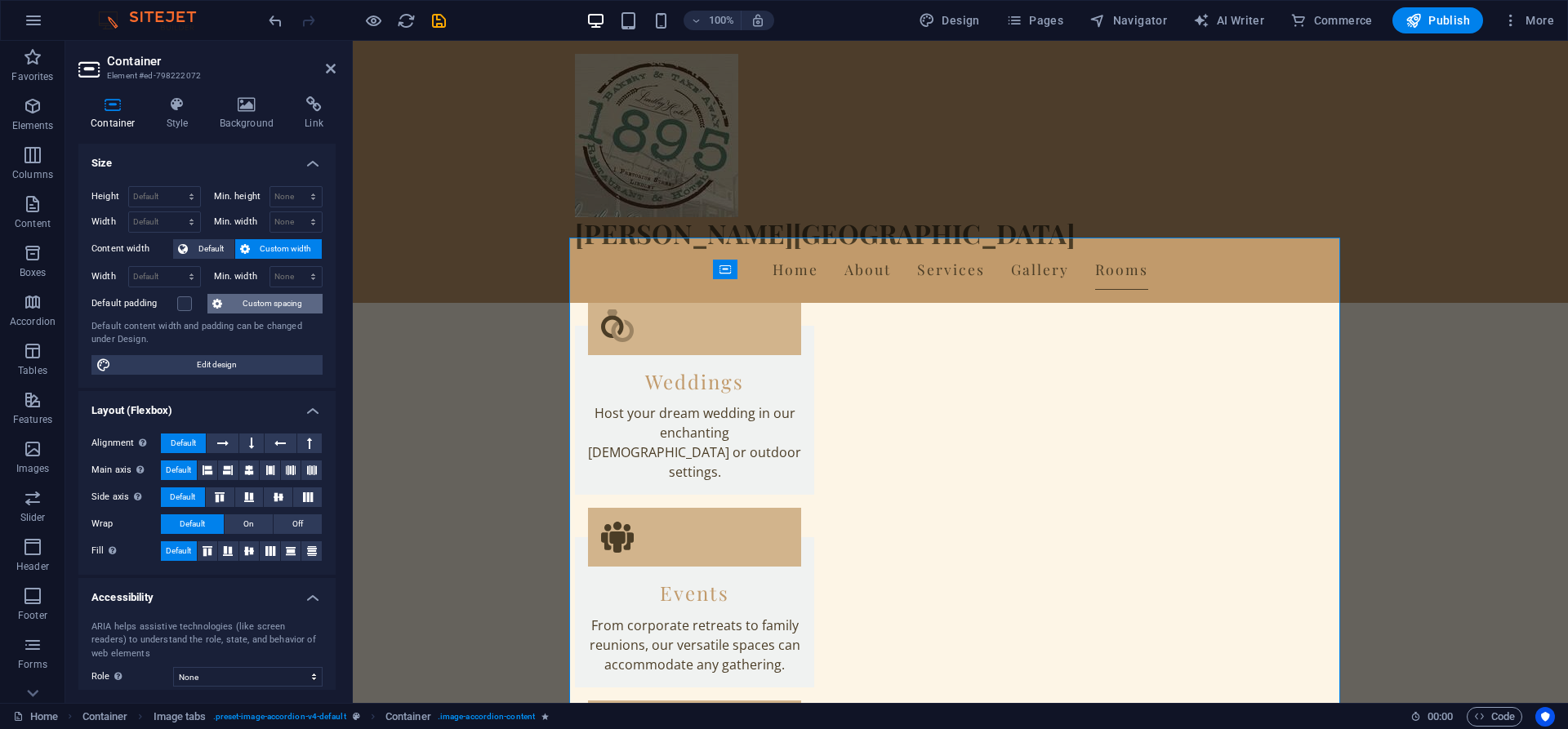
click at [276, 298] on span "Custom spacing" at bounding box center [272, 303] width 91 height 20
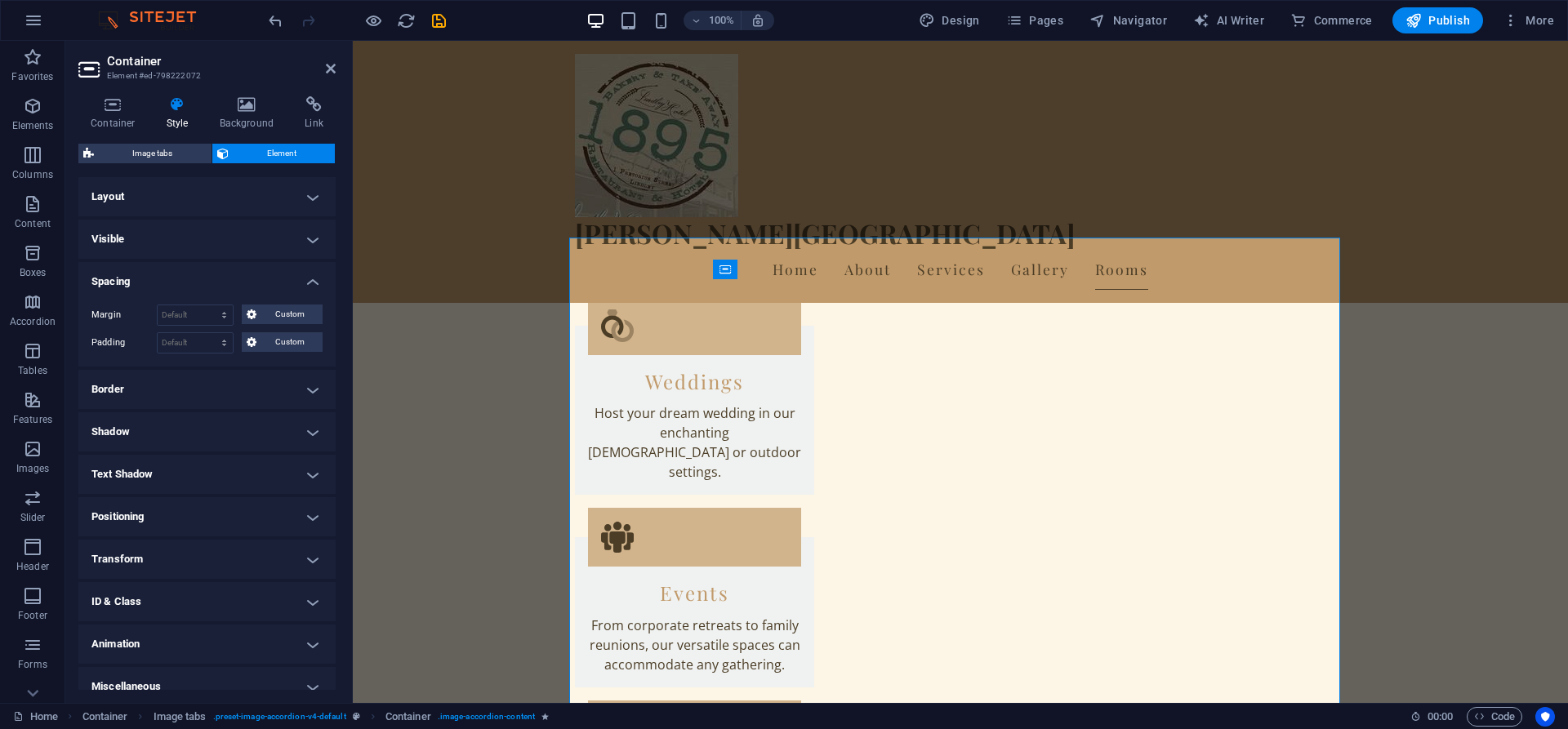
click at [308, 245] on h4 "Visible" at bounding box center [207, 239] width 257 height 40
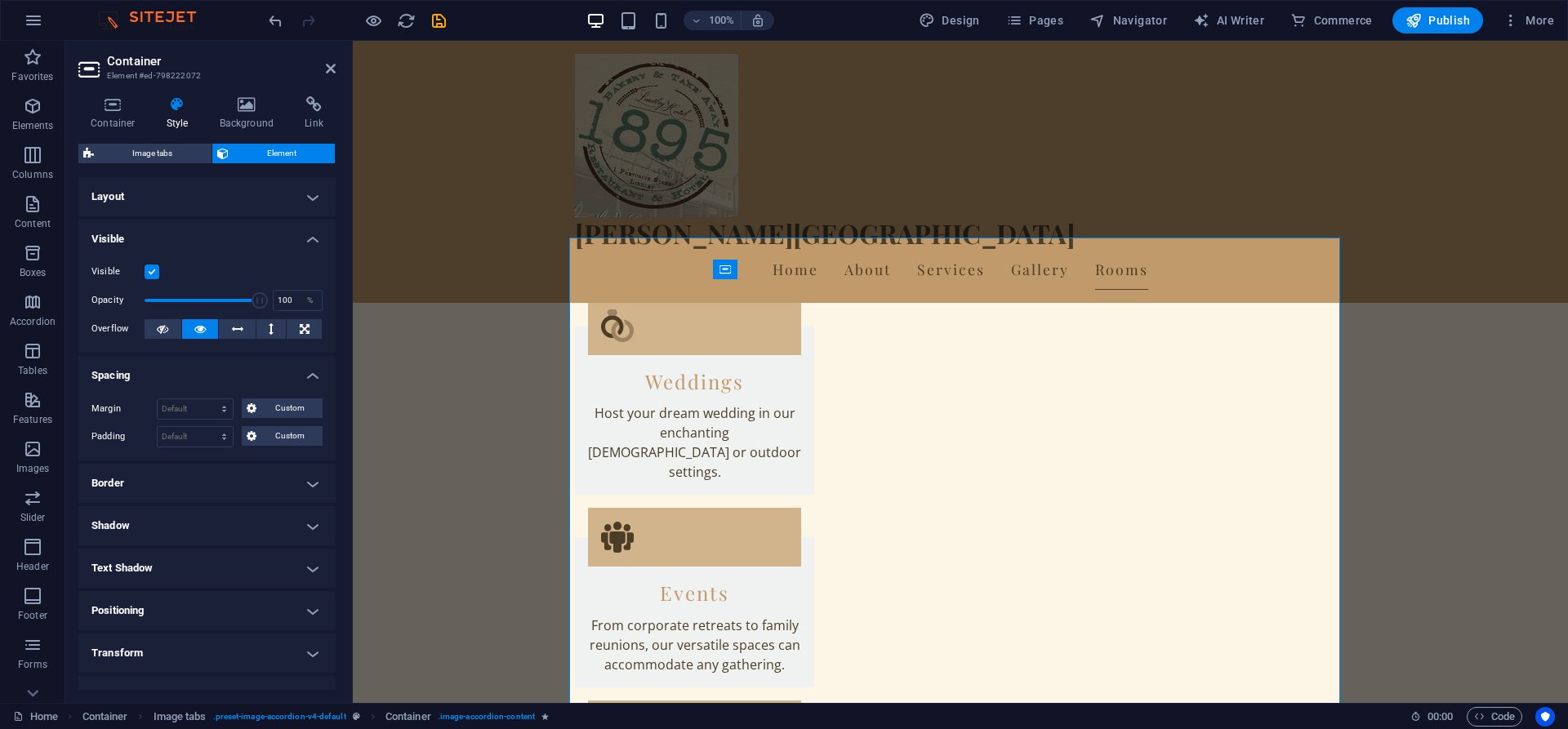
click at [308, 245] on h4 "Visible" at bounding box center [207, 234] width 257 height 30
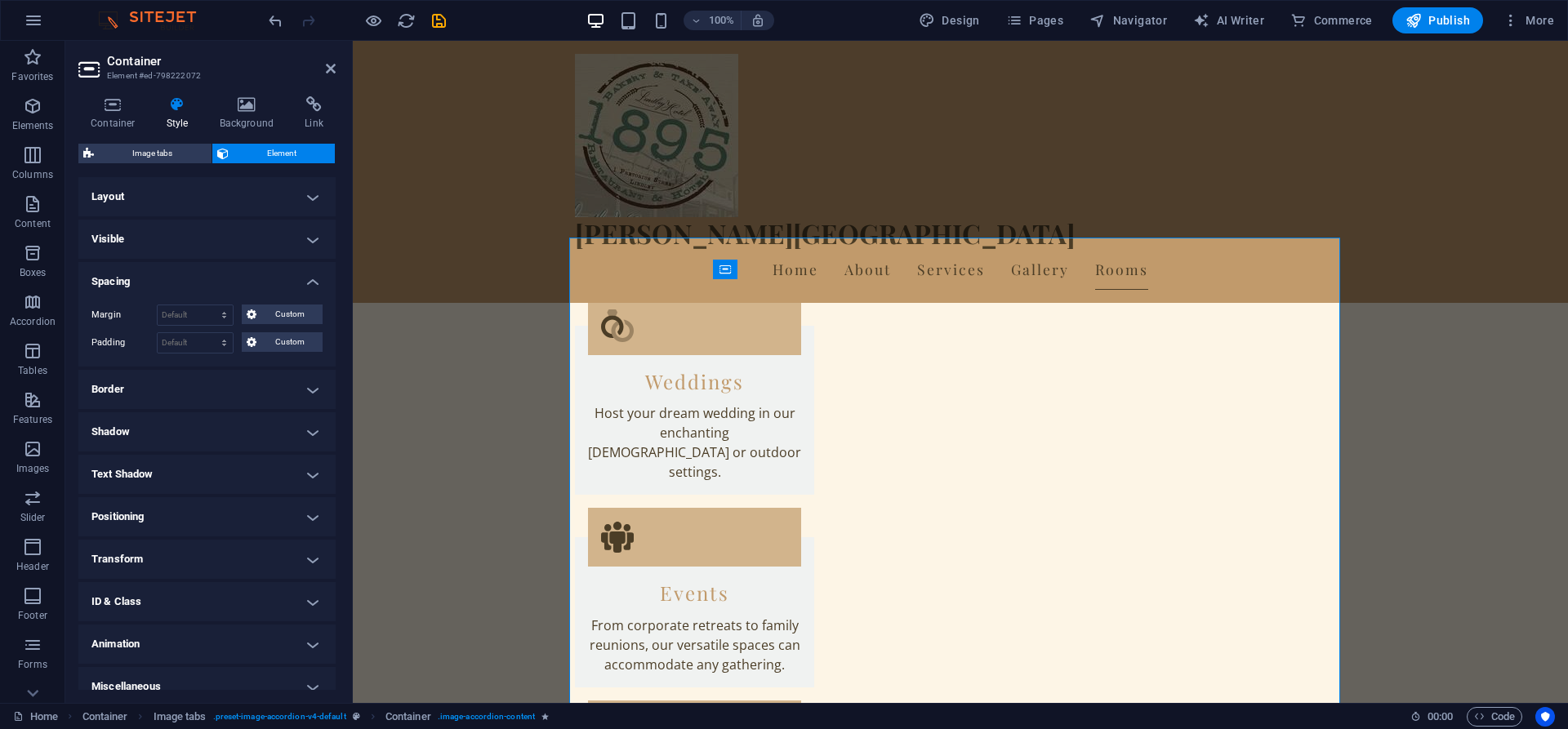
click at [308, 201] on h4 "Layout" at bounding box center [207, 197] width 257 height 40
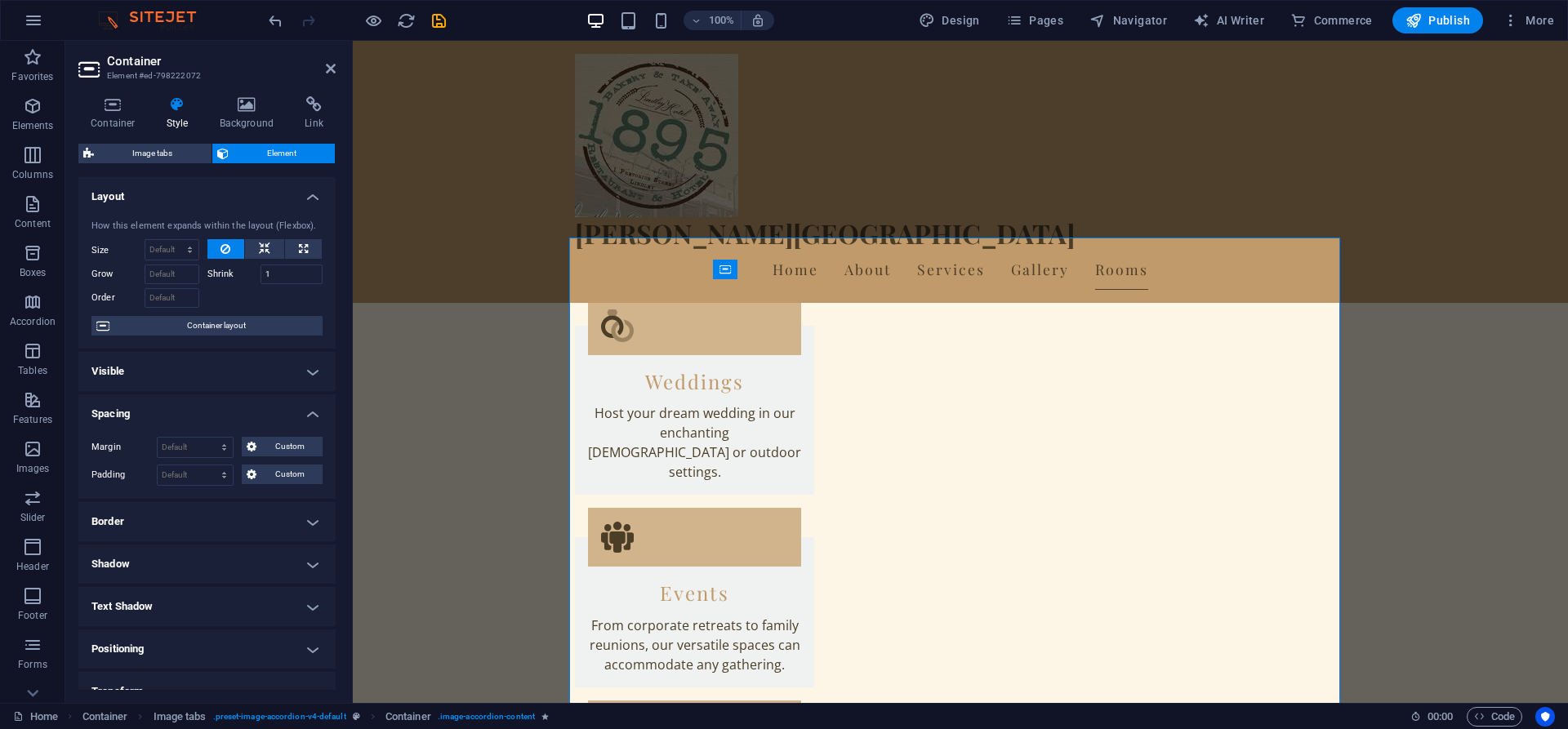
click at [308, 201] on h4 "Layout" at bounding box center [207, 192] width 257 height 30
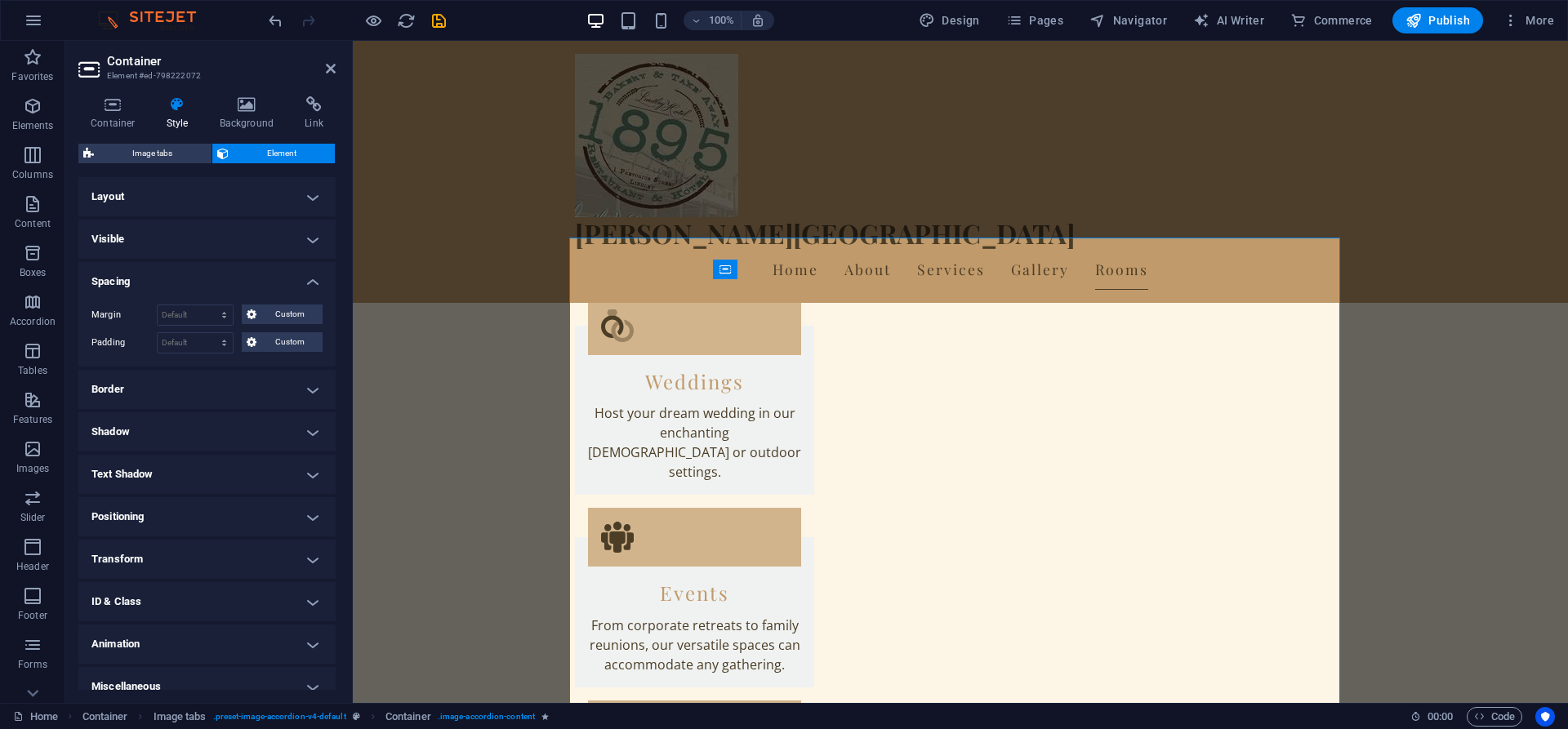
click at [308, 201] on h4 "Layout" at bounding box center [207, 197] width 257 height 40
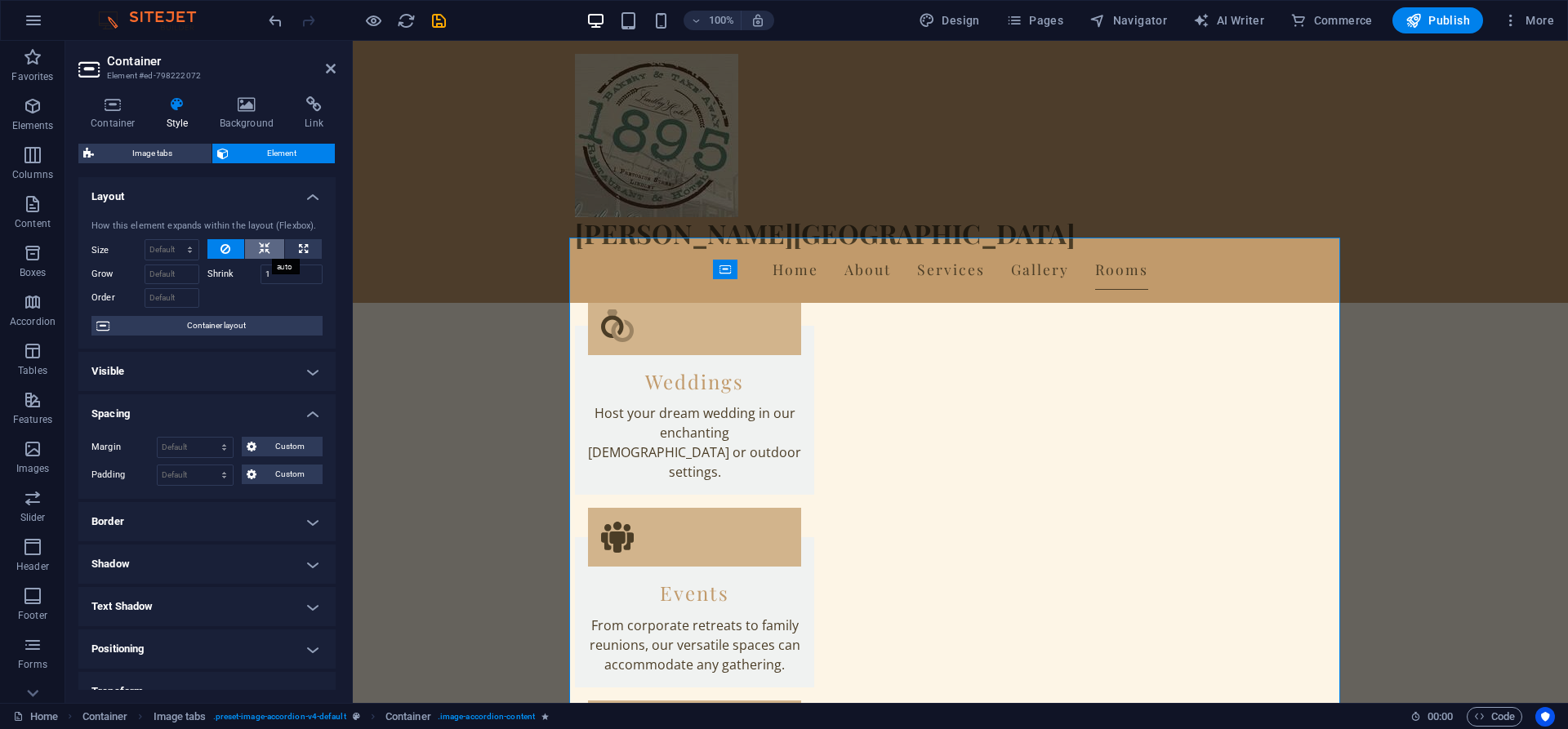
click at [269, 249] on button at bounding box center [265, 249] width 40 height 20
click at [224, 246] on icon at bounding box center [225, 249] width 10 height 20
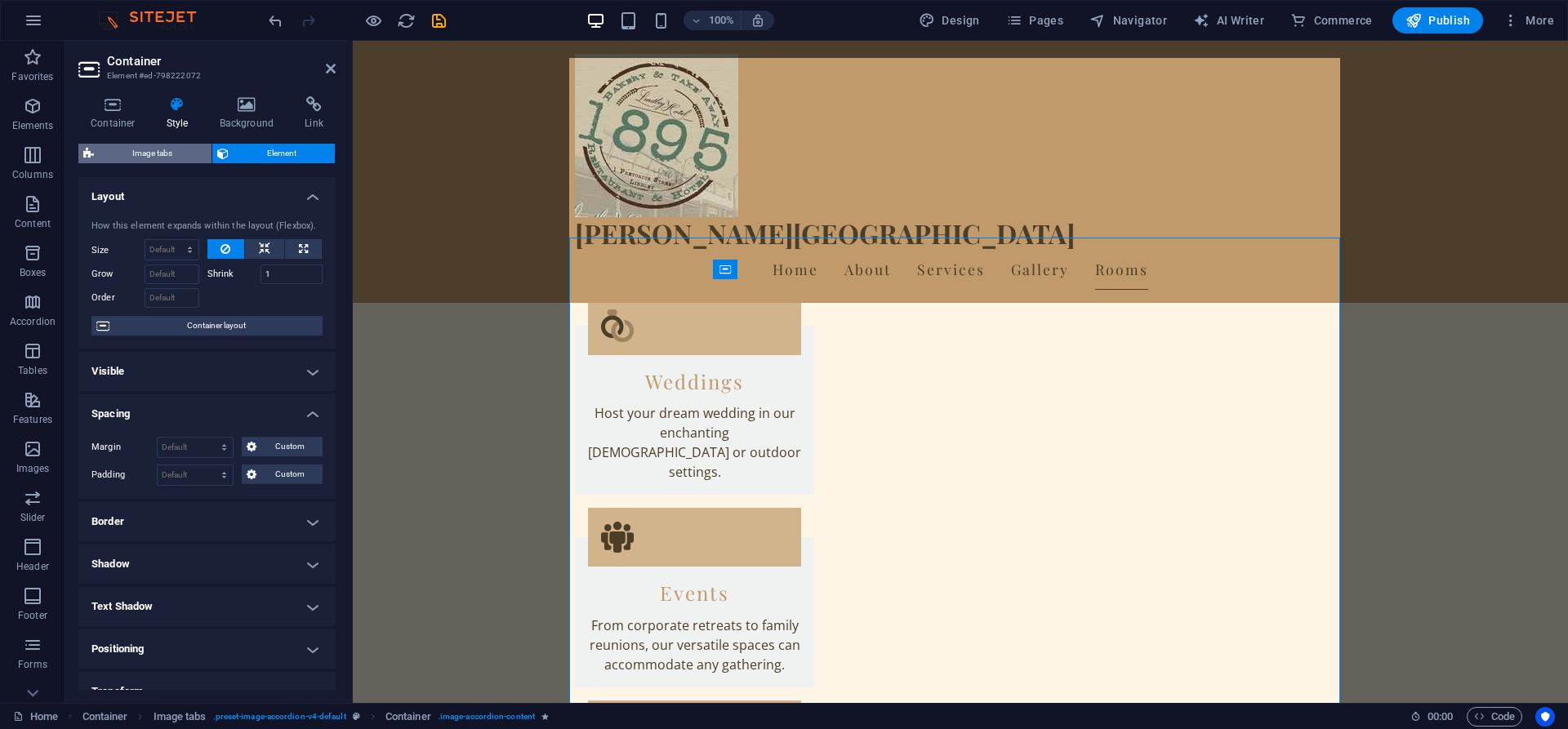
click at [175, 156] on span "Image tabs" at bounding box center [153, 153] width 108 height 20
select select "rem"
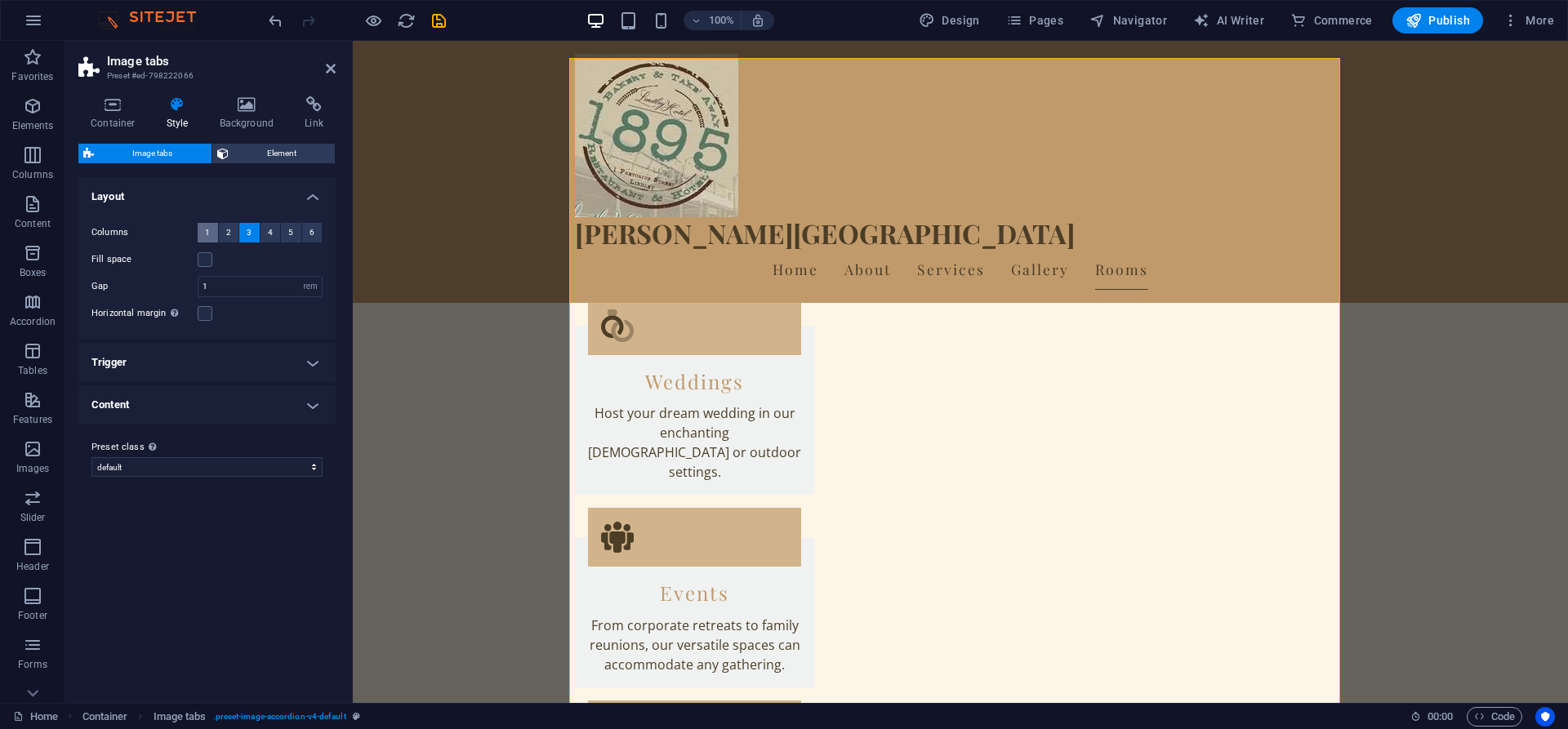
click at [213, 230] on button "1" at bounding box center [208, 233] width 21 height 20
click at [248, 262] on div "Fill space" at bounding box center [207, 260] width 231 height 20
click at [206, 261] on label at bounding box center [205, 260] width 15 height 15
click at [0, 0] on input "Fill space" at bounding box center [0, 0] width 0 height 0
click at [206, 261] on label at bounding box center [205, 260] width 15 height 15
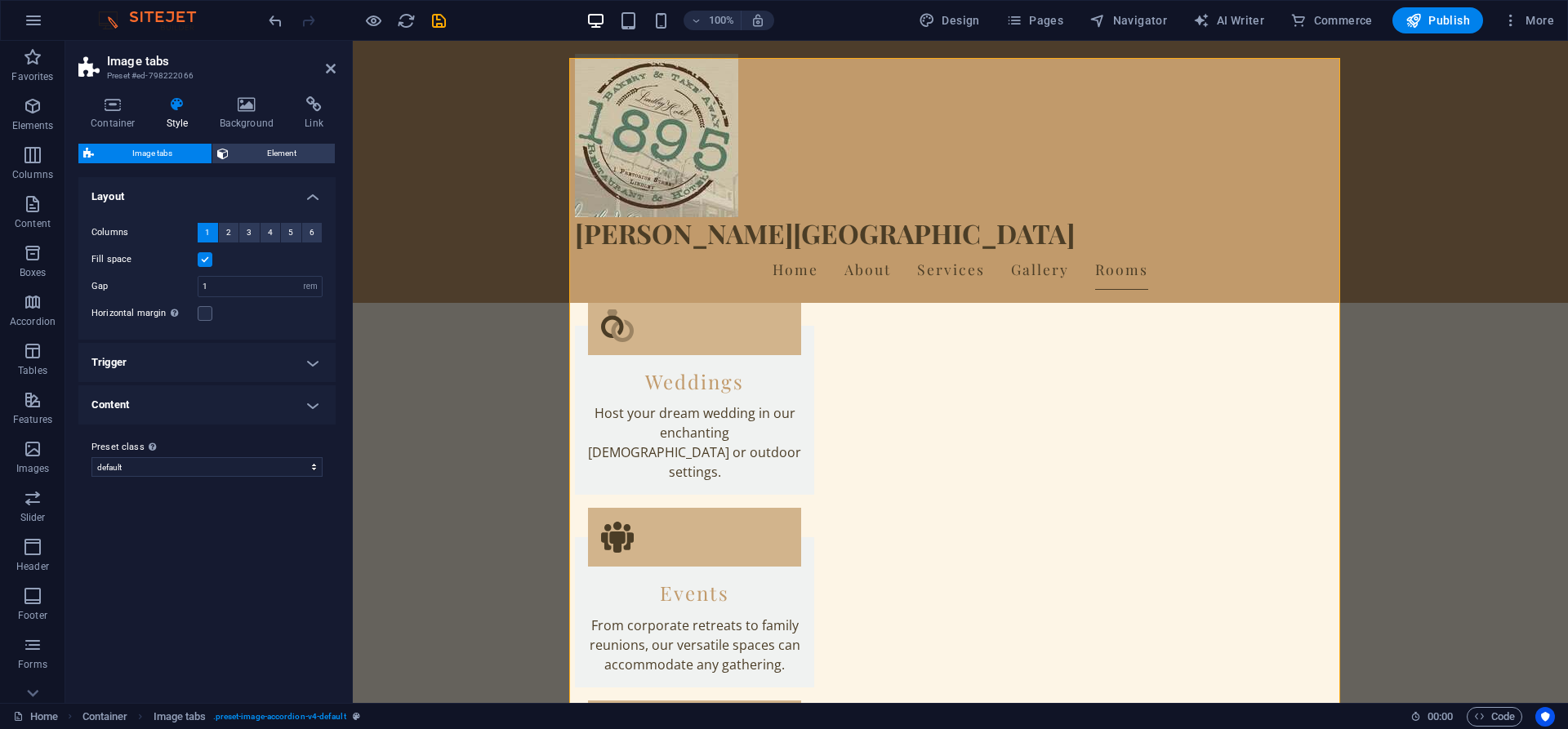
click at [0, 0] on input "Fill space" at bounding box center [0, 0] width 0 height 0
click at [241, 288] on input "1" at bounding box center [260, 287] width 123 height 20
click at [231, 234] on button "2" at bounding box center [228, 233] width 21 height 20
click at [254, 234] on button "3" at bounding box center [249, 233] width 21 height 20
click at [268, 233] on span "4" at bounding box center [271, 233] width 5 height 20
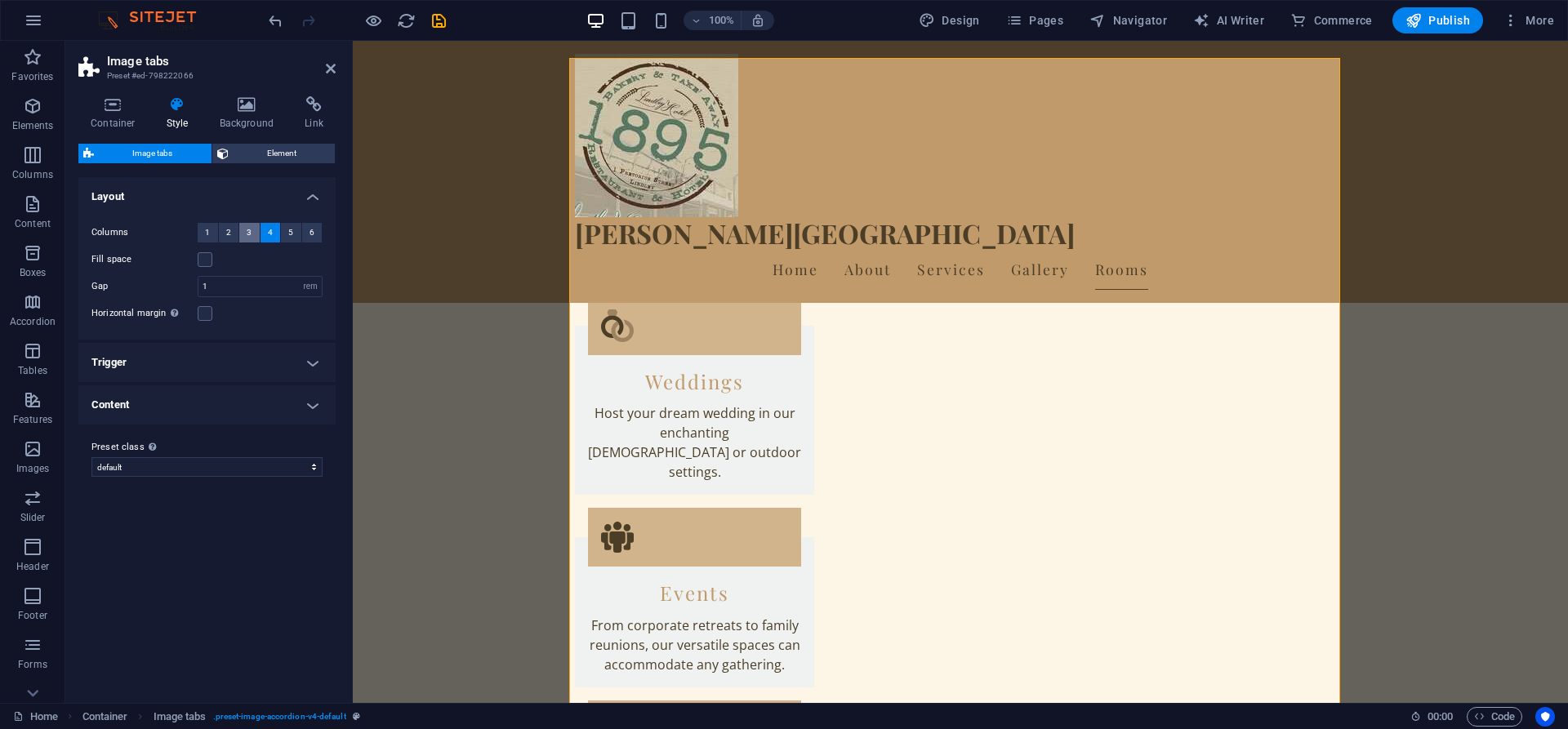
click at [246, 234] on button "3" at bounding box center [249, 233] width 21 height 20
click at [222, 234] on button "2" at bounding box center [228, 233] width 21 height 20
click at [295, 468] on select "default Add preset class" at bounding box center [207, 467] width 231 height 20
click at [252, 576] on div "Variants Default Layout Columns 1 2 3 4 5 6 Fill space Gap 1 px rem % vw vh Hor…" at bounding box center [207, 434] width 257 height 513
click at [307, 401] on h4 "Content" at bounding box center [207, 405] width 257 height 40
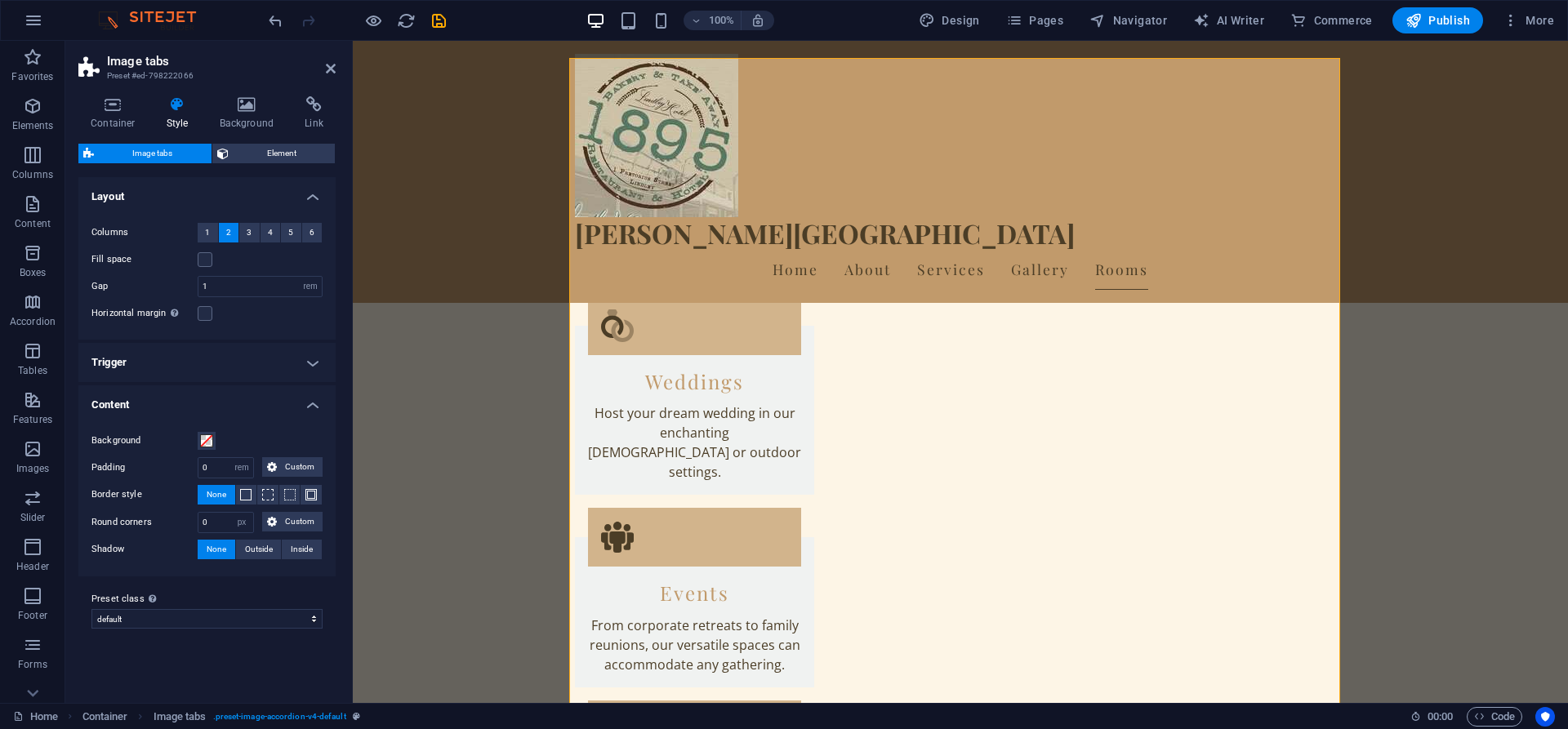
click at [310, 401] on h4 "Content" at bounding box center [207, 400] width 257 height 30
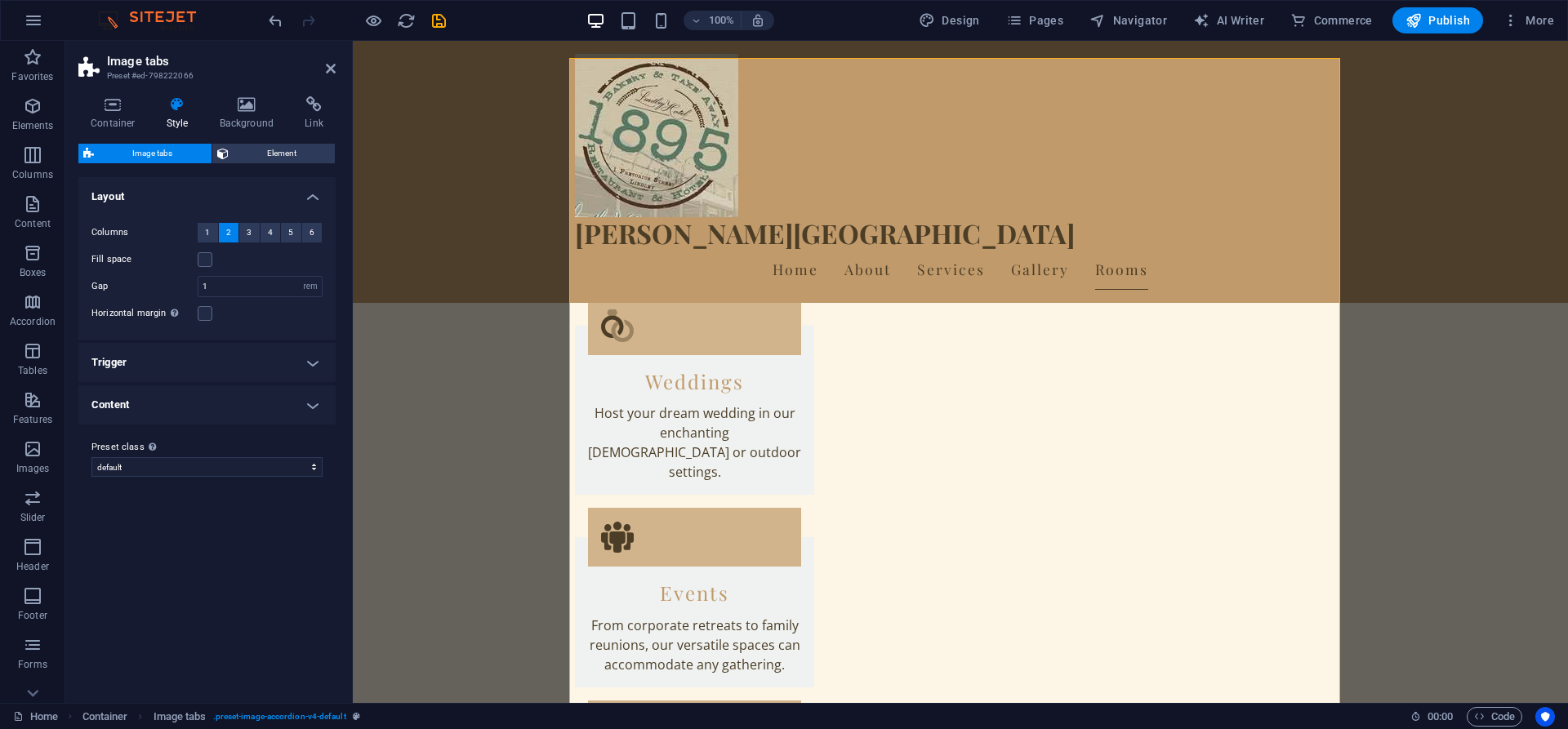
click at [315, 360] on h4 "Trigger" at bounding box center [207, 363] width 257 height 40
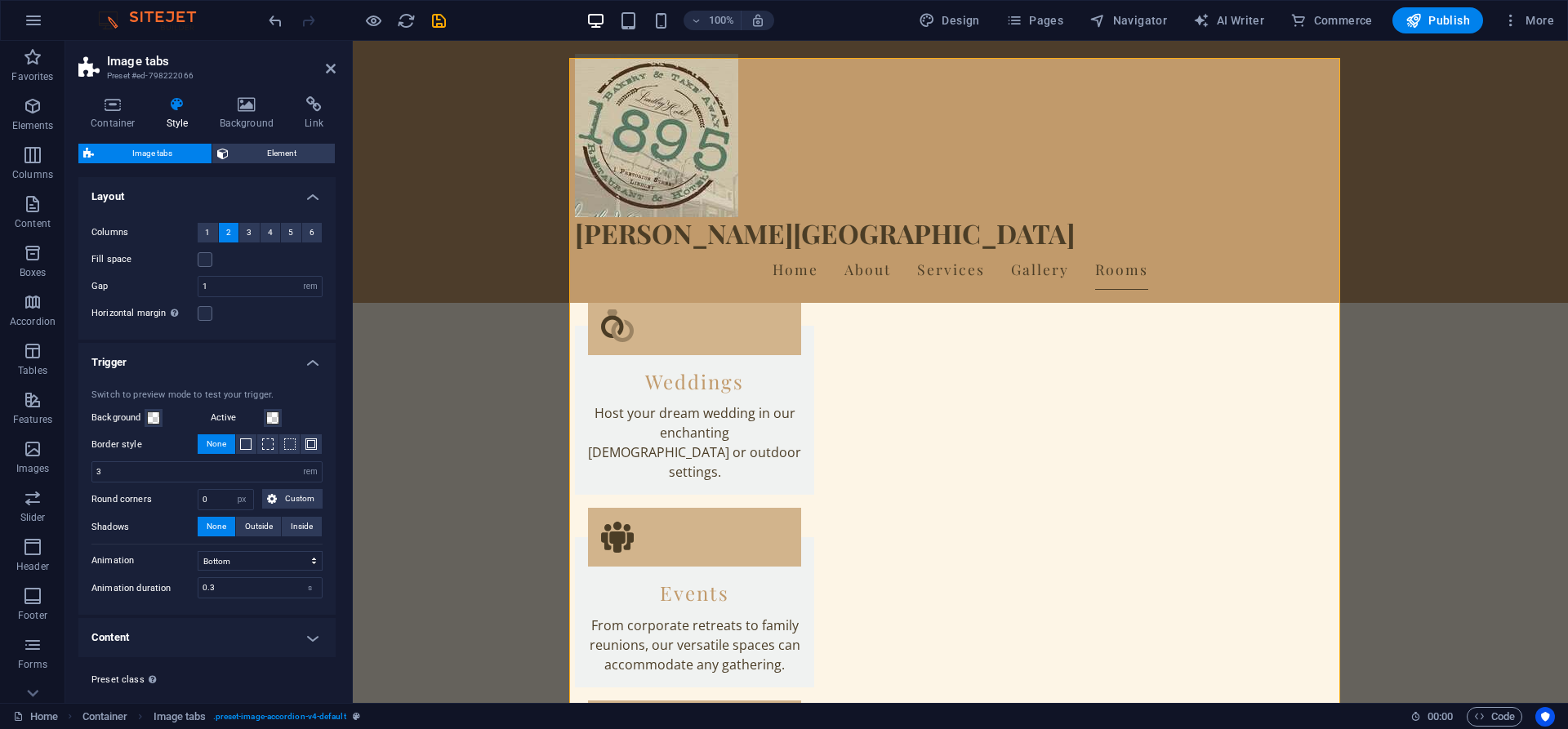
click at [315, 360] on h4 "Trigger" at bounding box center [207, 358] width 257 height 30
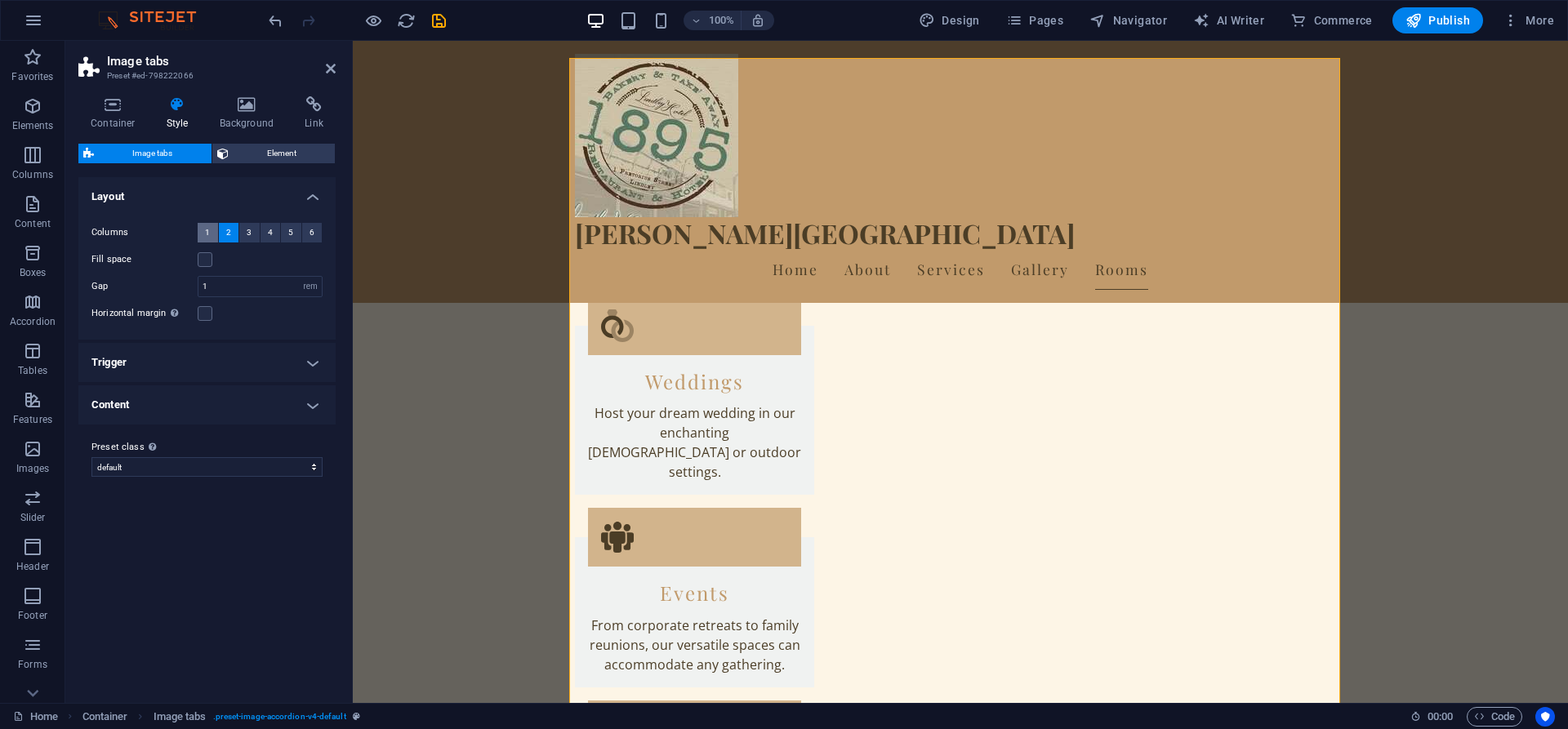
click at [203, 233] on button "1" at bounding box center [208, 233] width 21 height 20
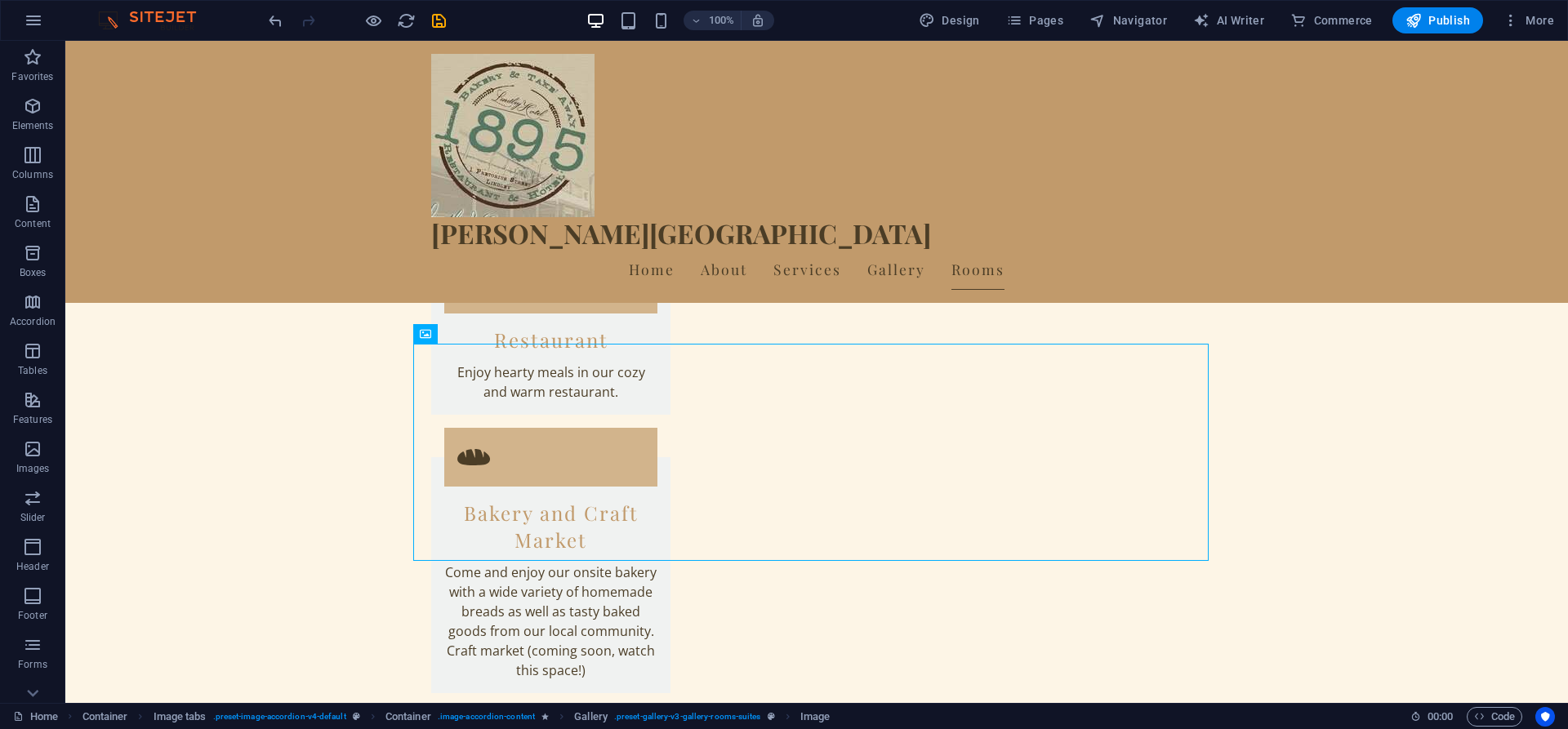
scroll to position [3982, 0]
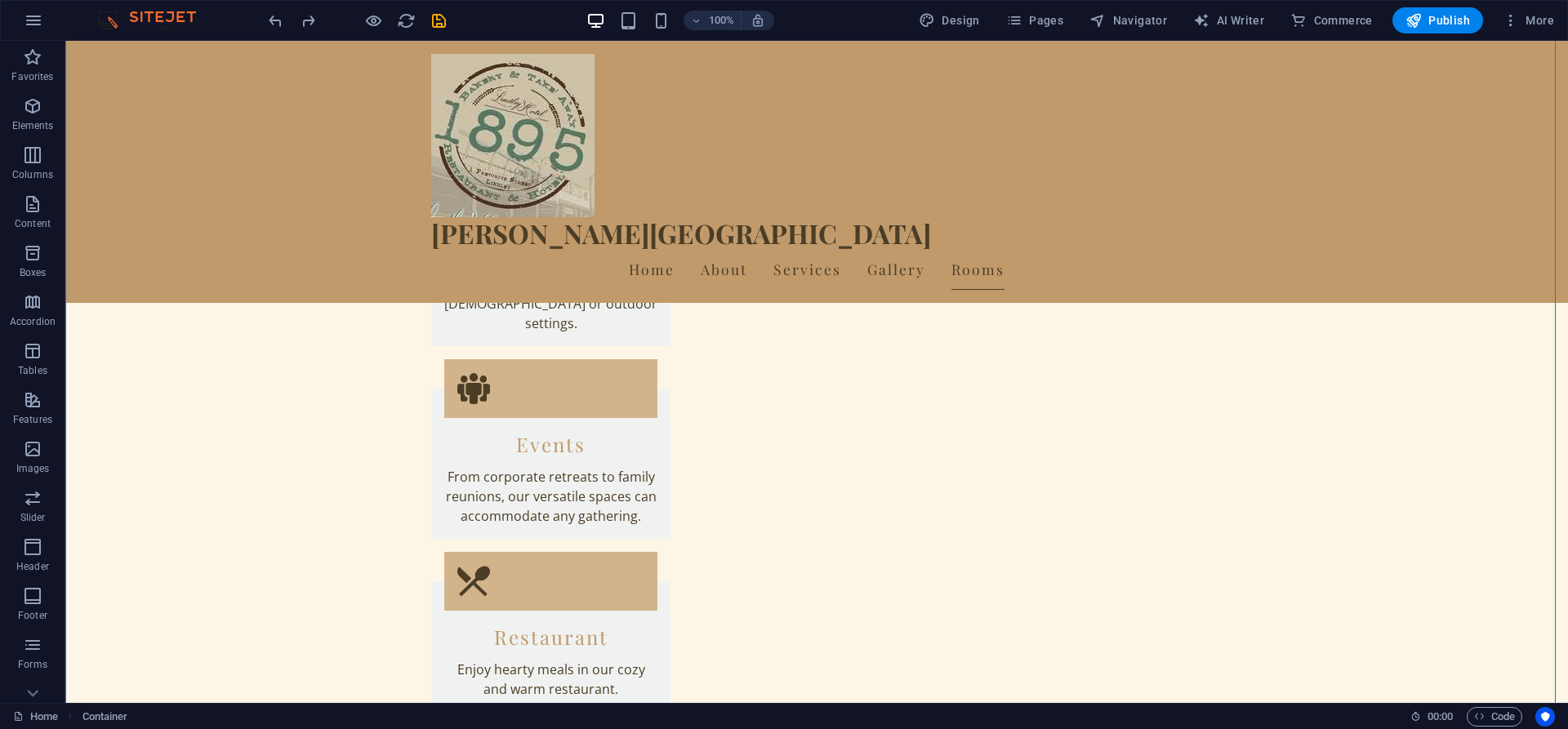
scroll to position [3709, 0]
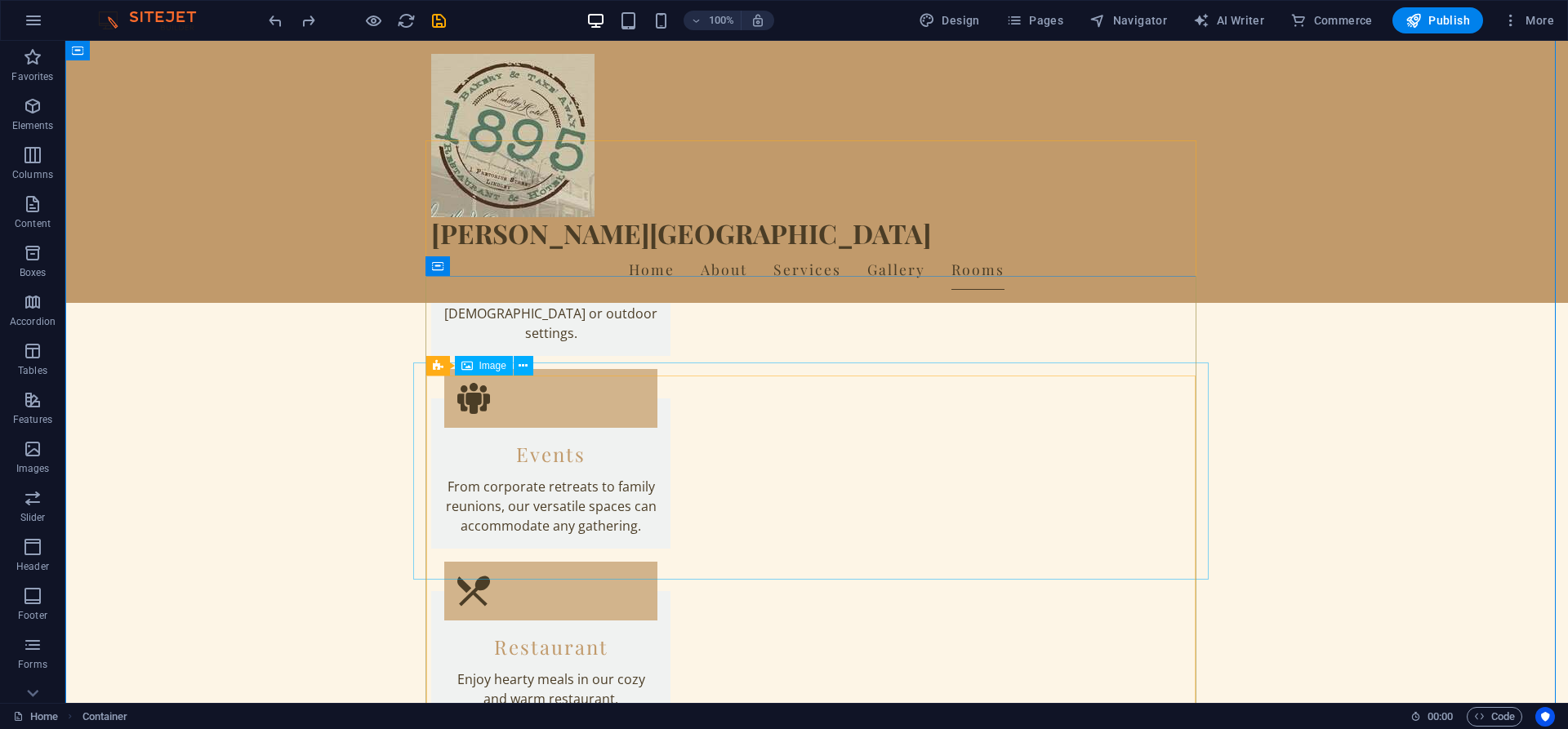
click at [517, 362] on button at bounding box center [524, 366] width 20 height 20
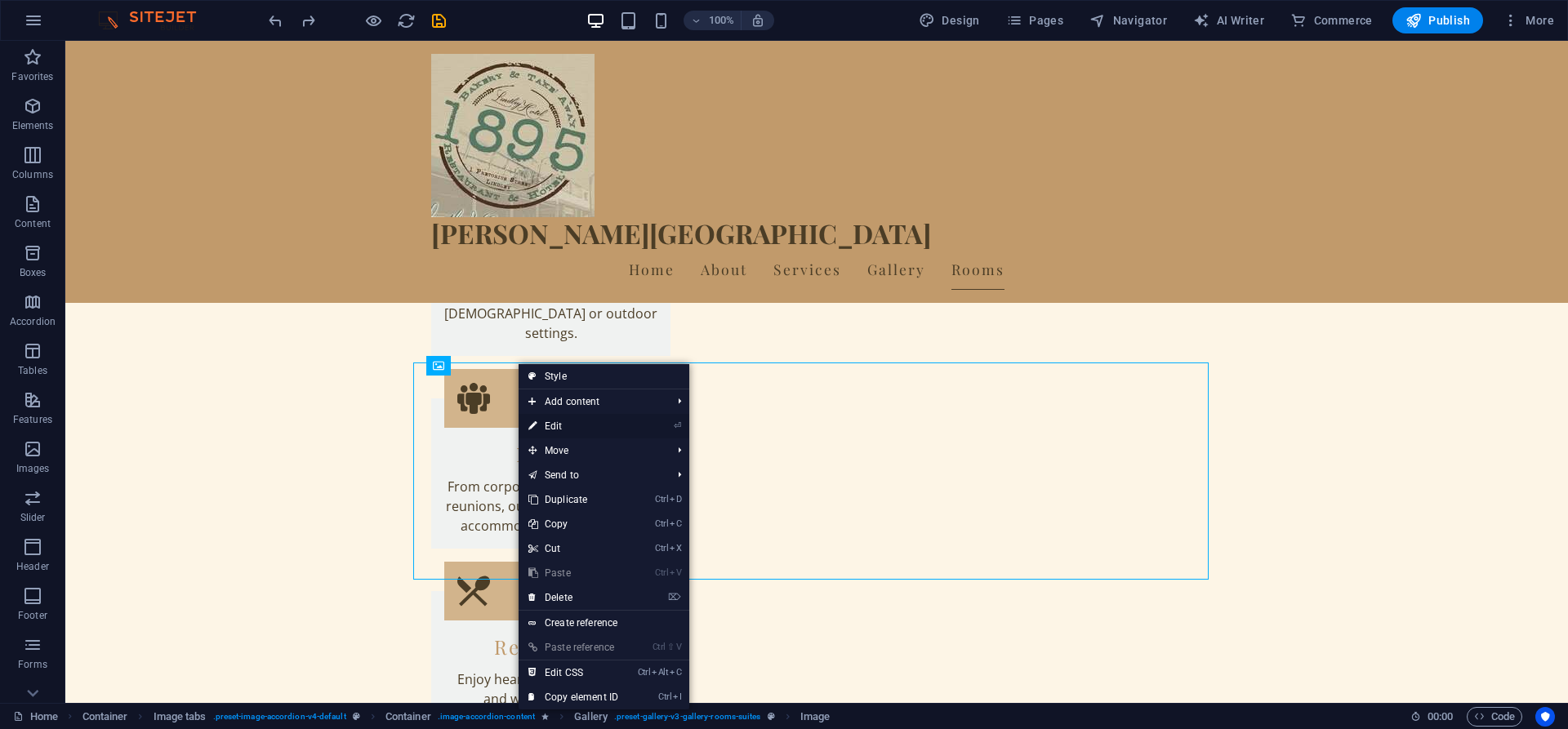
click at [552, 425] on link "⏎ Edit" at bounding box center [573, 426] width 110 height 25
select select "px"
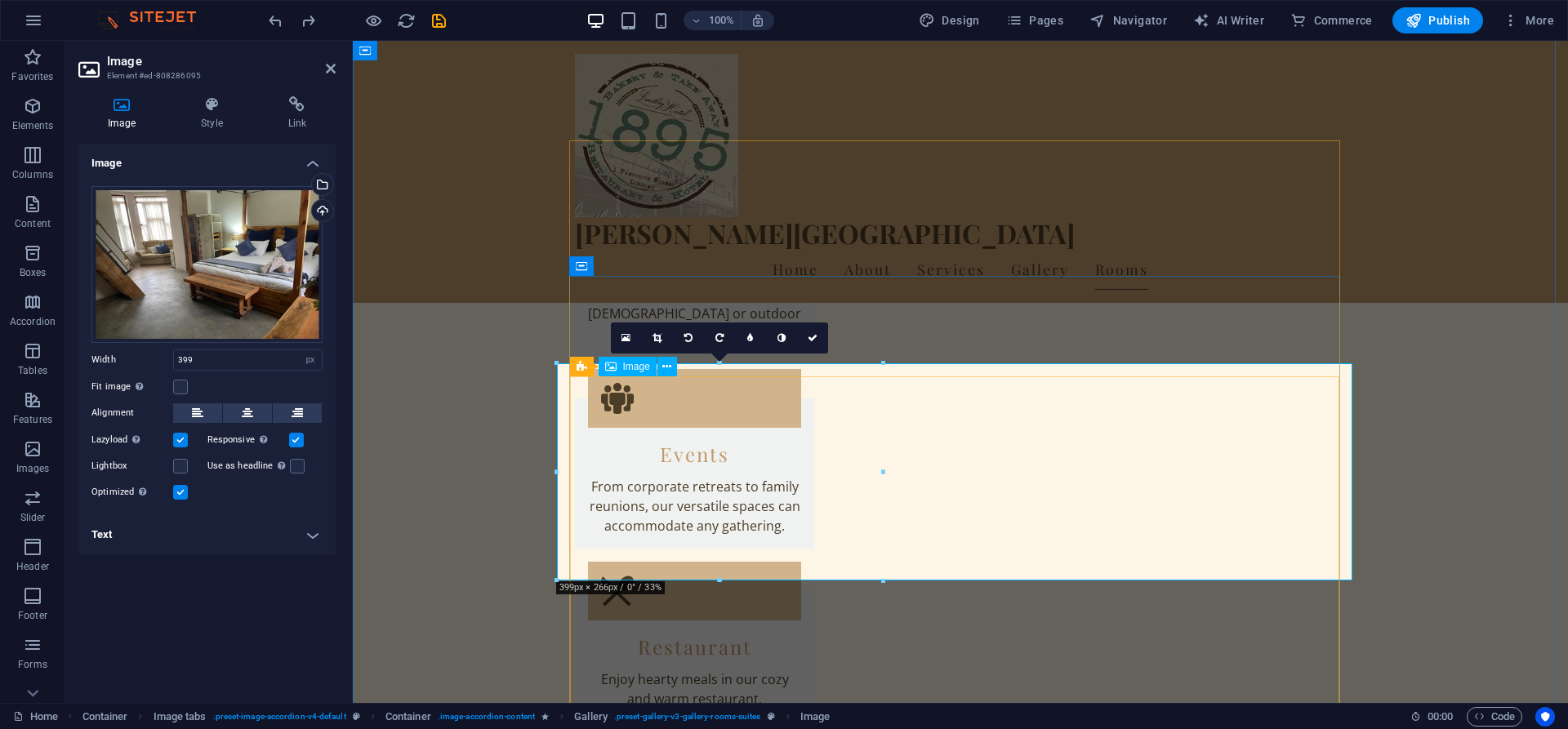
scroll to position [3488, 0]
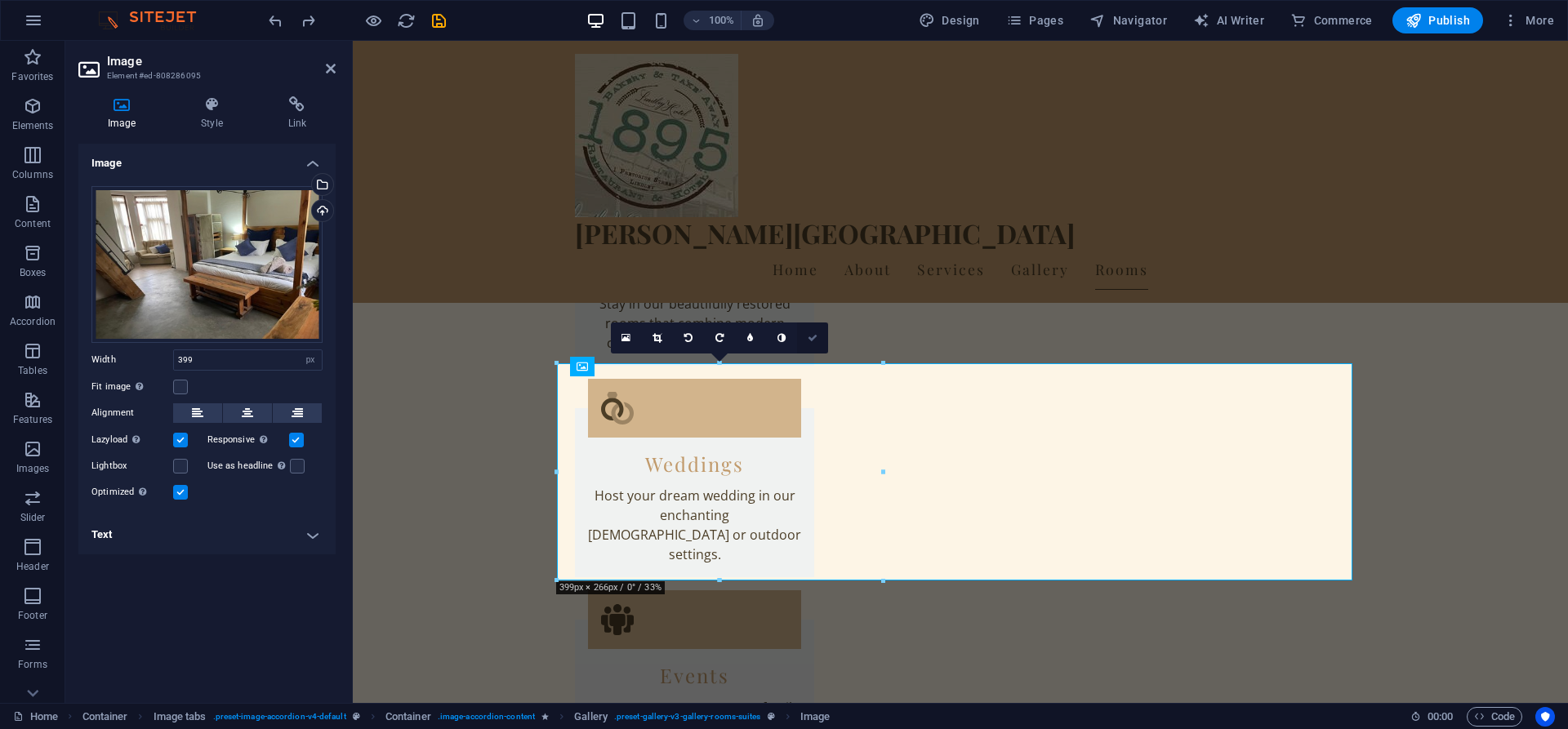
click at [810, 329] on link at bounding box center [812, 338] width 31 height 31
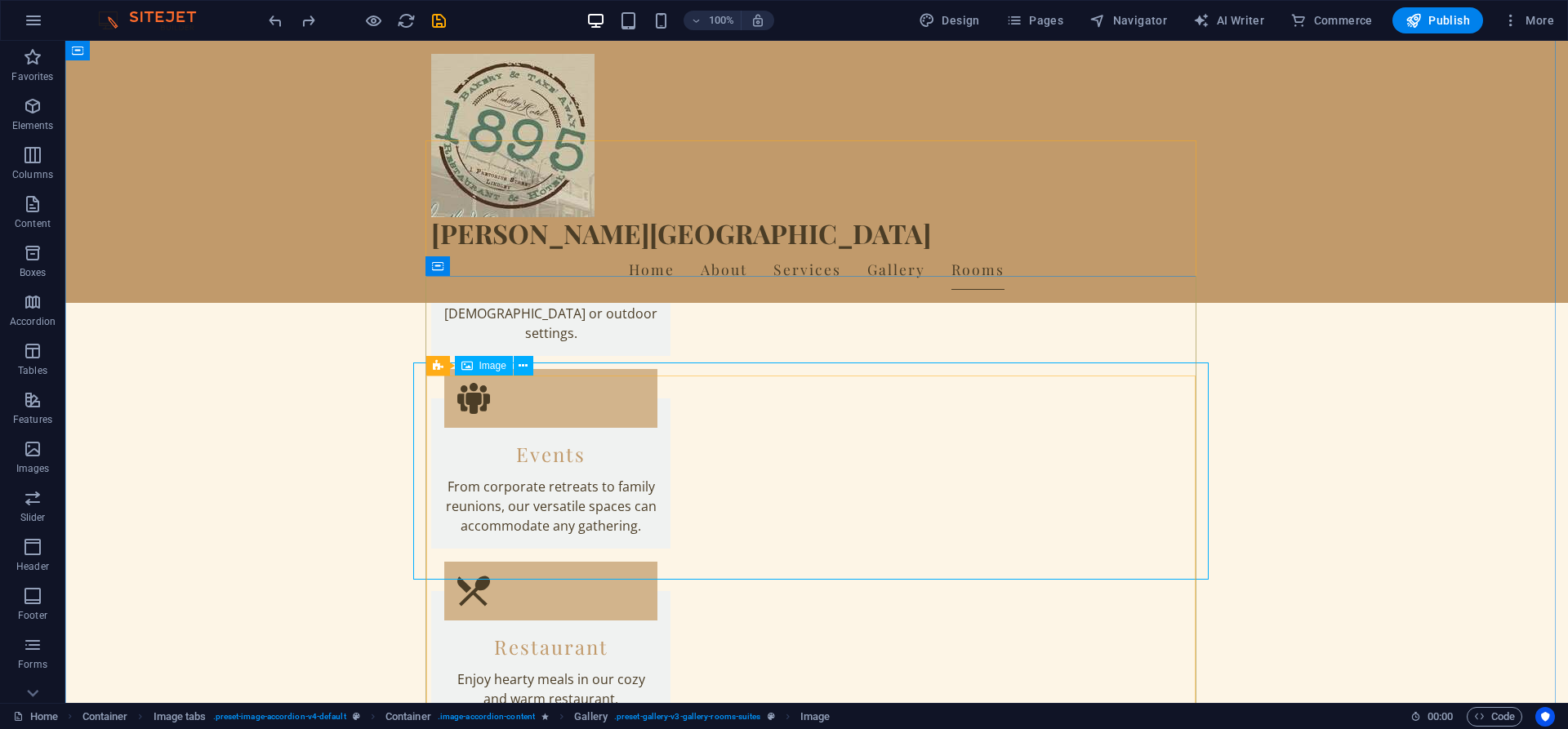
click at [523, 368] on icon at bounding box center [523, 366] width 9 height 17
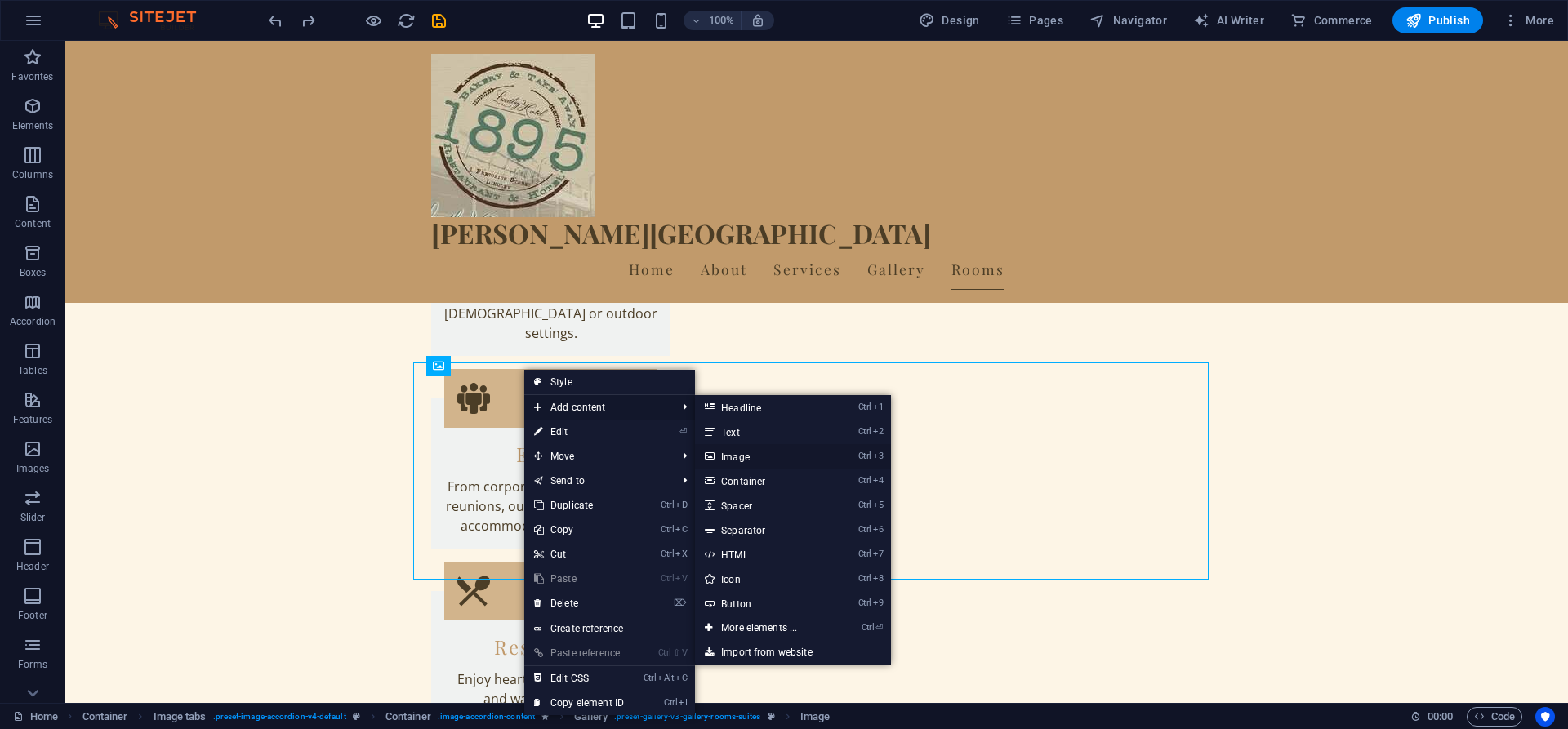
click at [748, 456] on link "Ctrl 3 Image" at bounding box center [761, 456] width 134 height 25
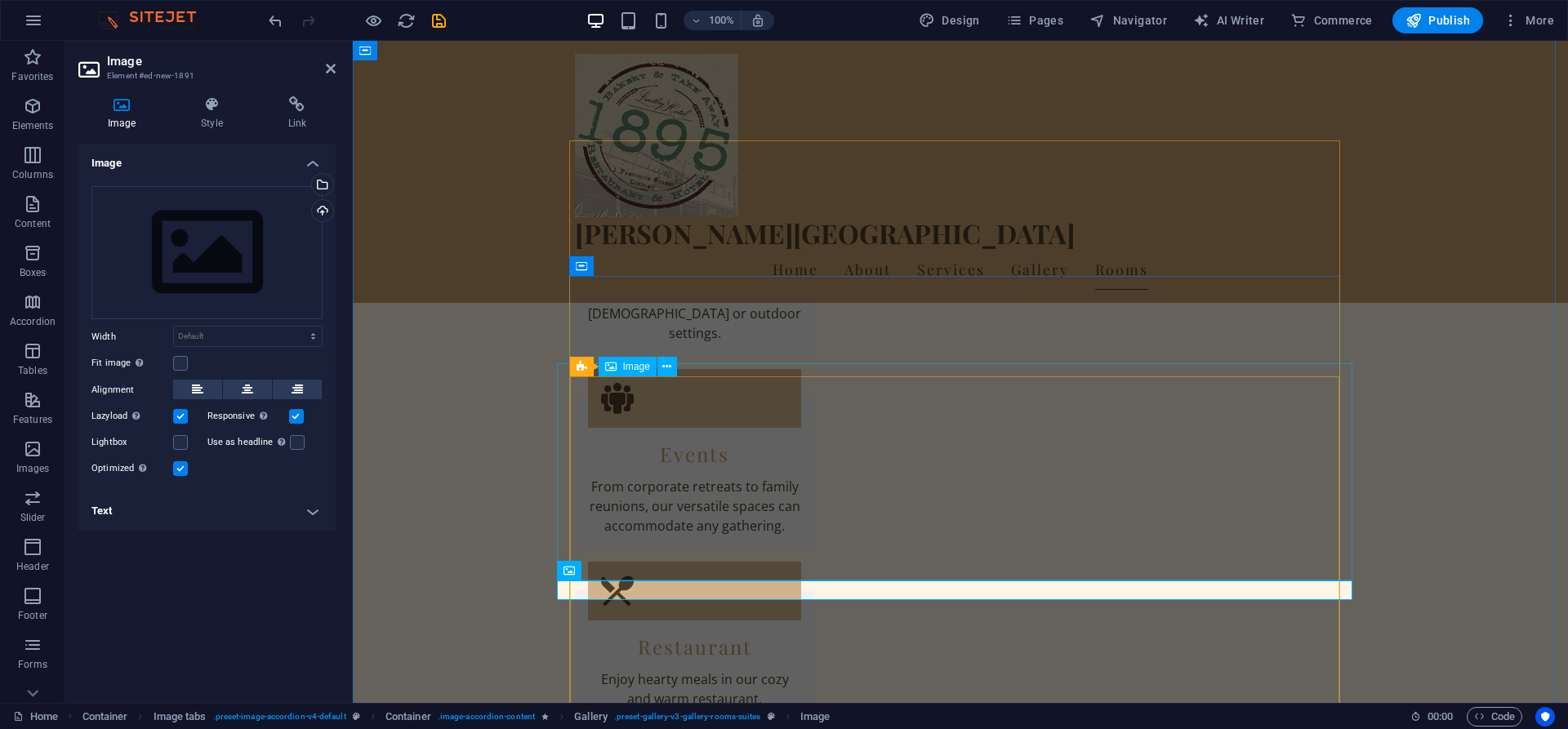
scroll to position [3488, 0]
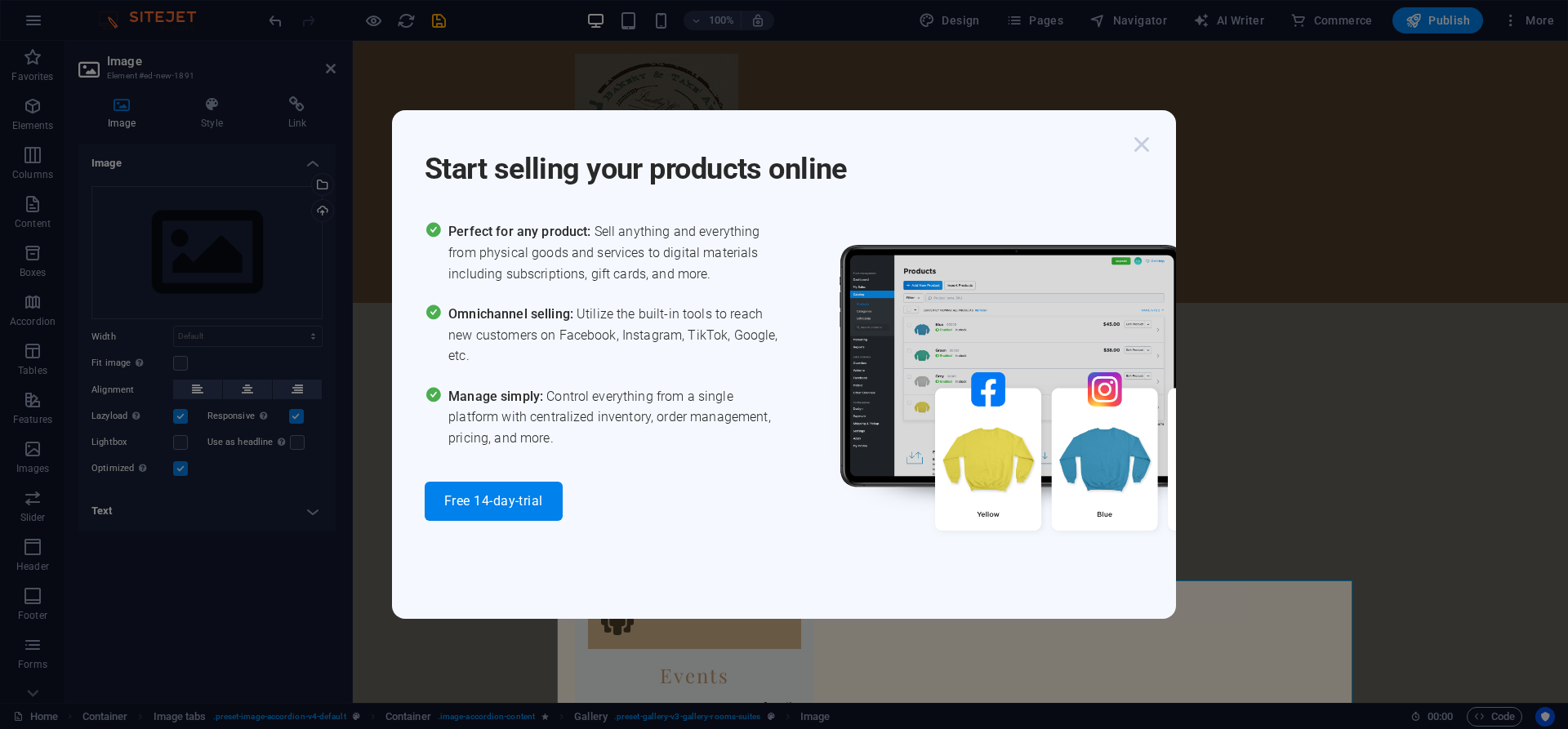
click at [1143, 145] on icon "button" at bounding box center [1142, 144] width 30 height 30
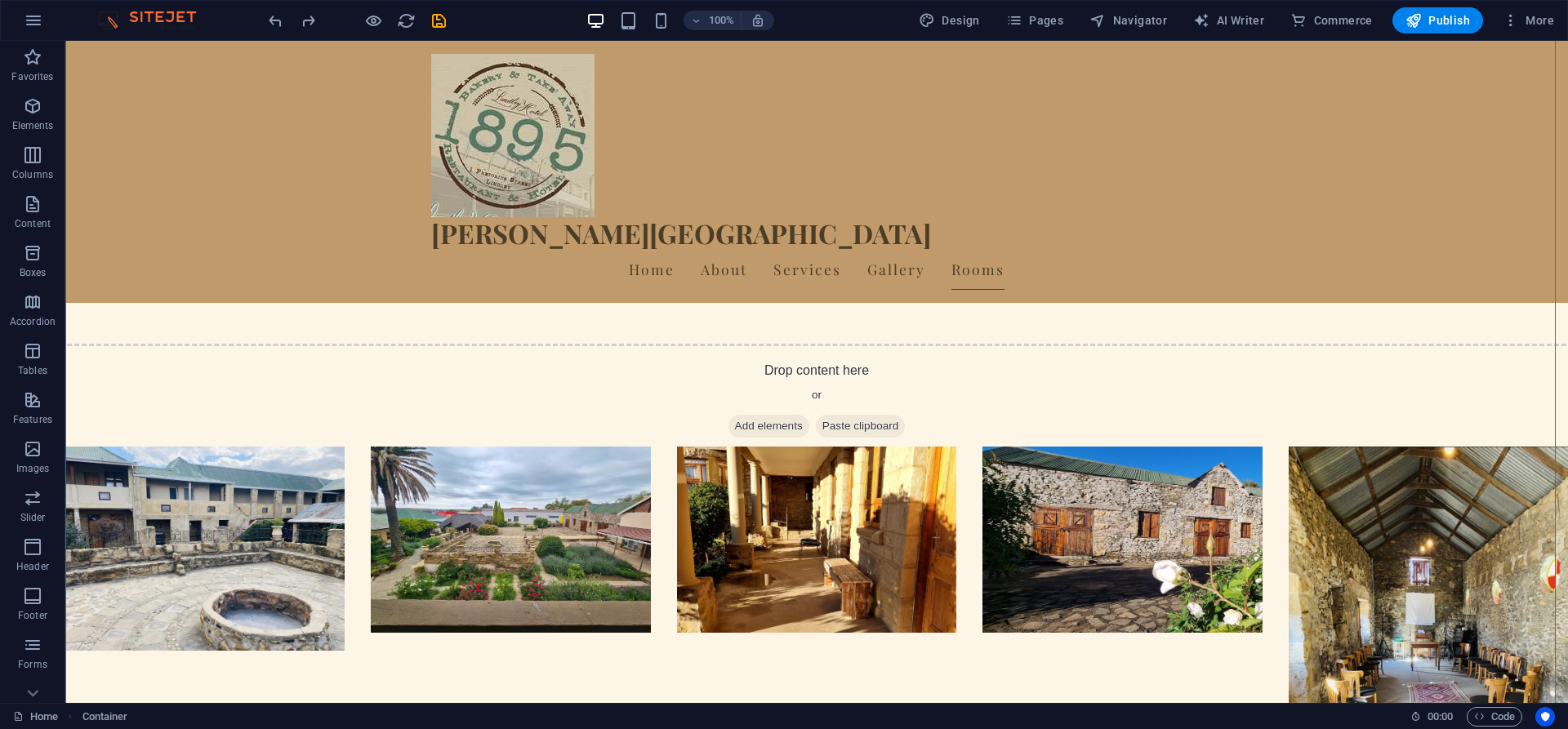
scroll to position [4627, 0]
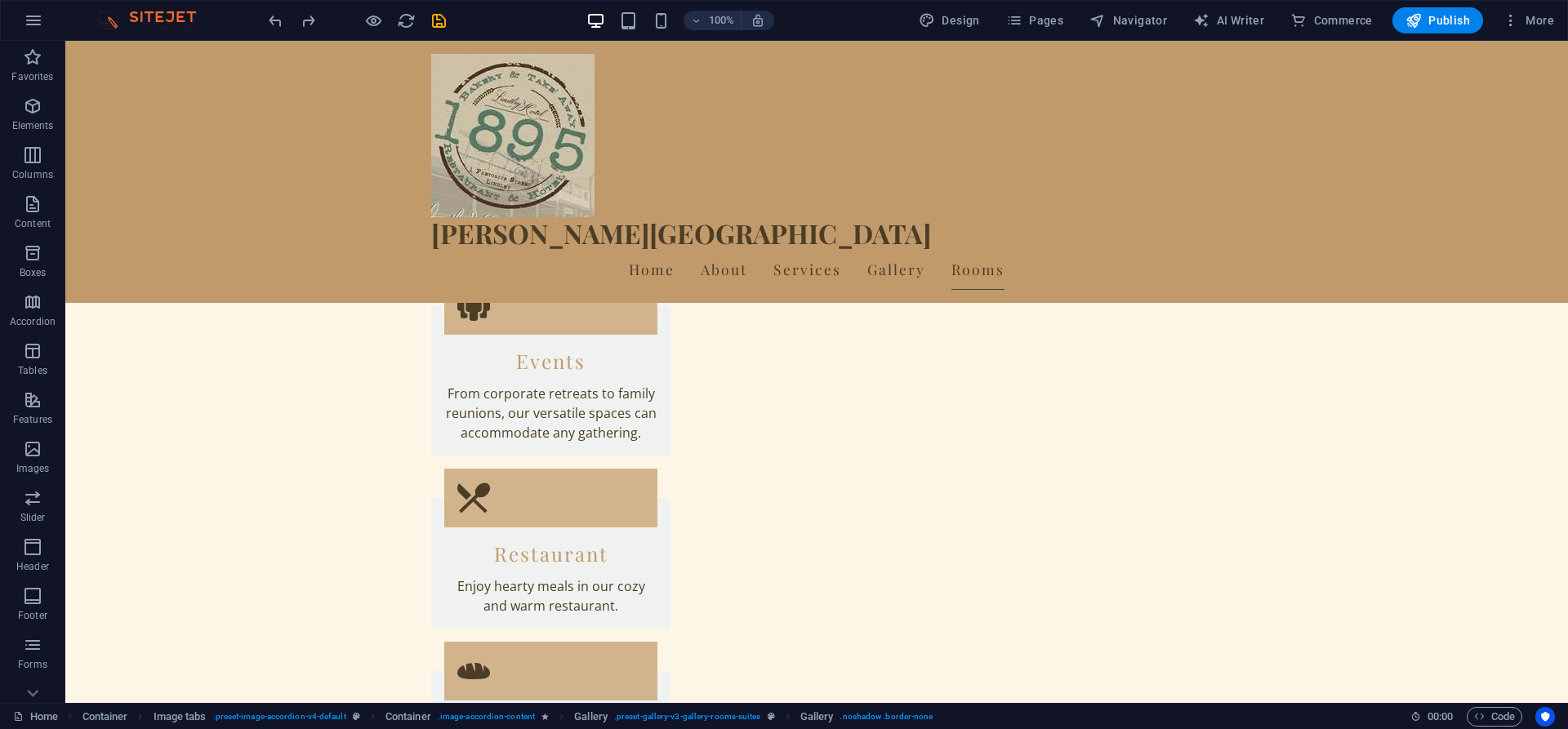
scroll to position [3643, 0]
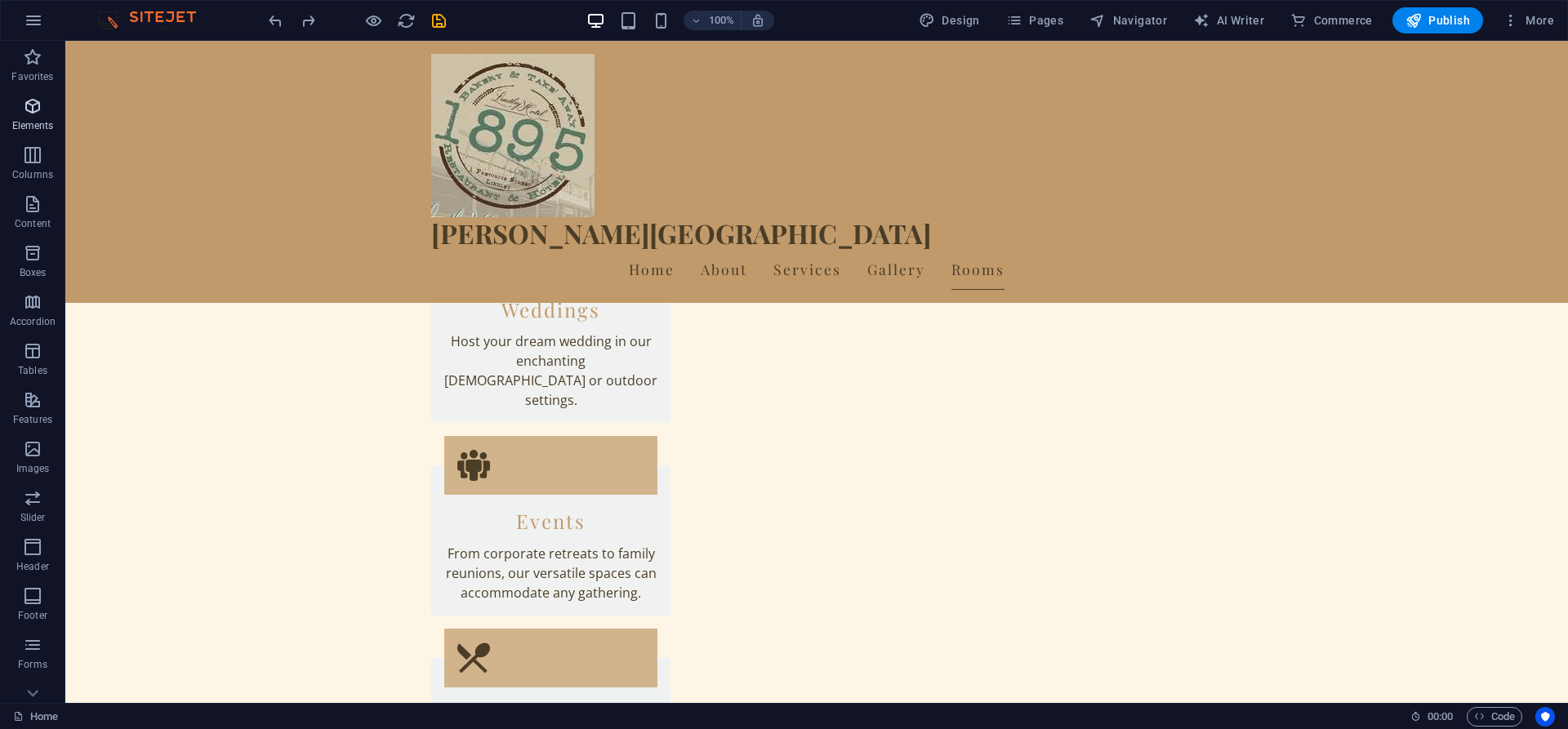
click at [48, 113] on span "Elements" at bounding box center [32, 116] width 65 height 40
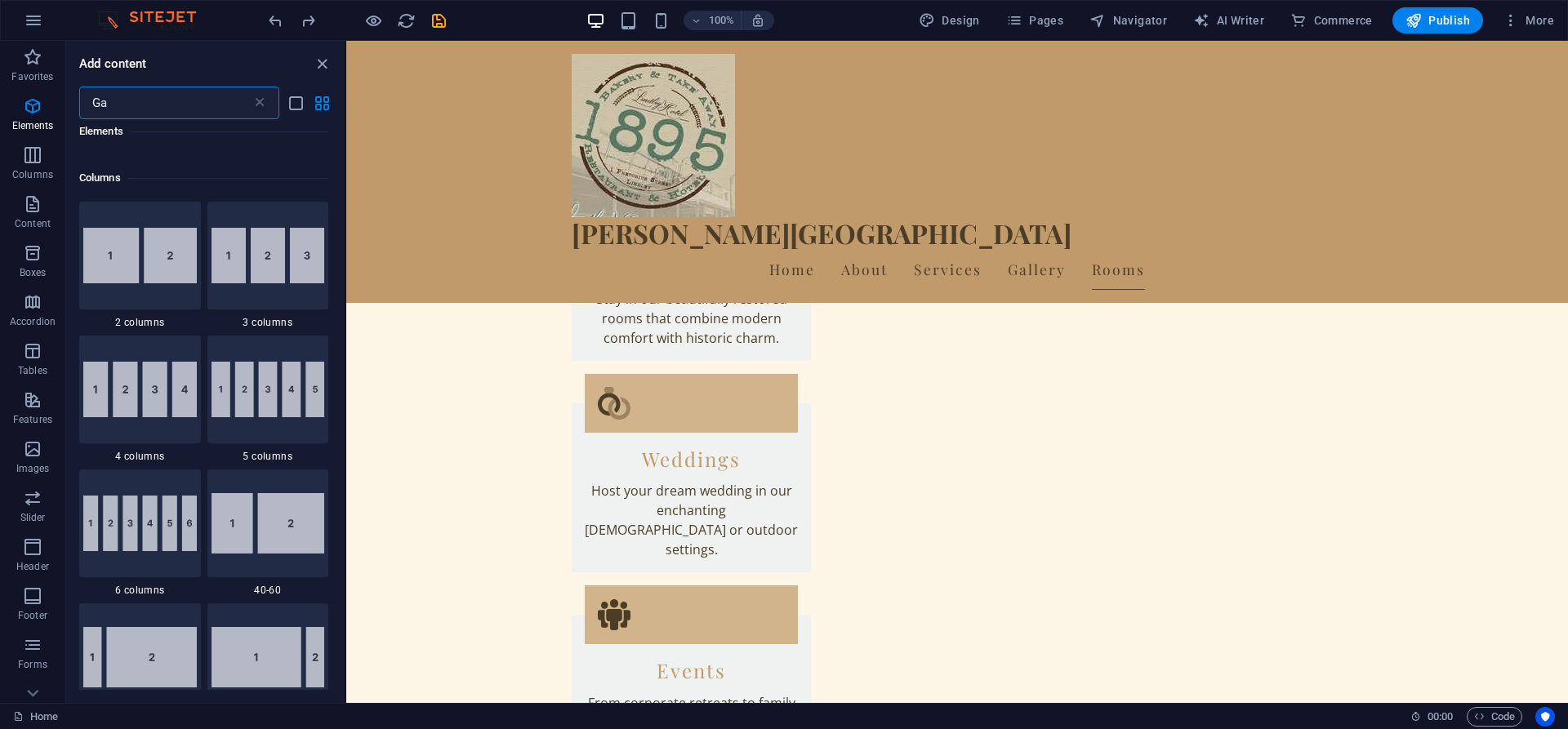
scroll to position [0, 0]
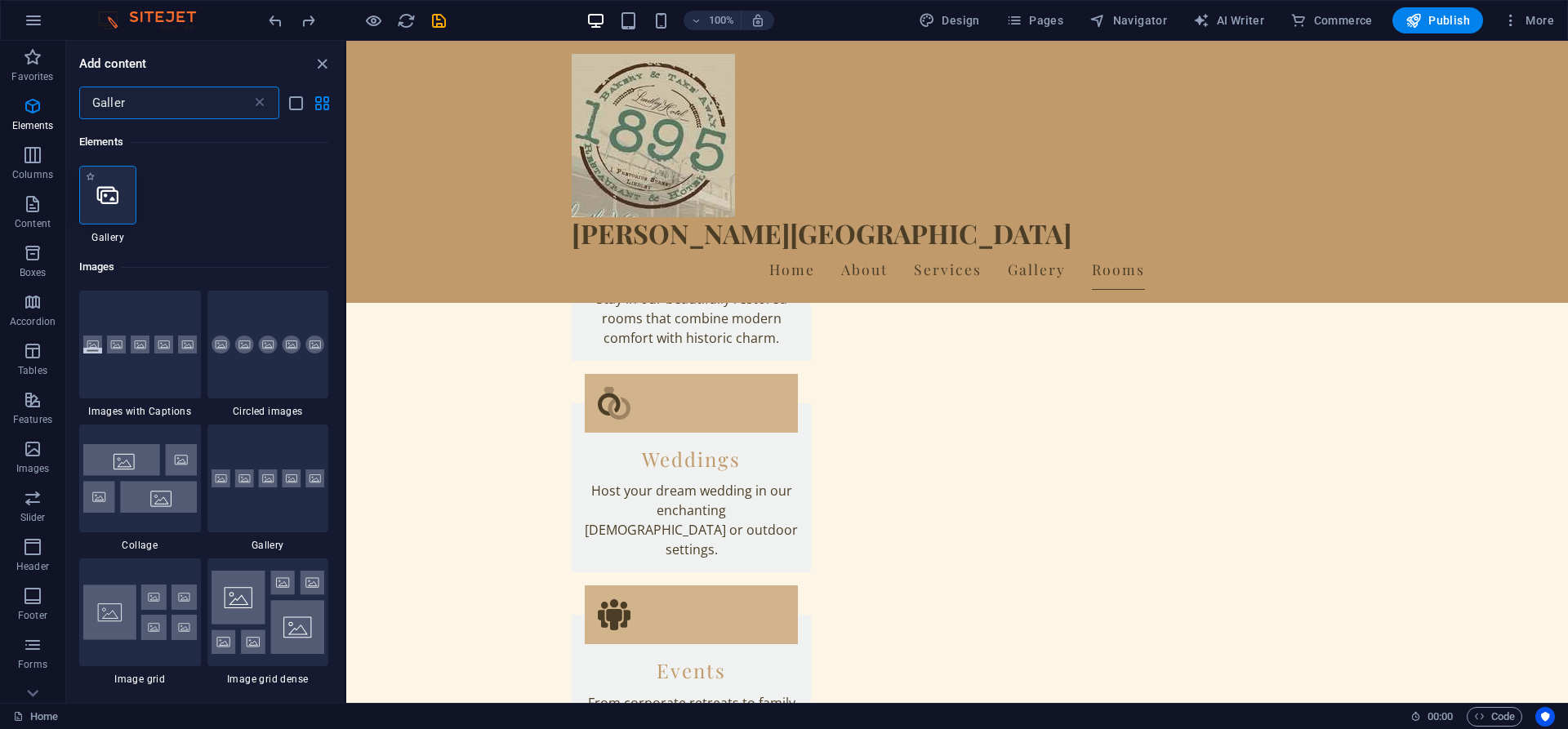
type input "Galler"
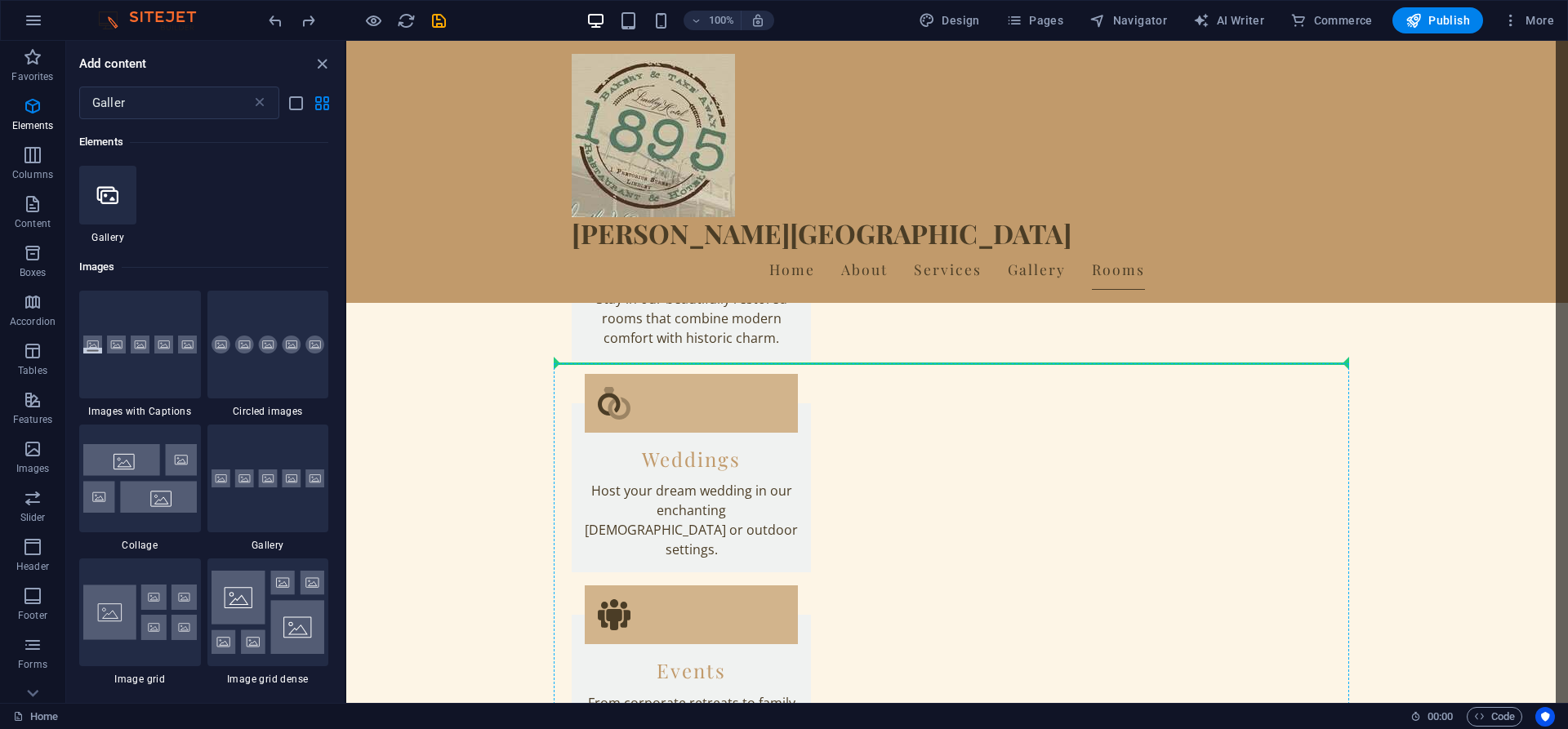
select select "4"
select select "%"
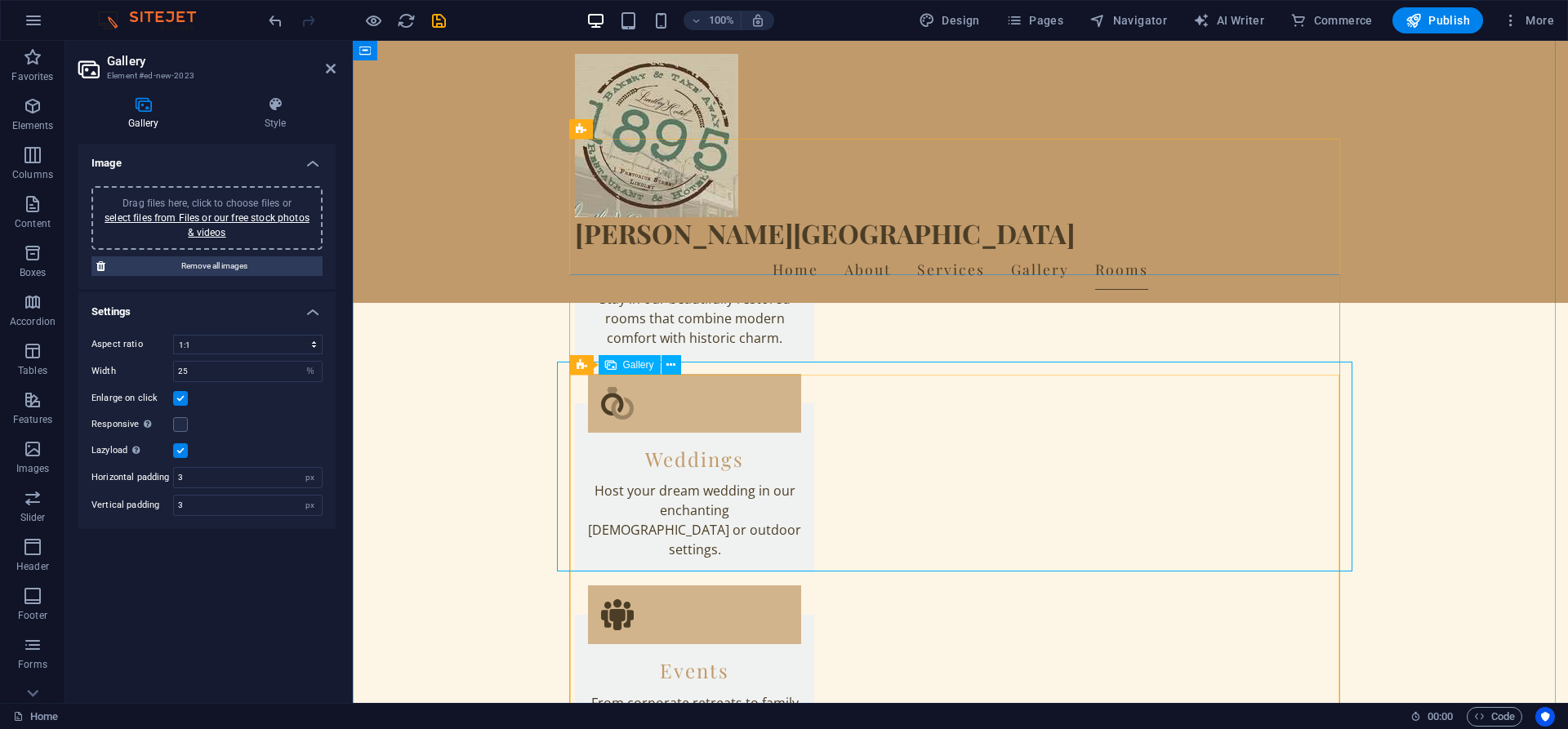
scroll to position [3490, 0]
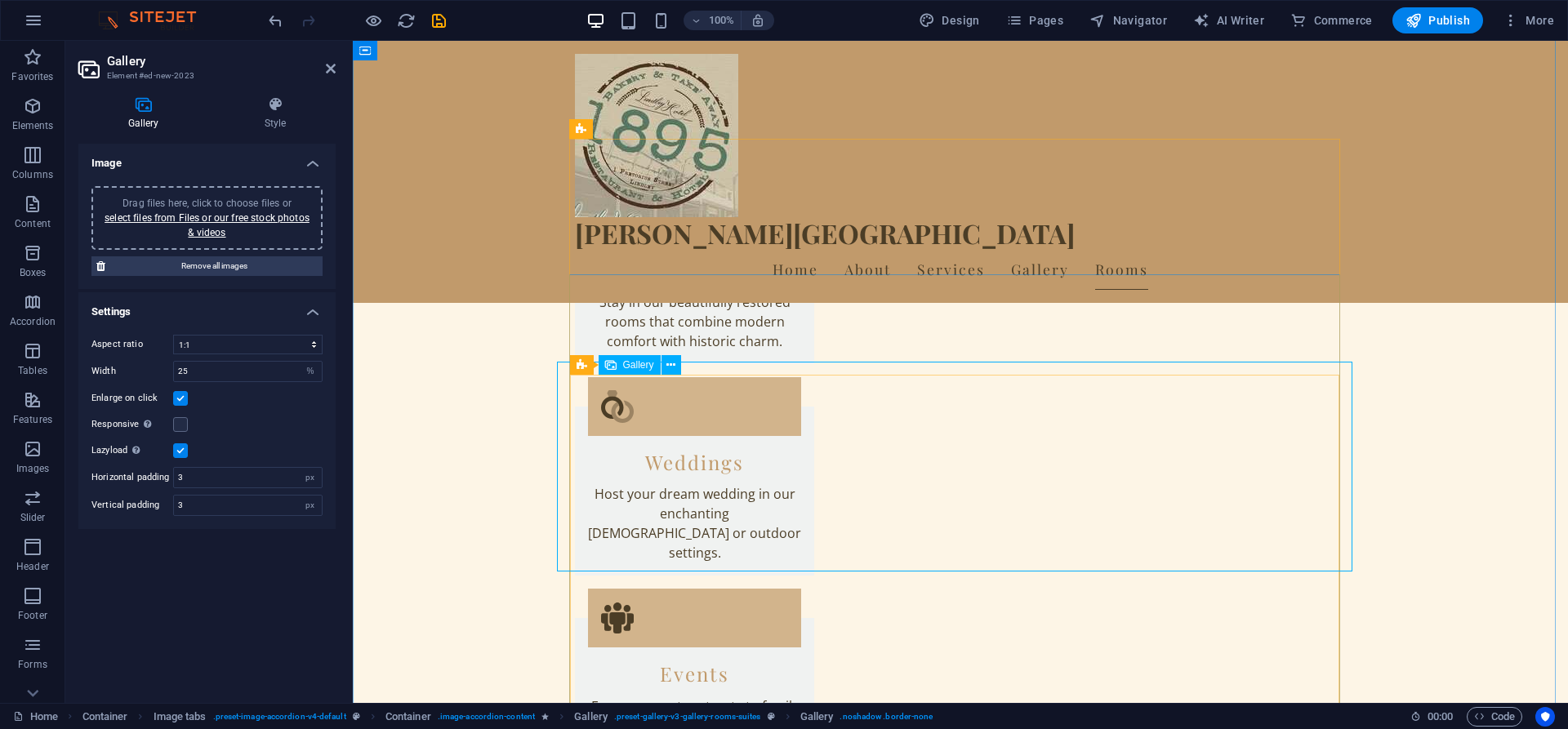
click at [286, 101] on icon at bounding box center [275, 105] width 120 height 16
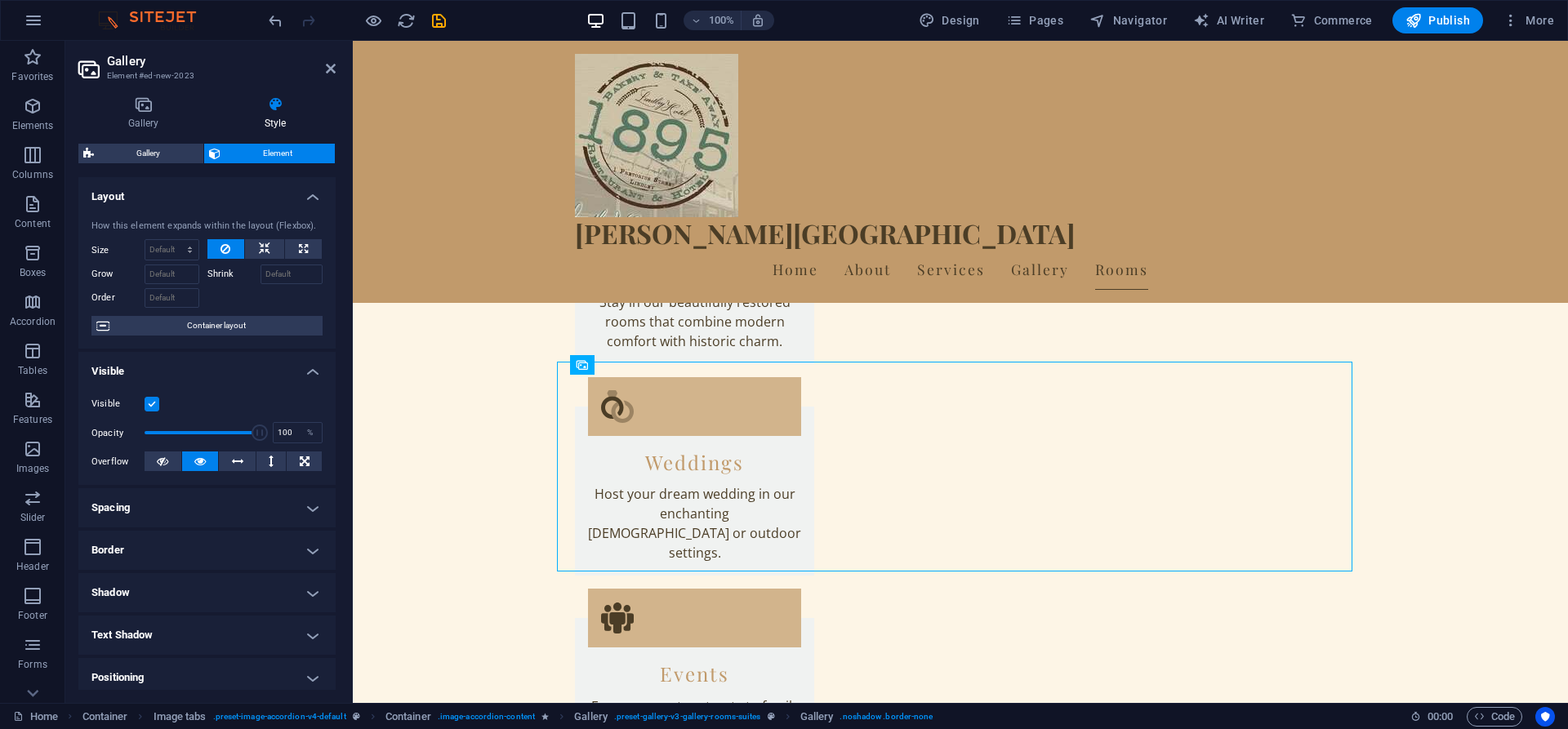
drag, startPoint x: 332, startPoint y: 299, endPoint x: 323, endPoint y: 435, distance: 136.3
click at [323, 435] on ul "Layout How this element expands within the layout (Flexbox). Size Default auto …" at bounding box center [207, 522] width 257 height 690
click at [633, 369] on span "Gallery" at bounding box center [638, 365] width 31 height 10
click at [149, 122] on h4 "Gallery" at bounding box center [146, 114] width 136 height 35
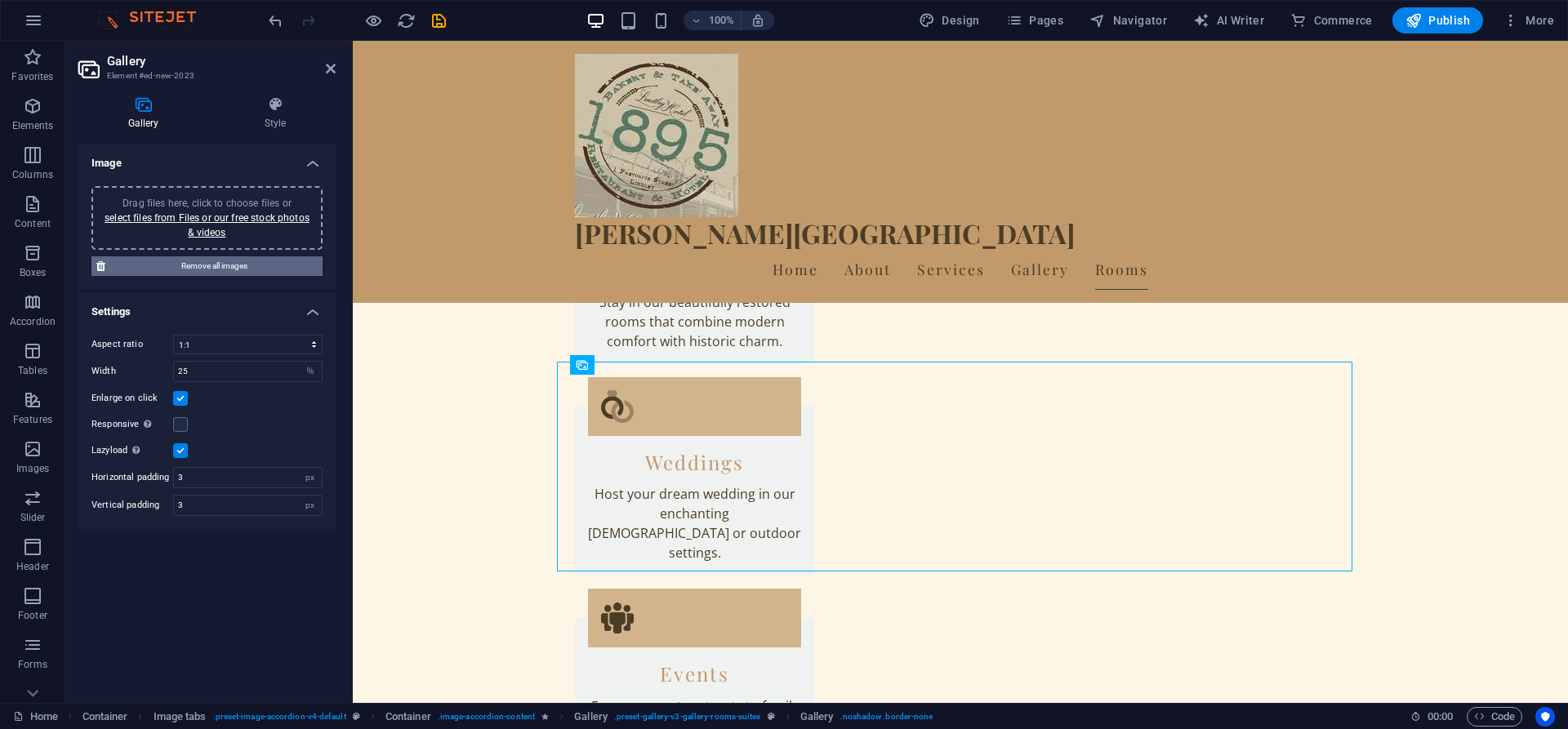
click at [210, 271] on span "Remove all images" at bounding box center [214, 266] width 207 height 20
click at [209, 233] on link "select files from Files or our free stock photos & videos" at bounding box center [207, 225] width 205 height 26
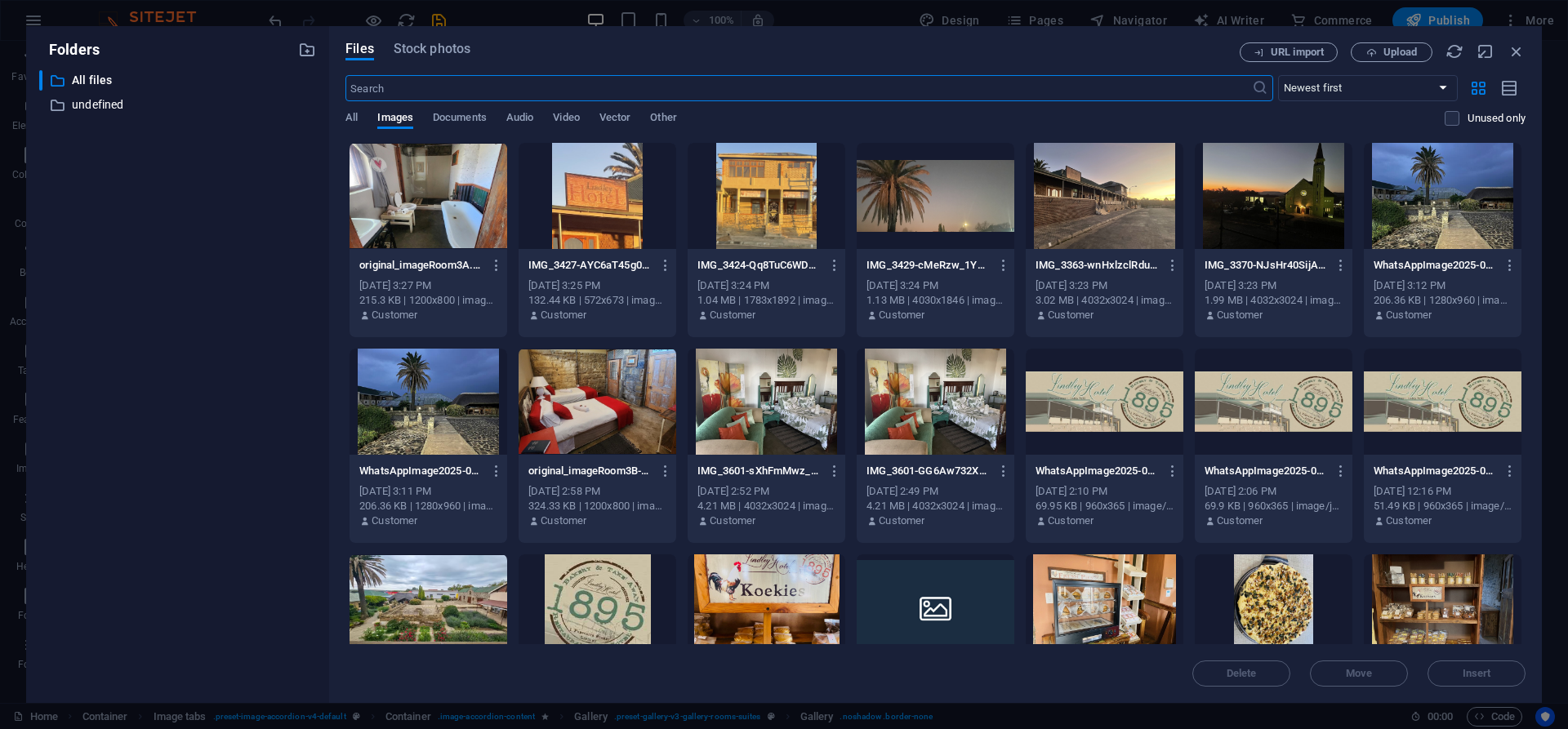
scroll to position [3276, 0]
click at [458, 200] on div at bounding box center [428, 195] width 158 height 106
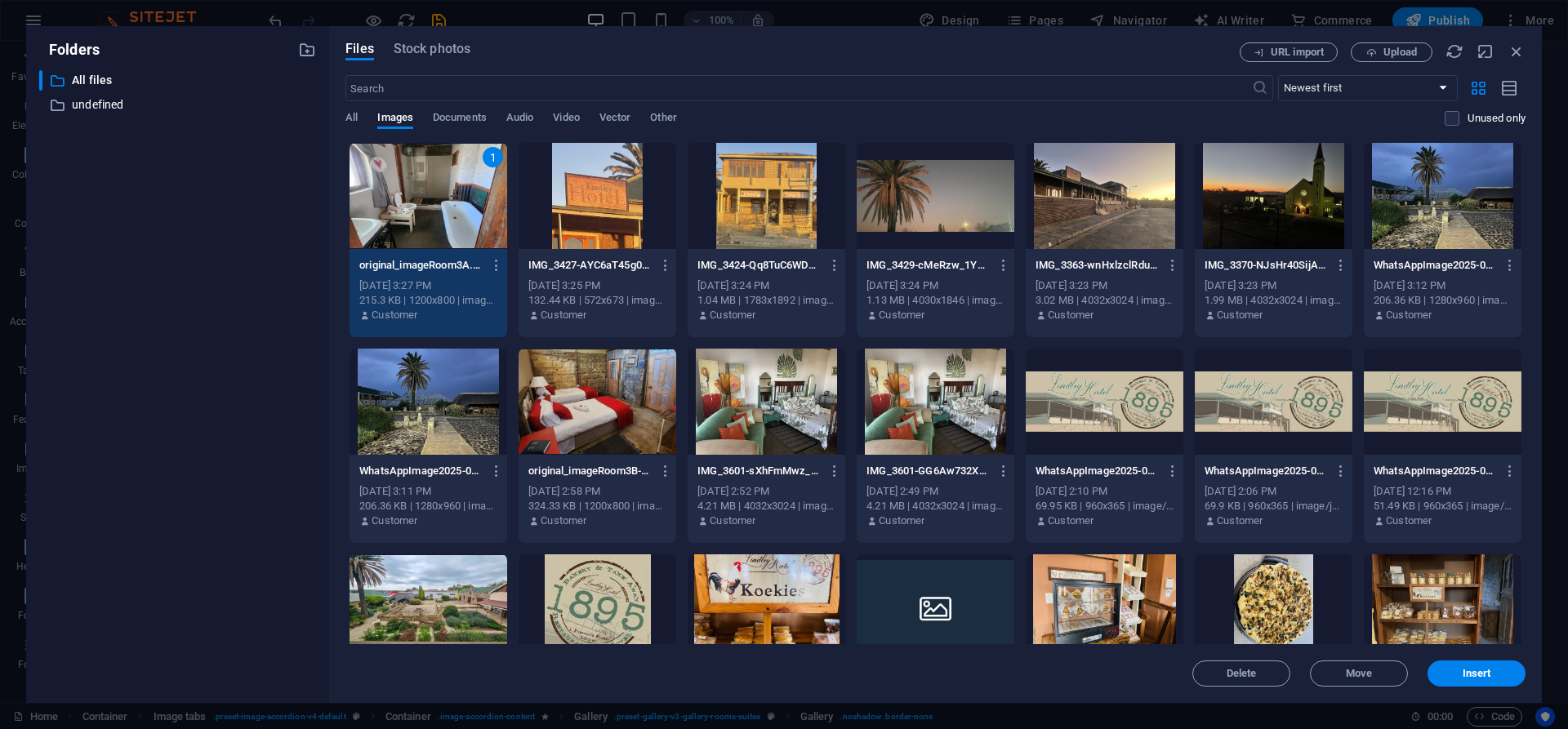
click at [648, 237] on div at bounding box center [597, 195] width 158 height 106
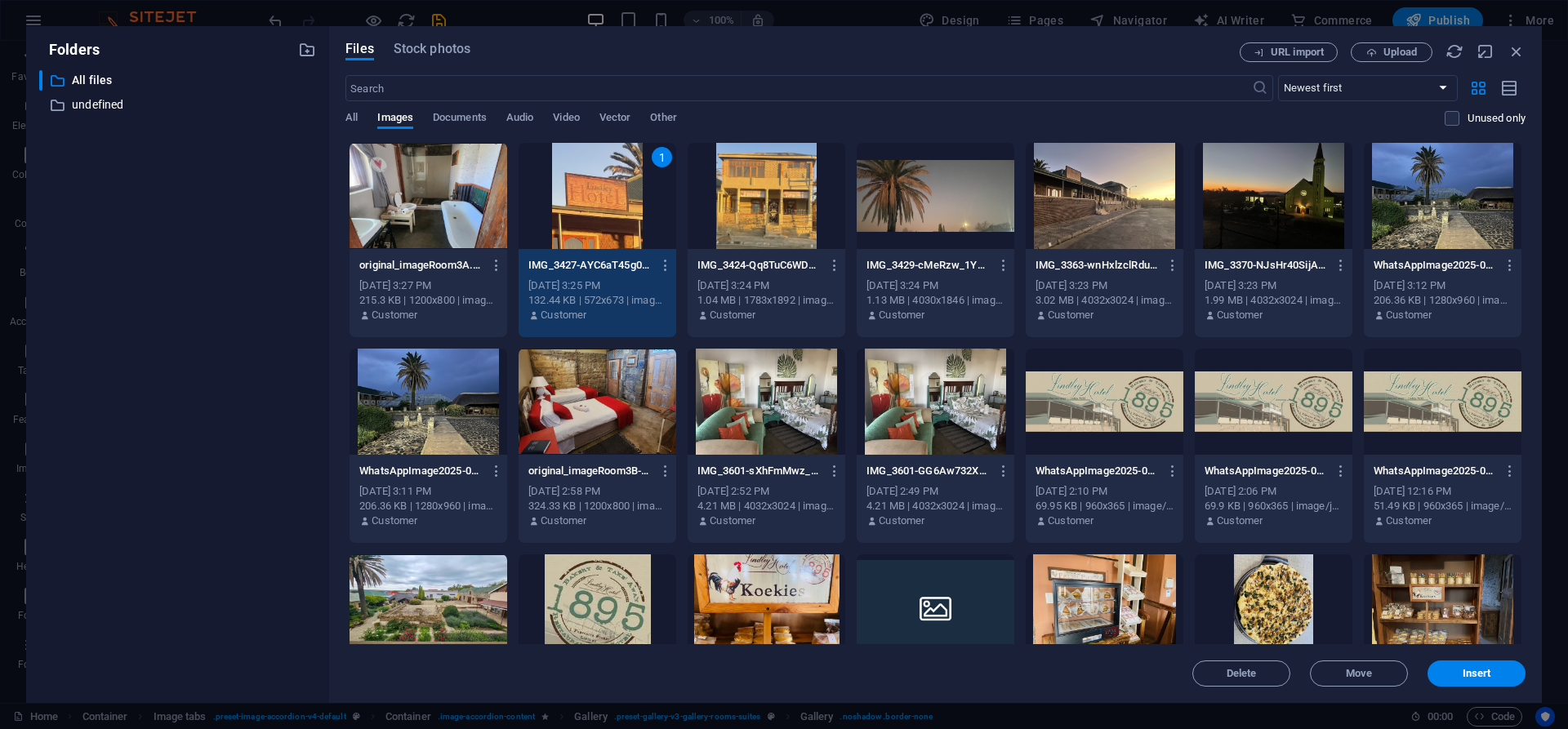
click at [457, 233] on div at bounding box center [428, 195] width 158 height 106
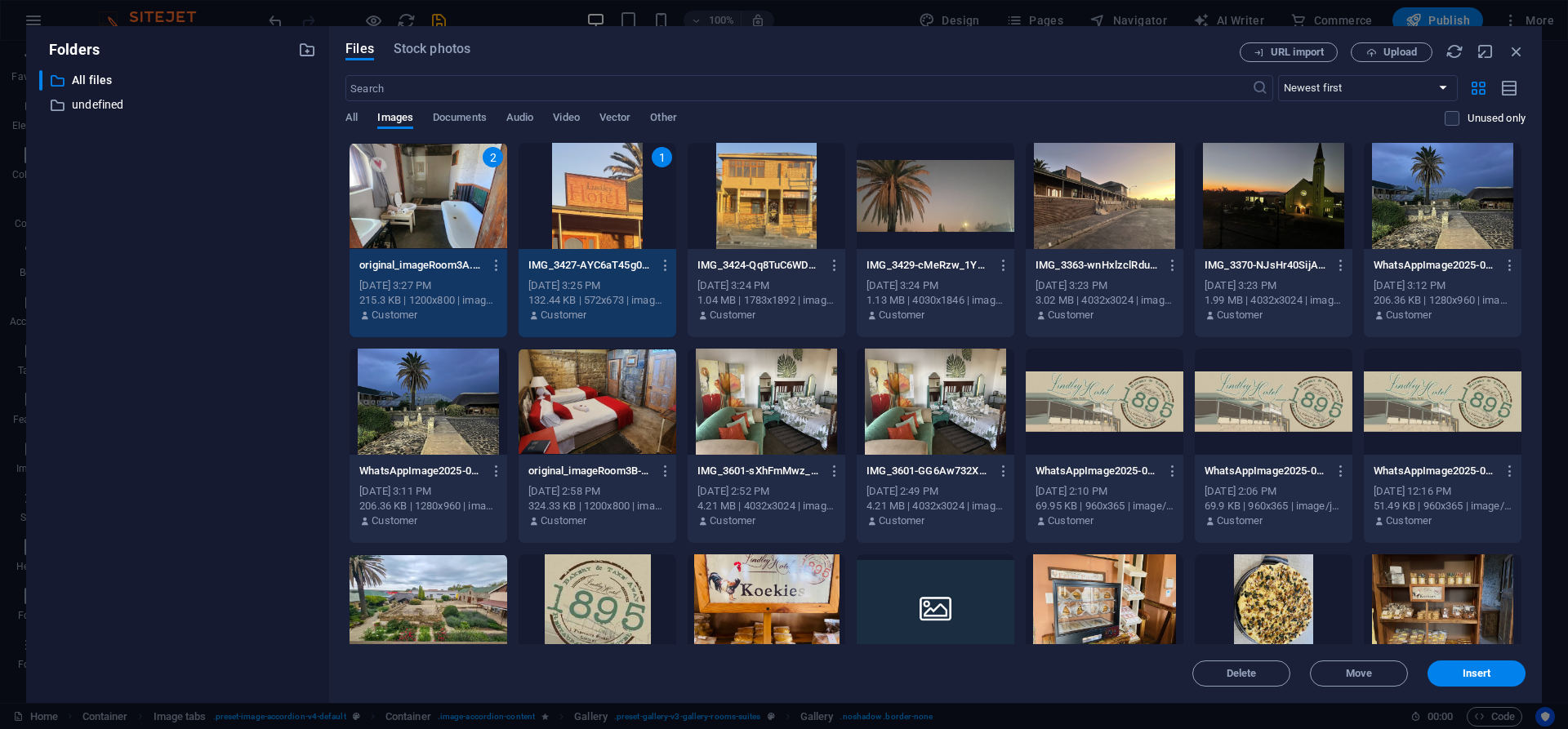
click at [774, 209] on div at bounding box center [765, 195] width 158 height 106
click at [897, 221] on div at bounding box center [935, 195] width 158 height 106
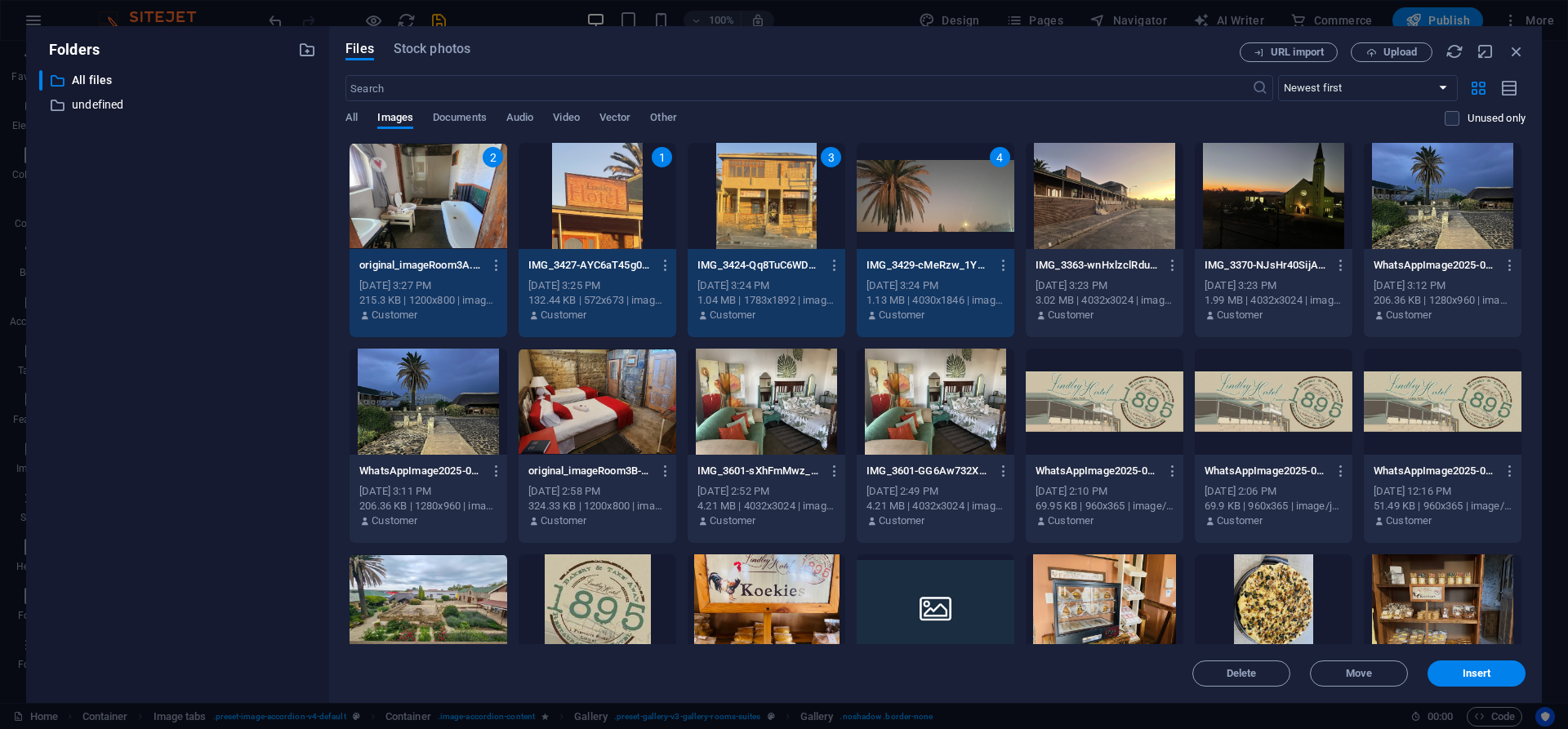
click at [1475, 613] on div at bounding box center [1442, 607] width 158 height 106
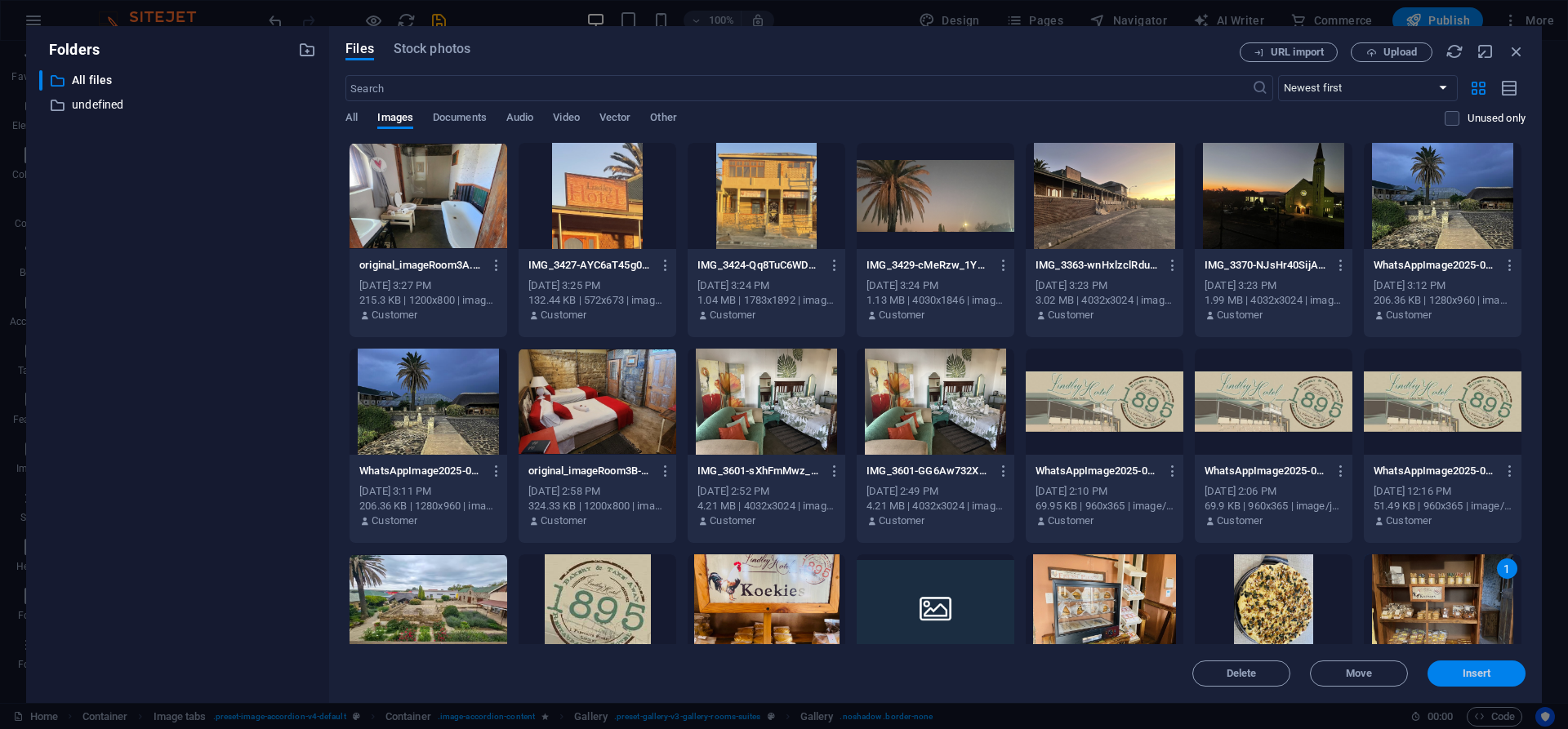
click at [1474, 676] on span "Insert" at bounding box center [1476, 674] width 29 height 10
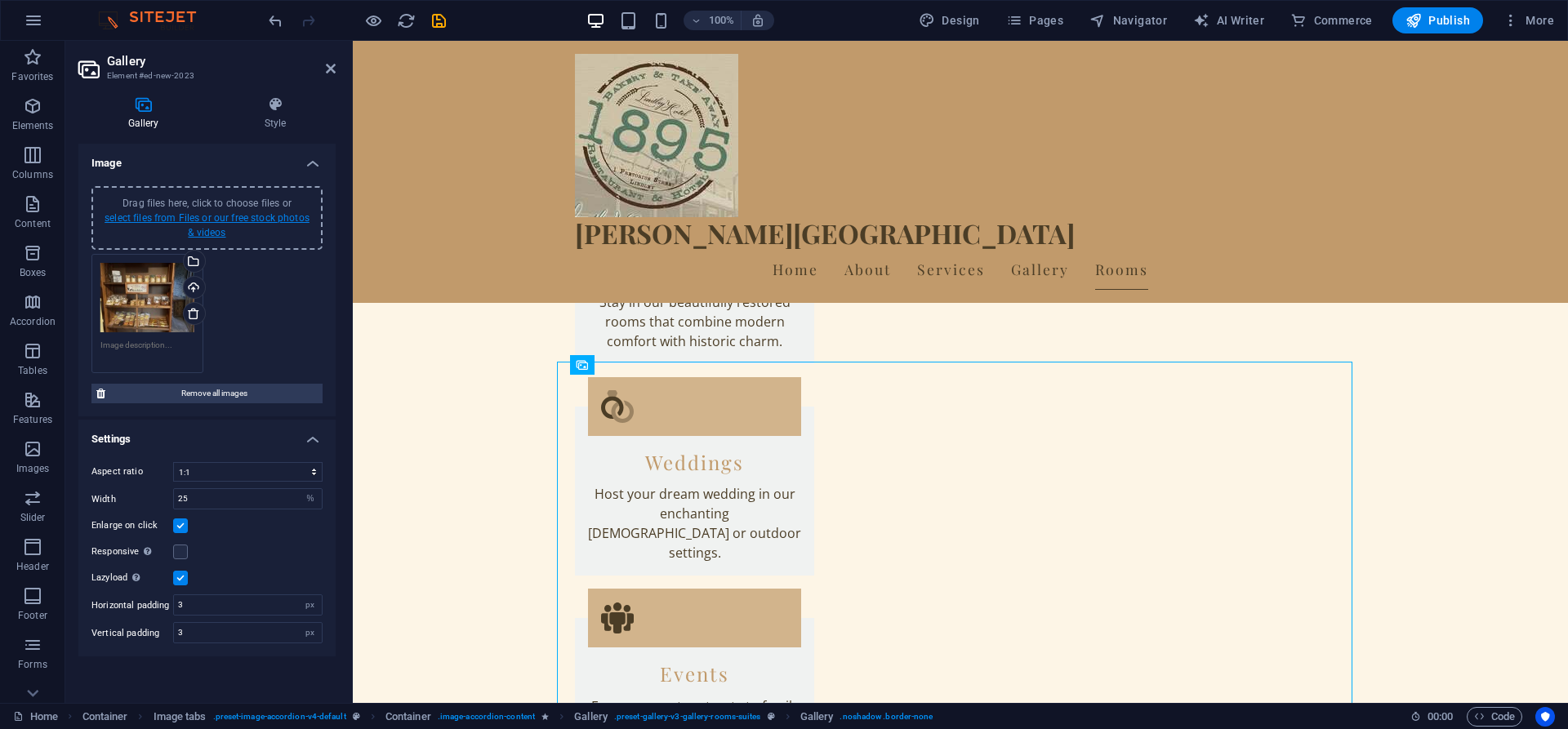
click at [199, 234] on link "select files from Files or our free stock photos & videos" at bounding box center [207, 225] width 205 height 26
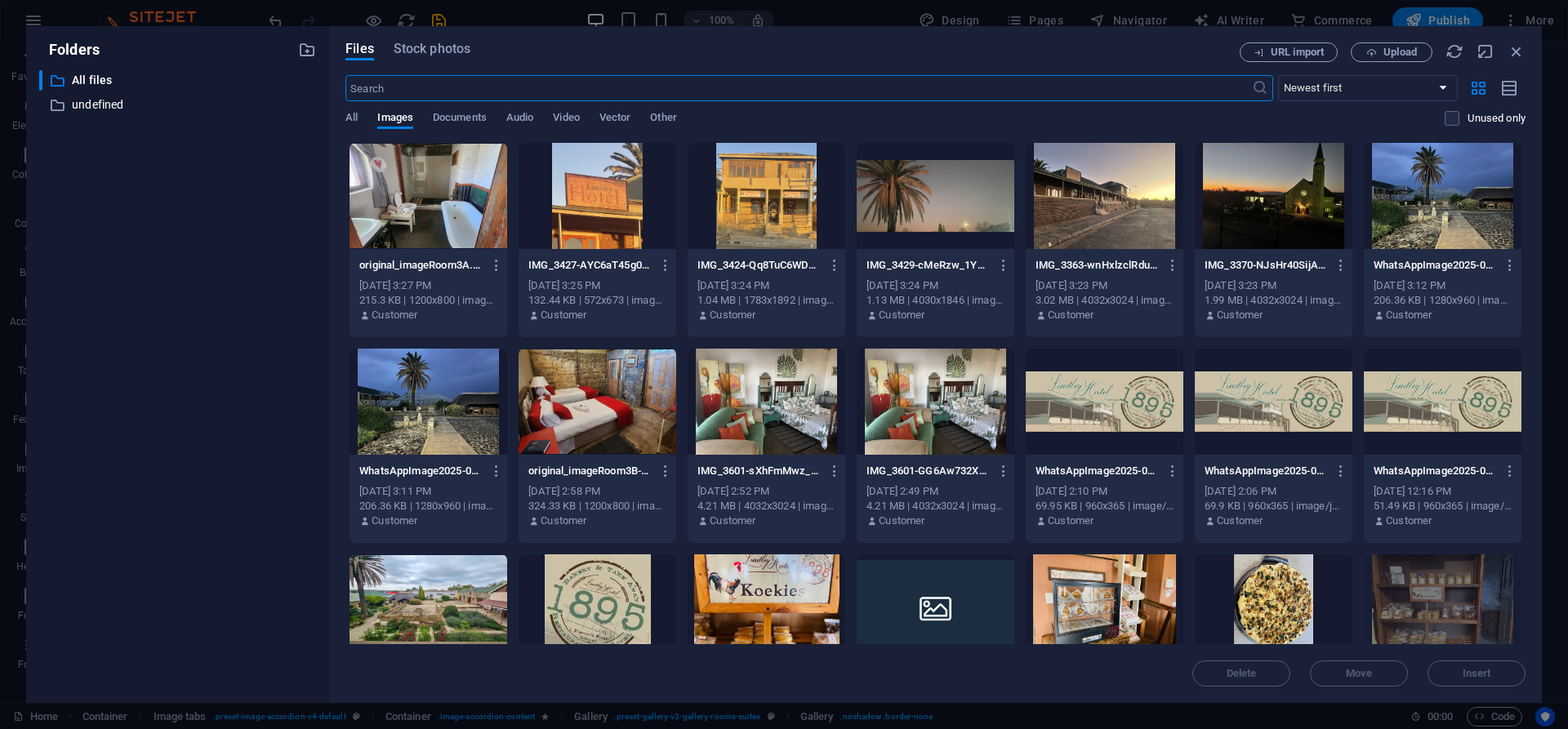
scroll to position [3276, 0]
click at [599, 227] on div at bounding box center [597, 195] width 158 height 106
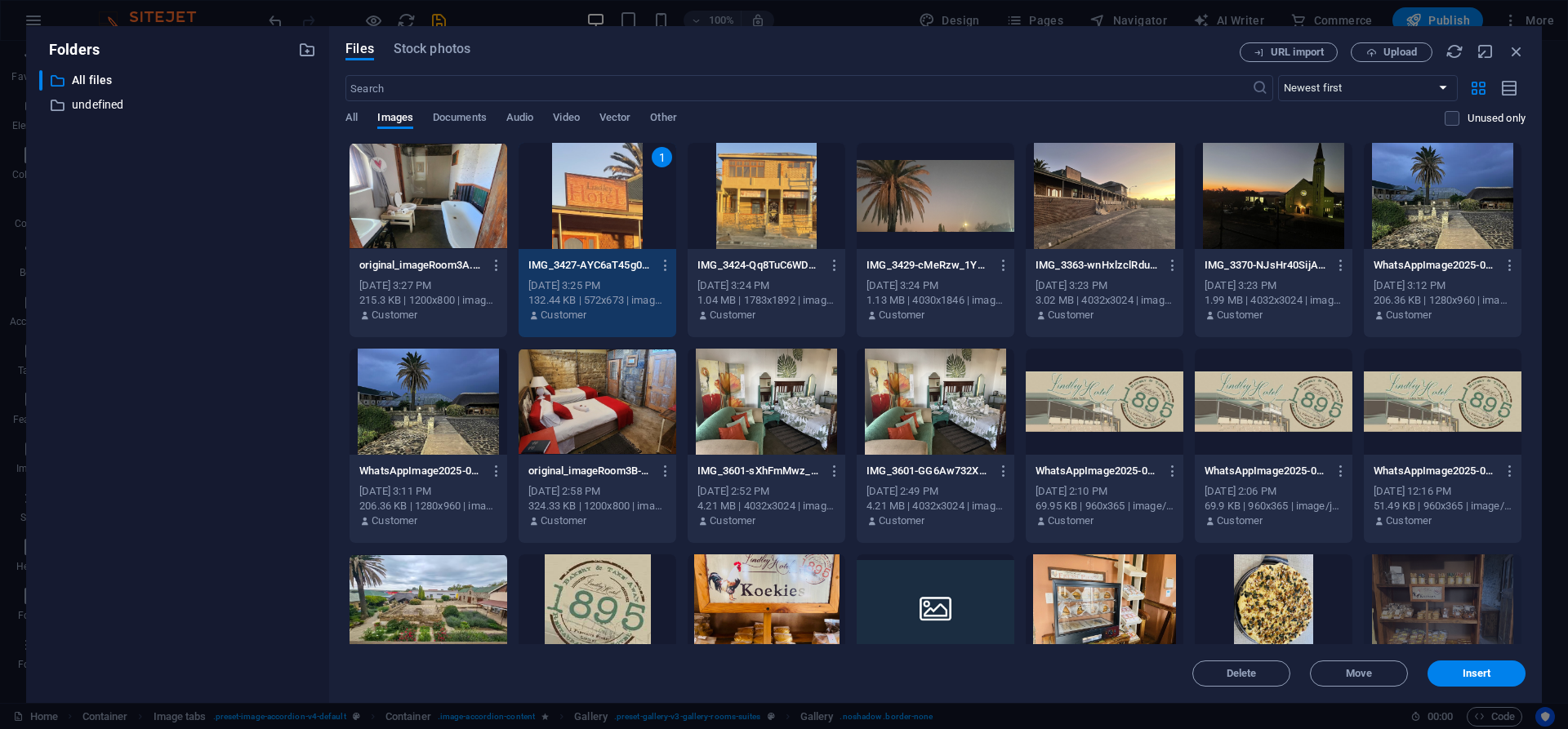
click at [435, 245] on div at bounding box center [428, 195] width 158 height 106
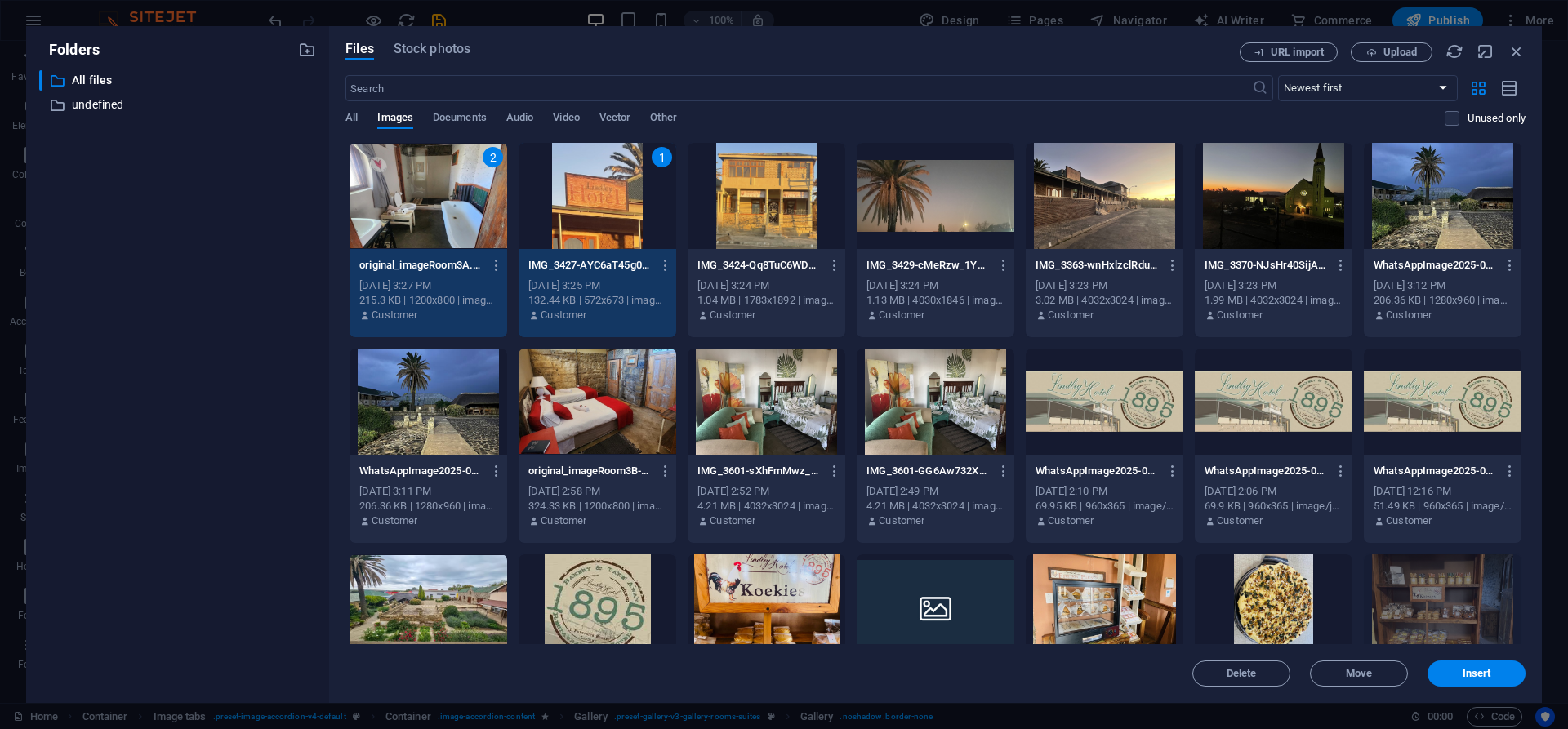
click at [792, 245] on div at bounding box center [765, 195] width 158 height 106
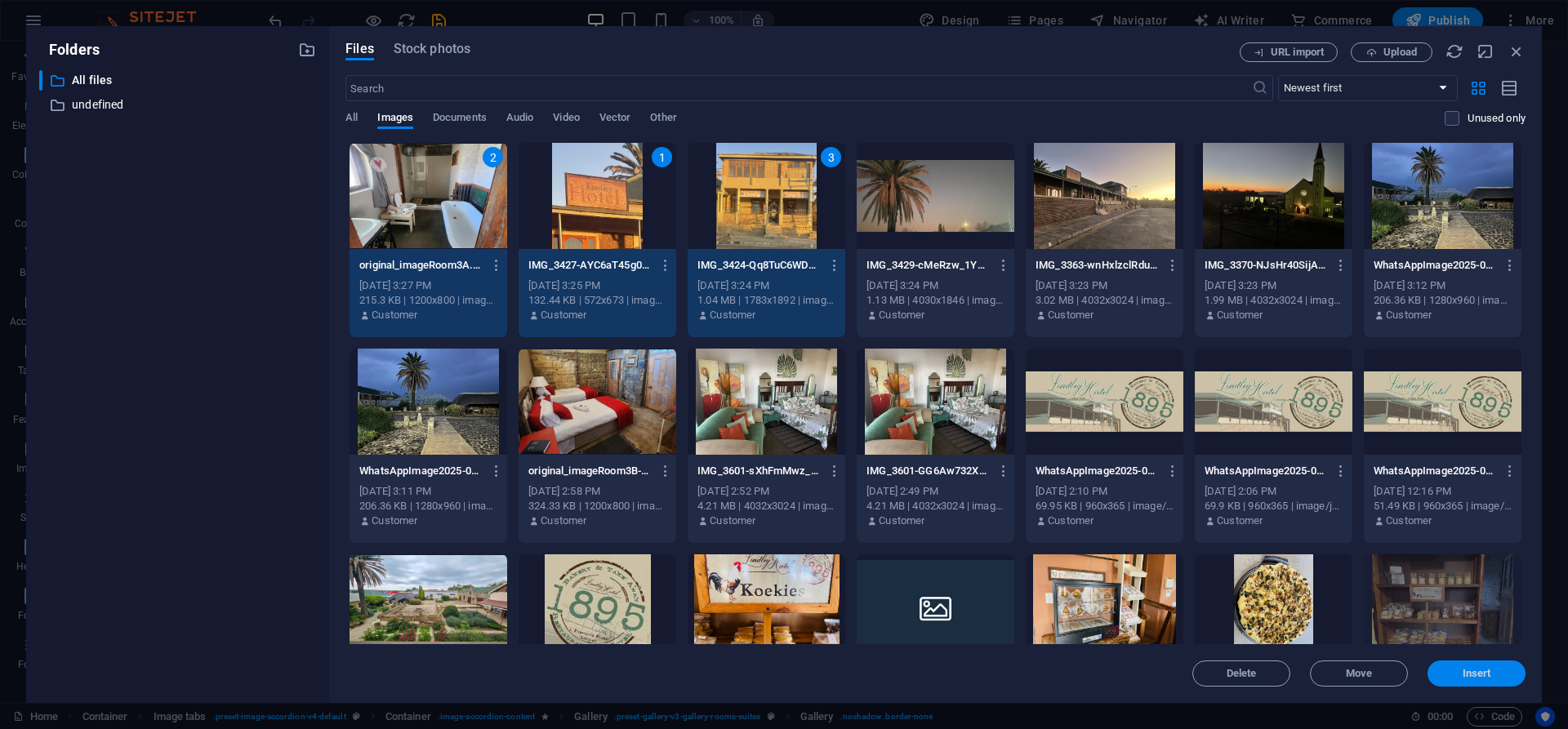
click at [1486, 670] on span "Insert" at bounding box center [1476, 674] width 29 height 10
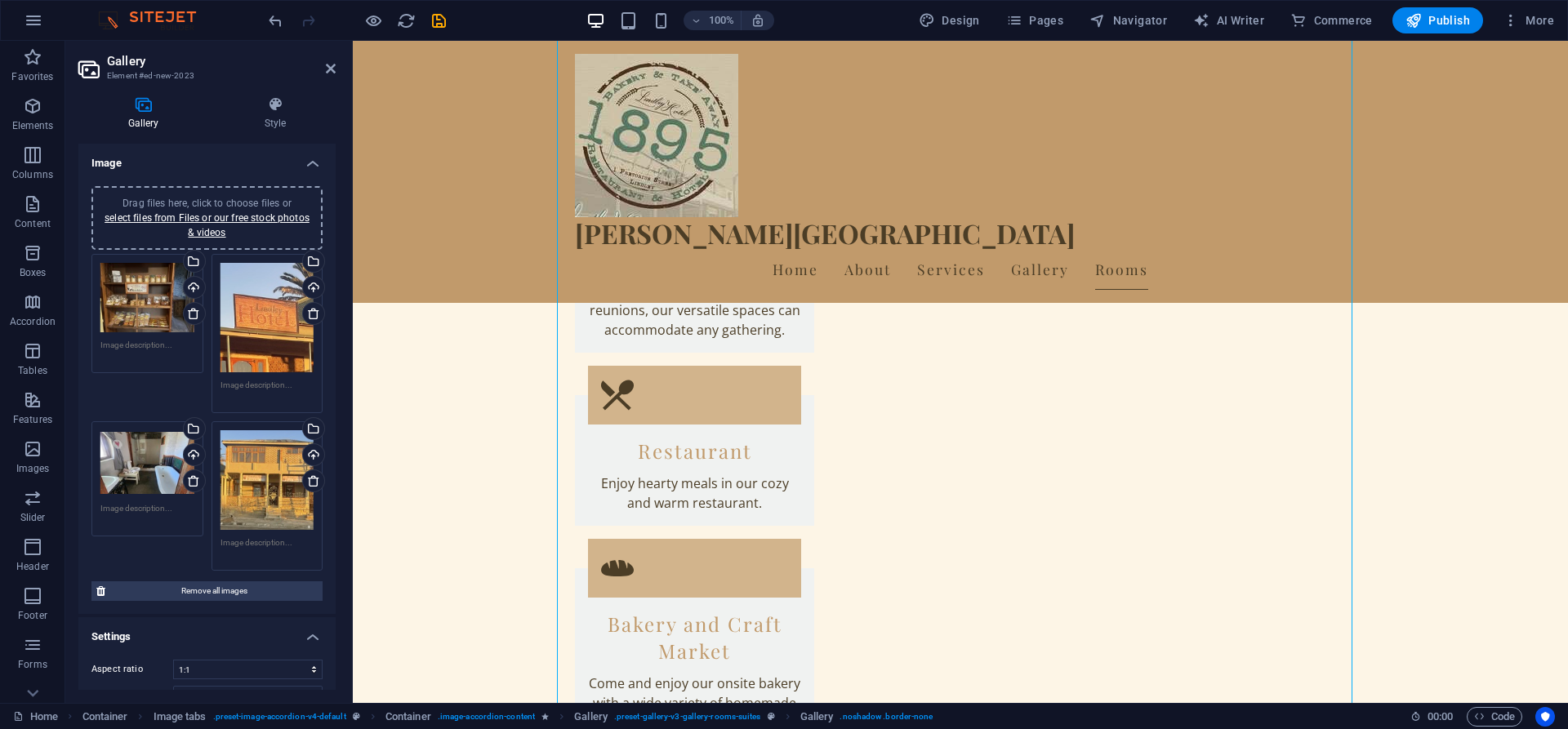
scroll to position [3863, 0]
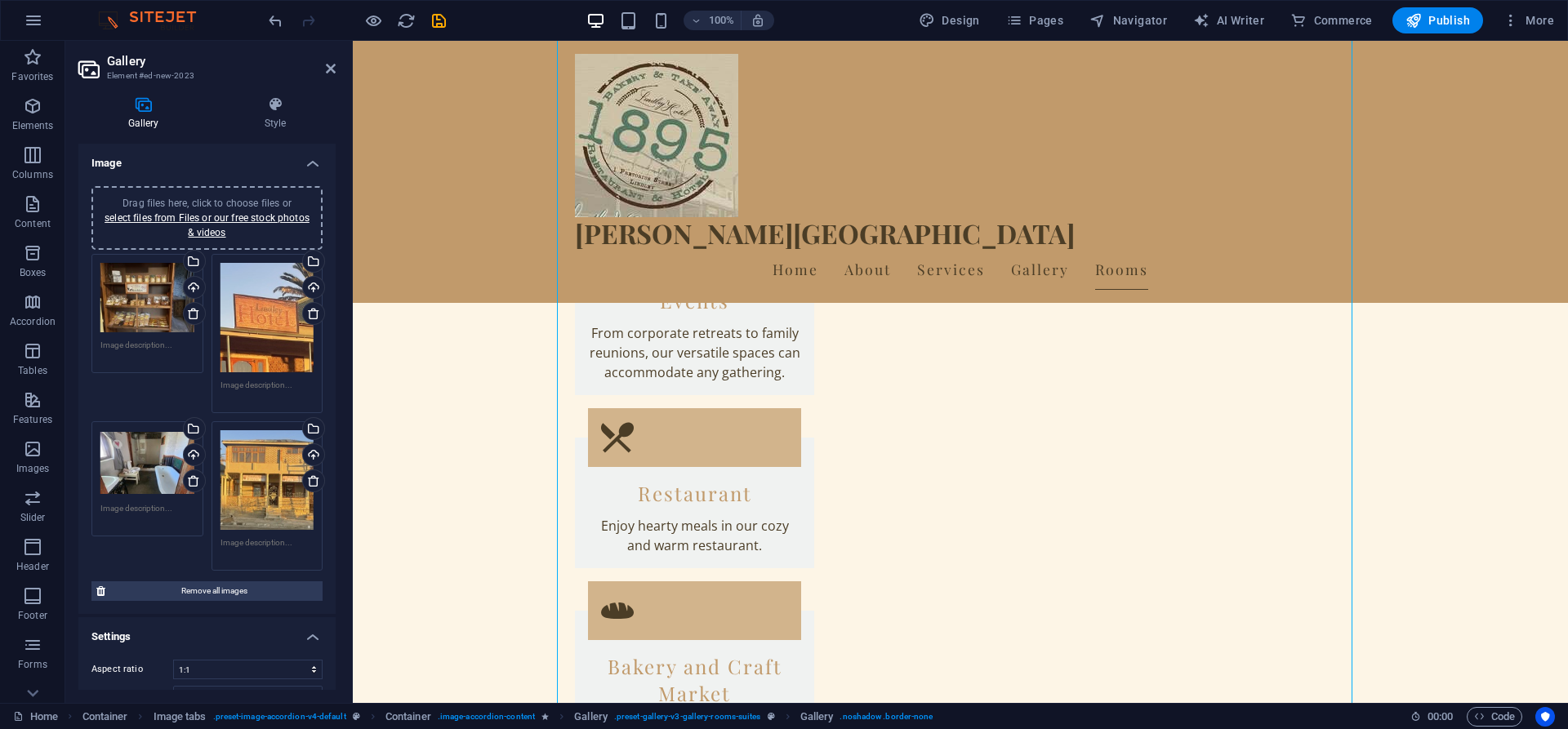
click at [270, 310] on div "Drag files here, click to choose files or select files from Files or our free s…" at bounding box center [267, 318] width 94 height 111
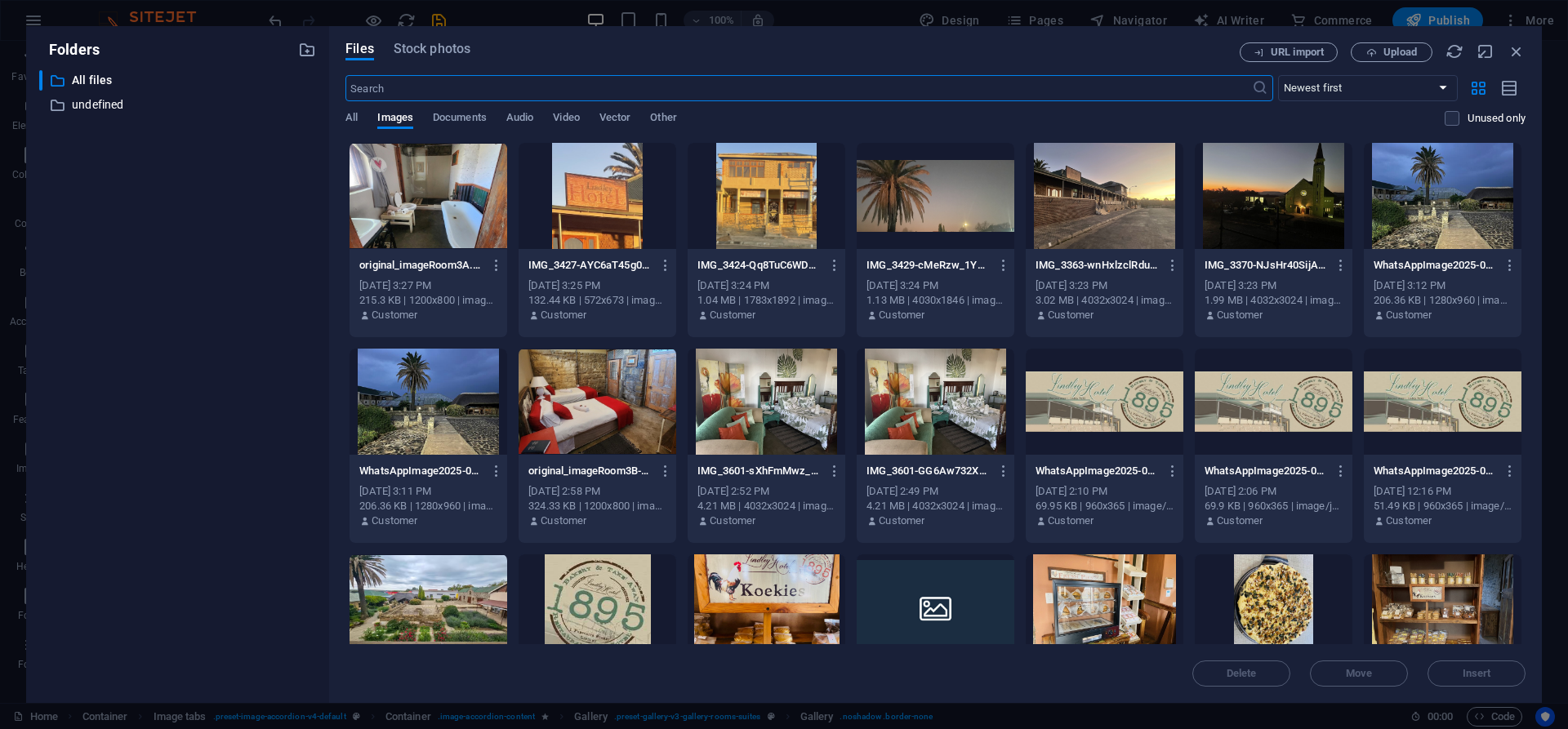
scroll to position [3556, 0]
click at [1519, 49] on icon "button" at bounding box center [1516, 51] width 18 height 18
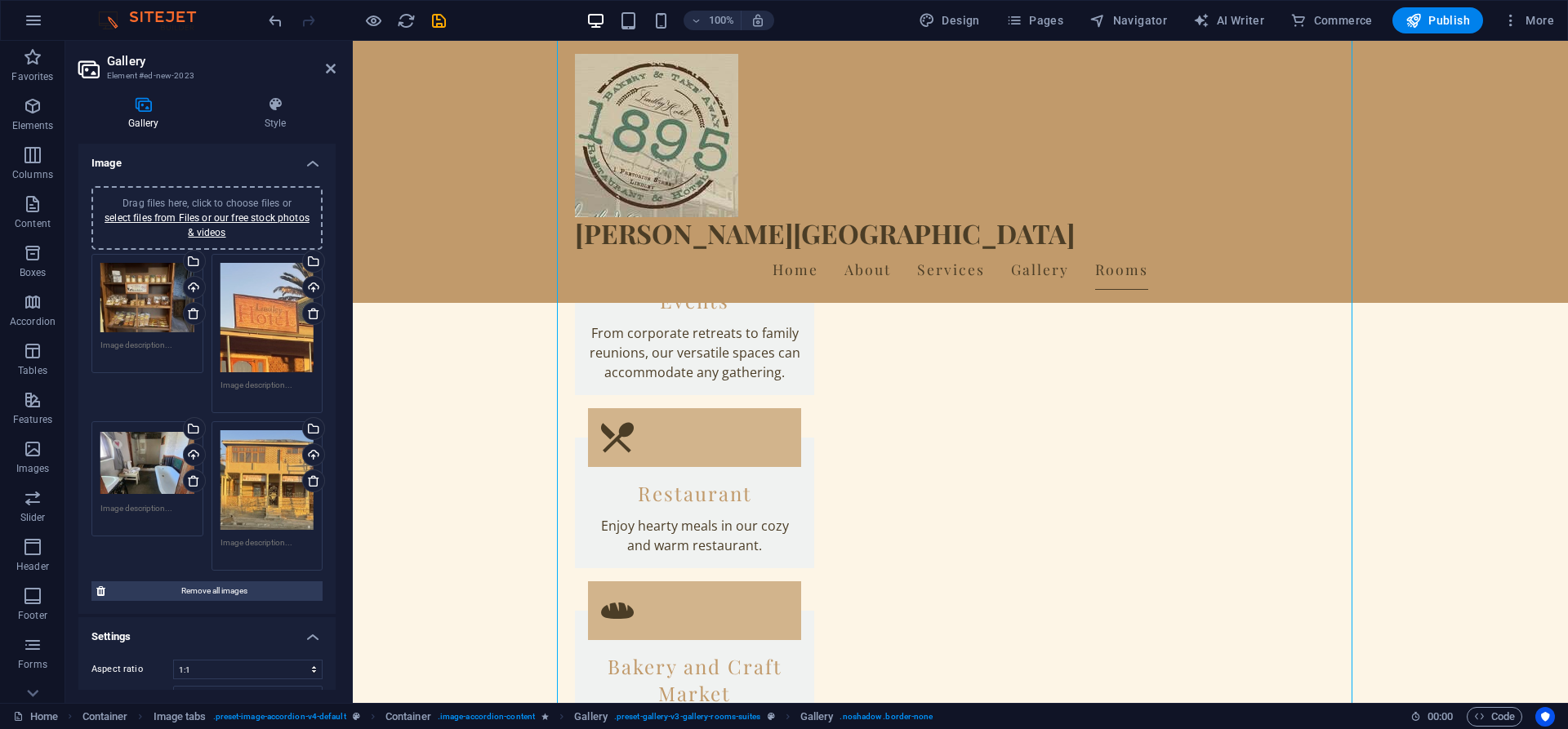
drag, startPoint x: 332, startPoint y: 407, endPoint x: 333, endPoint y: 454, distance: 47.0
click at [333, 454] on div "Image Drag files here, click to choose files or select files from Files or our …" at bounding box center [207, 416] width 257 height 546
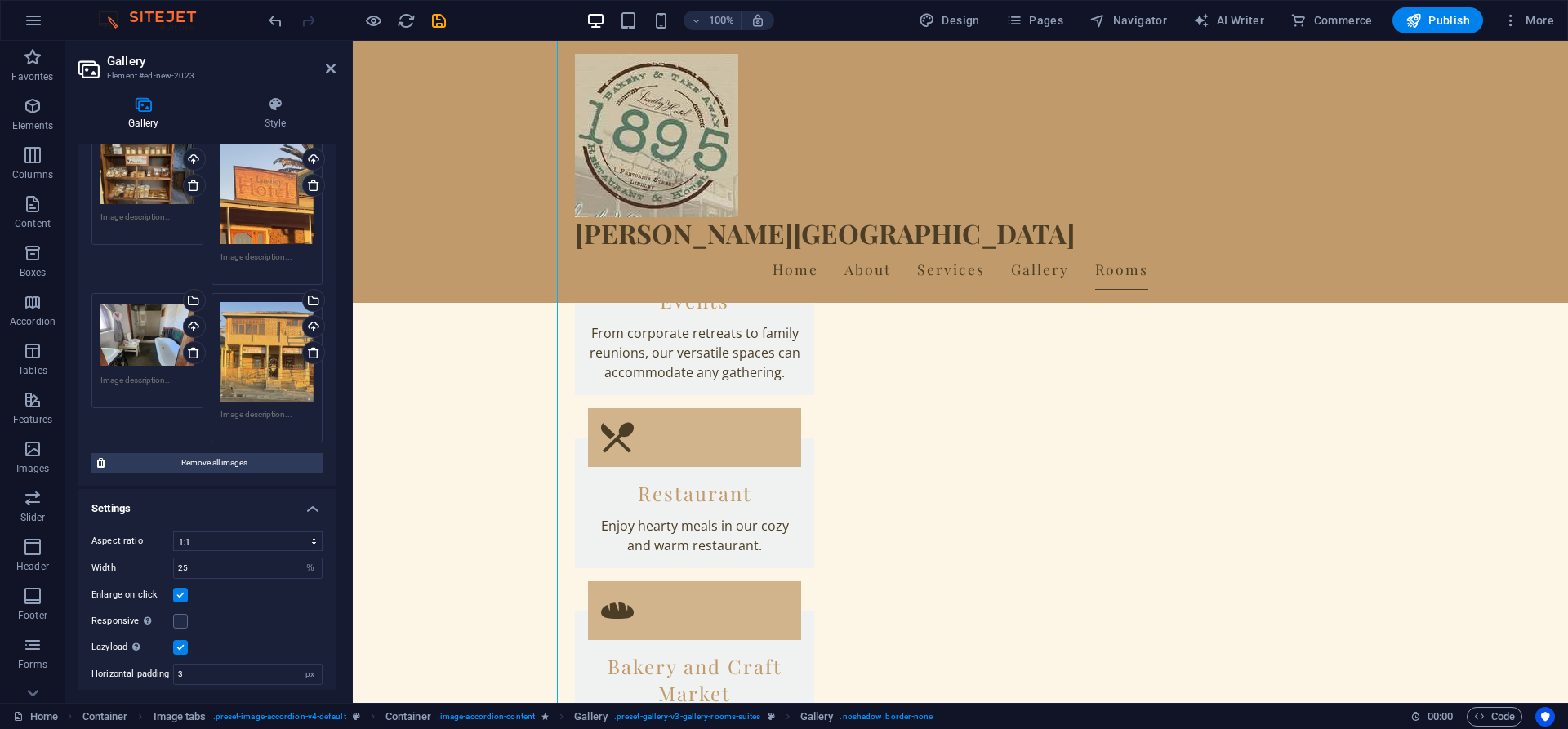
scroll to position [160, 0]
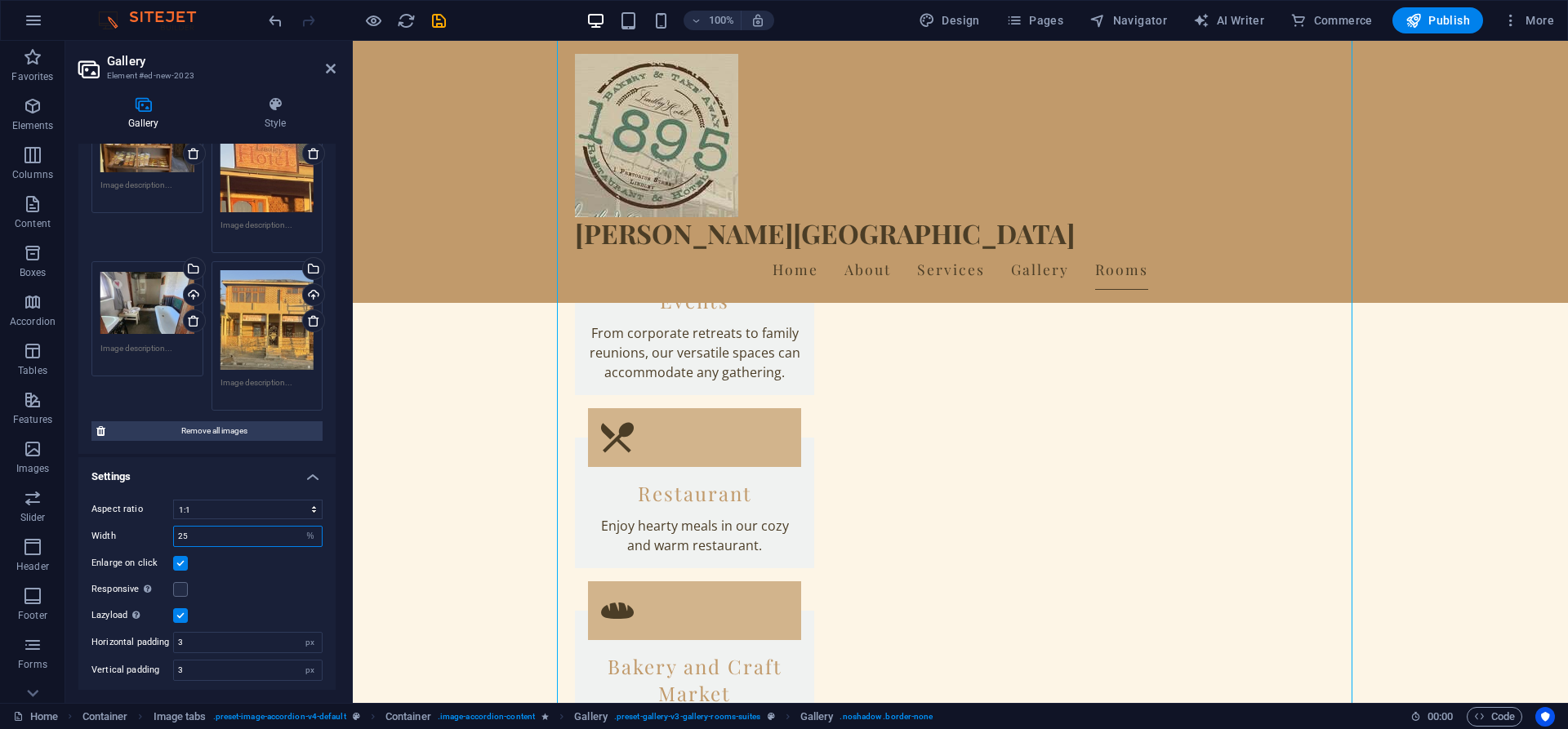
click at [207, 532] on input "25" at bounding box center [247, 536] width 148 height 20
type input "2"
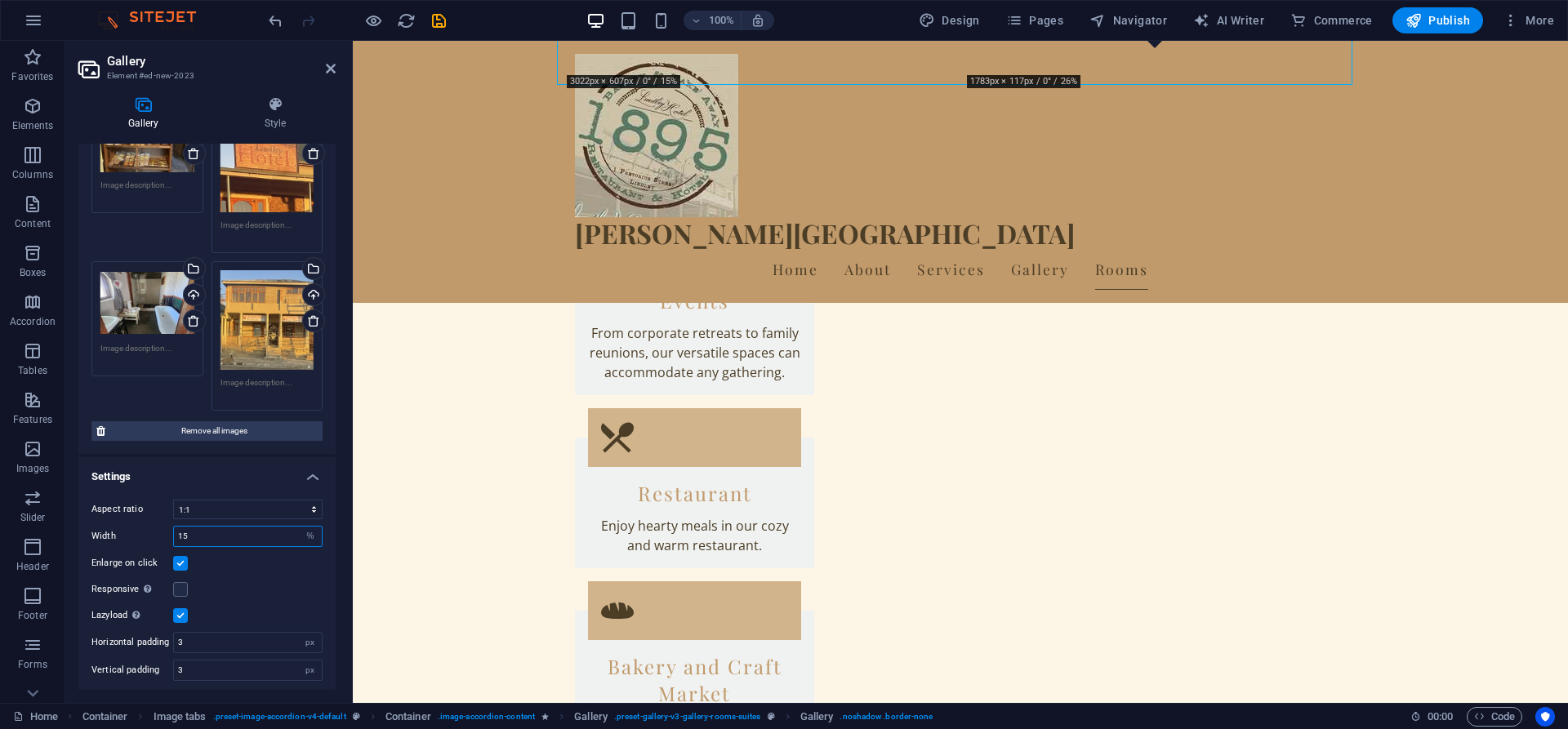
type input "15"
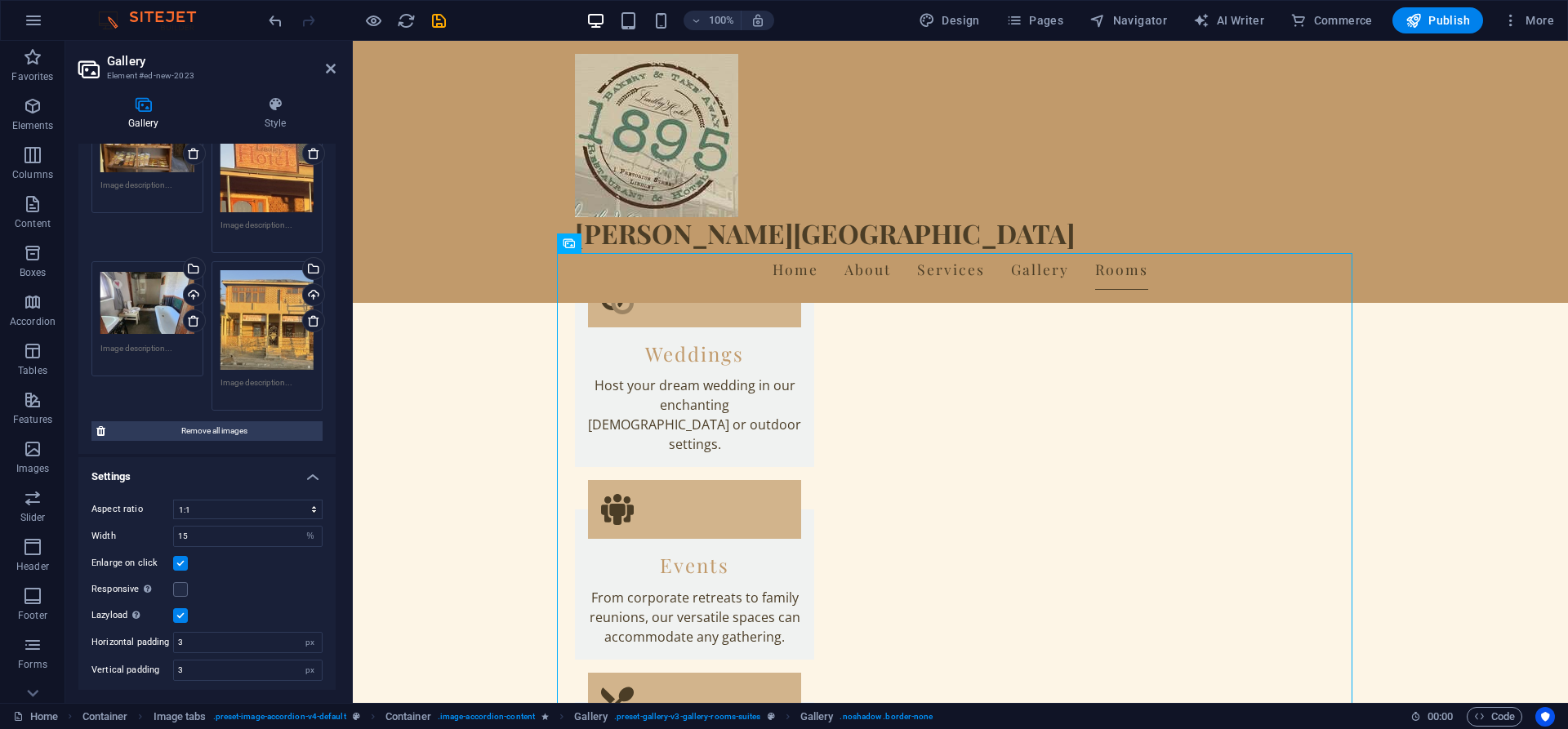
scroll to position [3619, 0]
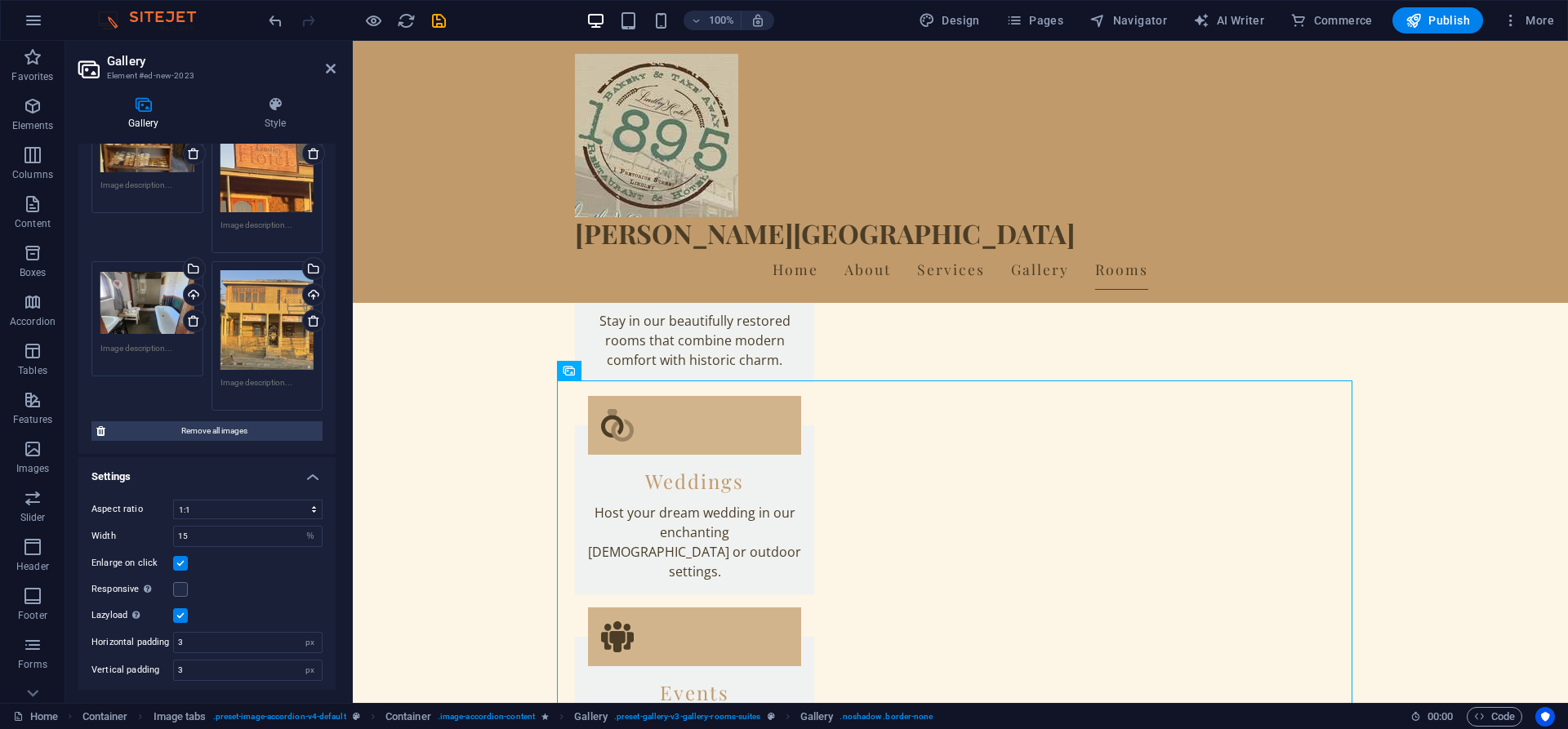
scroll to position [3525, 0]
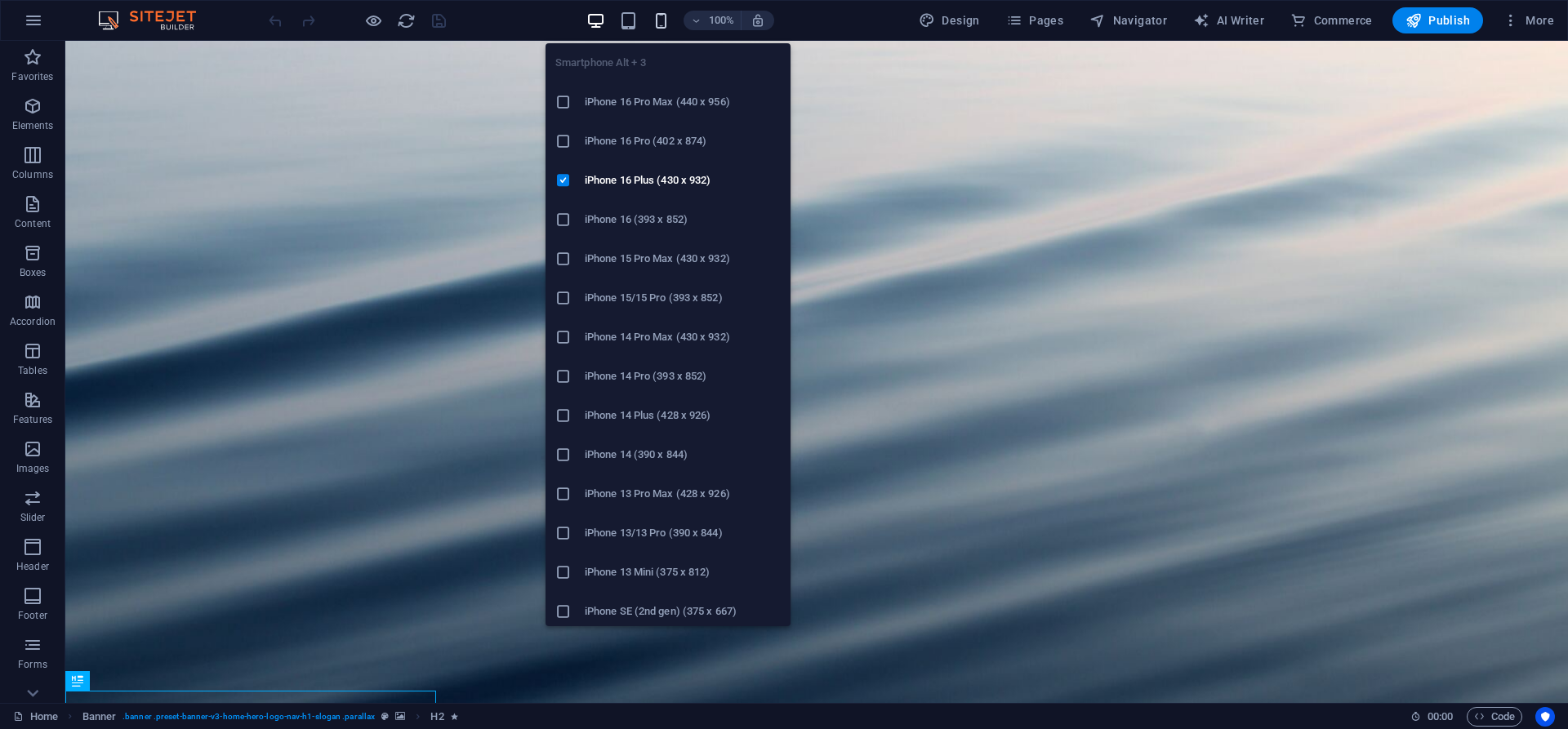
click at [663, 24] on icon "button" at bounding box center [661, 21] width 19 height 19
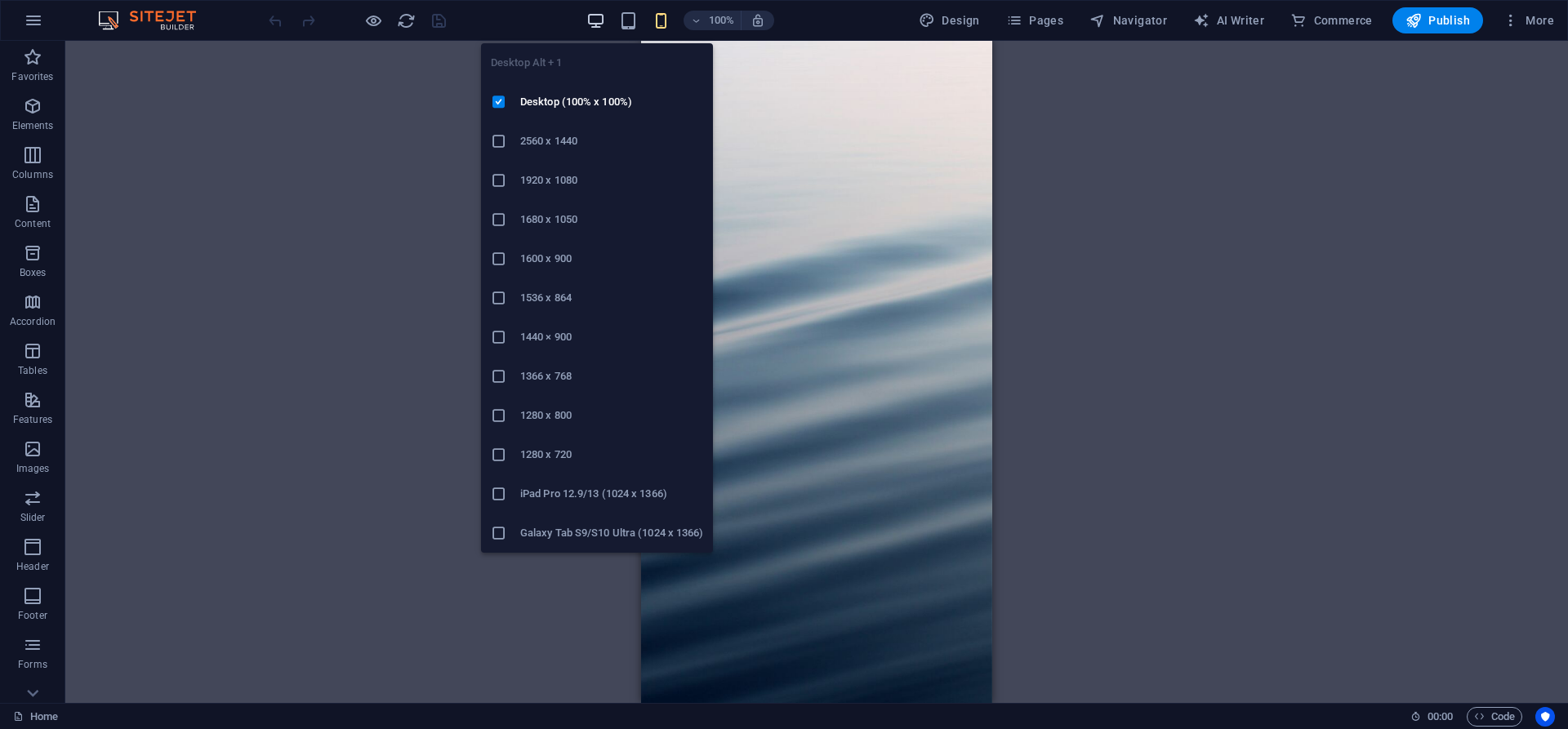
click at [605, 21] on icon "button" at bounding box center [596, 21] width 19 height 19
